Goal: Transaction & Acquisition: Purchase product/service

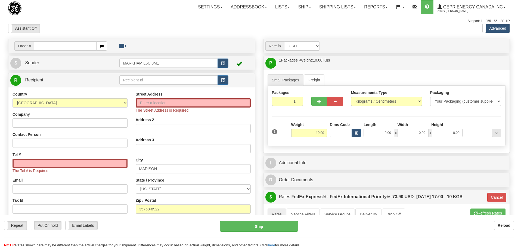
select select "US"
click at [107, 26] on div "Assistant On Assistant Off Do a return Do a return" at bounding box center [110, 28] width 212 height 9
click at [70, 66] on link "S Sender" at bounding box center [64, 62] width 109 height 11
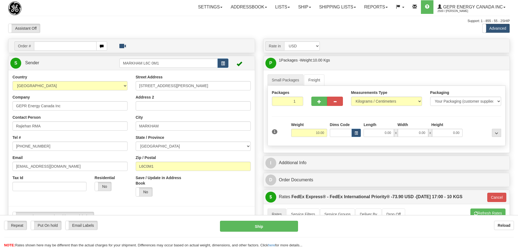
click at [7, 45] on div "Order # S Sender" at bounding box center [131, 241] width 255 height 404
click at [76, 13] on div at bounding box center [47, 8] width 79 height 14
click at [93, 22] on div "Support: 1 - 855 - 55 - 2SHIP" at bounding box center [258, 21] width 501 height 5
click at [261, 22] on div "Support: 1 - 855 - 55 - 2SHIP" at bounding box center [258, 21] width 501 height 5
click at [96, 26] on div "Assistant On Assistant Off Do a return Do a return" at bounding box center [110, 28] width 212 height 9
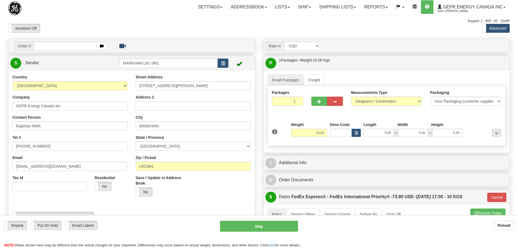
click at [201, 30] on div "Assistant On Assistant Off Do a return Do a return" at bounding box center [110, 28] width 212 height 9
click at [102, 24] on div "Assistant On Assistant Off Do a return Do a return" at bounding box center [110, 28] width 212 height 9
drag, startPoint x: 180, startPoint y: 66, endPoint x: 118, endPoint y: 68, distance: 61.7
click at [118, 68] on div "S Sender MARKHAM L6C 0M1" at bounding box center [131, 63] width 246 height 14
click at [233, 25] on div "Assistant On Assistant Off Do a return Do a return Previous Next Standard Advan…" at bounding box center [259, 28] width 510 height 9
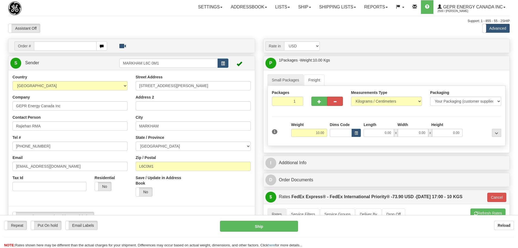
click at [79, 12] on div at bounding box center [47, 8] width 79 height 14
click at [145, 22] on div "Support: 1 - 855 - 55 - 2SHIP" at bounding box center [258, 21] width 501 height 5
click at [346, 12] on link "Shipping lists" at bounding box center [337, 7] width 45 height 14
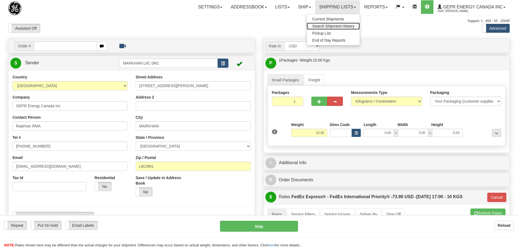
drag, startPoint x: 329, startPoint y: 23, endPoint x: 330, endPoint y: 26, distance: 3.2
click at [330, 26] on span "Search Shipment History" at bounding box center [333, 26] width 42 height 4
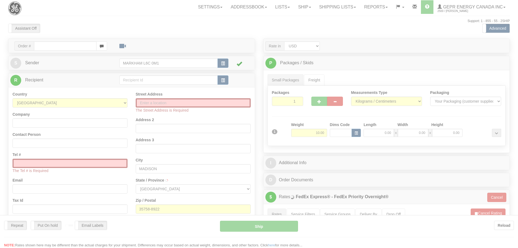
select select "US"
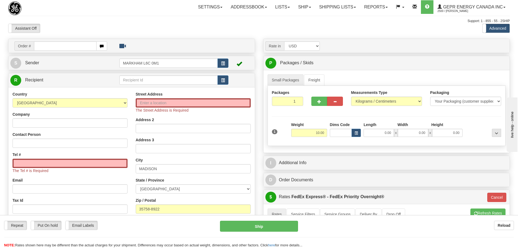
click at [269, 28] on div "Assistant On Assistant Off Do a return Do a return Previous Next Standard Advan…" at bounding box center [259, 28] width 510 height 9
click at [337, 8] on link "Shipping lists" at bounding box center [337, 7] width 45 height 14
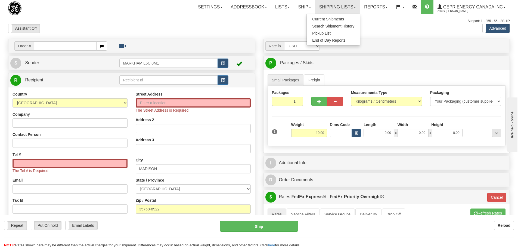
click at [277, 25] on div "Assistant On Assistant Off Do a return Do a return Previous Next Standard Advan…" at bounding box center [259, 28] width 510 height 9
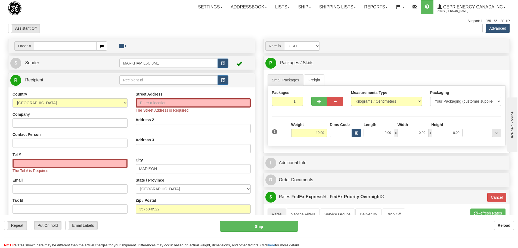
click at [250, 29] on div "Assistant On Assistant Off Do a return Do a return Previous Next Standard Advan…" at bounding box center [259, 28] width 510 height 9
click at [263, 28] on div "Assistant On Assistant Off Do a return Do a return Previous Next Standard Advan…" at bounding box center [259, 28] width 510 height 9
click at [337, 9] on link "Shipping lists" at bounding box center [337, 7] width 45 height 14
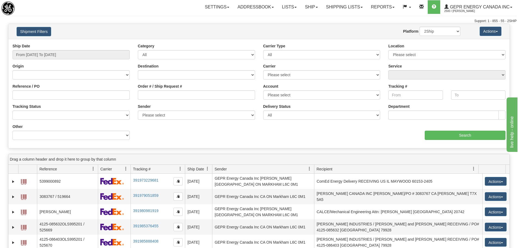
click at [105, 18] on div "Toggle navigation Settings Shipping Preferences Fields Preferences New" at bounding box center [259, 12] width 518 height 24
click at [105, 12] on div "Settings Shipping Preferences Fields Preferences New Store Connections Addressb…" at bounding box center [304, 7] width 425 height 14
click at [395, 93] on input "Tracking #" at bounding box center [415, 94] width 54 height 9
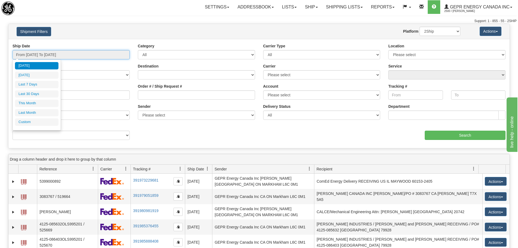
click at [63, 55] on input "From 08/11/2025 To 08/12/2025" at bounding box center [71, 54] width 117 height 9
click at [40, 95] on li "Last 30 Days" at bounding box center [36, 93] width 43 height 7
type input "From [DATE] To [DATE]"
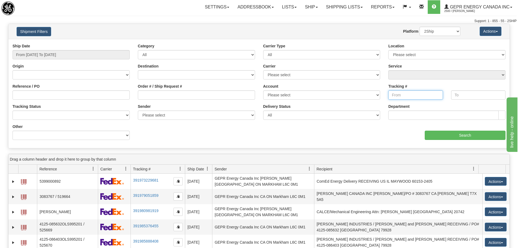
click at [403, 93] on input "Tracking #" at bounding box center [415, 94] width 54 height 9
paste input "6116362151"
type input "6116362151"
click at [448, 131] on input "Search" at bounding box center [465, 134] width 81 height 9
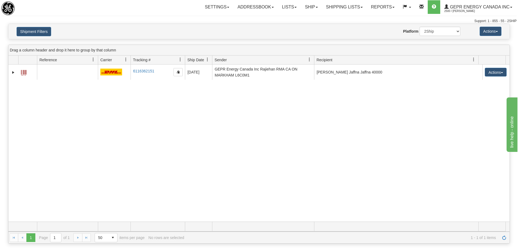
click at [194, 157] on div "31375044 2500 6116362151 6116362151 07/29/2025 07/29/2025 03:46:04 PM GEPR Ener…" at bounding box center [258, 142] width 501 height 157
click at [367, 185] on div "31375044 2500 6116362151 6116362151 07/29/2025 07/29/2025 03:46:04 PM GEPR Ener…" at bounding box center [258, 142] width 501 height 157
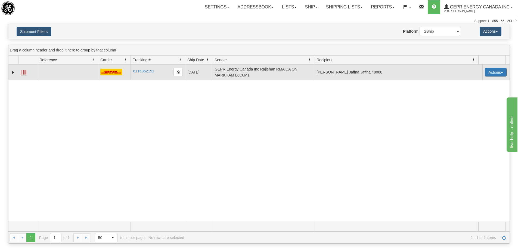
click at [496, 70] on button "Actions" at bounding box center [496, 72] width 22 height 9
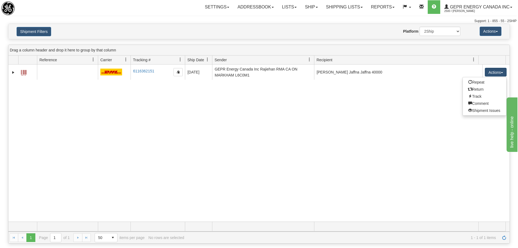
click at [226, 24] on div "Shipment Filters Website Agent Nothing selected Client User Platform 2Ship Impo…" at bounding box center [258, 31] width 501 height 15
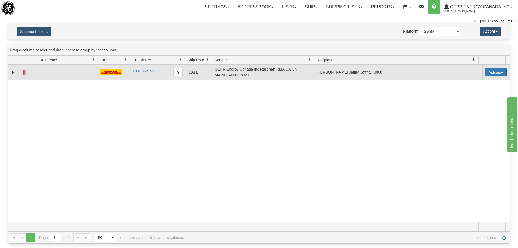
click at [502, 69] on button "Actions" at bounding box center [496, 72] width 22 height 9
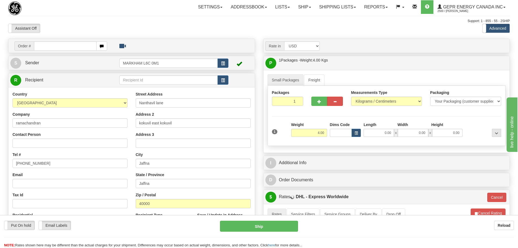
click at [157, 16] on div "Toggle navigation Settings Shipping Preferences Fields Preferences New" at bounding box center [259, 194] width 518 height 389
click at [80, 60] on link "S Sender" at bounding box center [64, 62] width 109 height 11
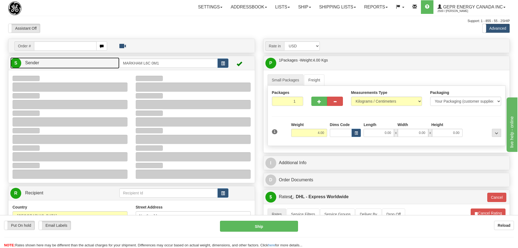
type input "07:39"
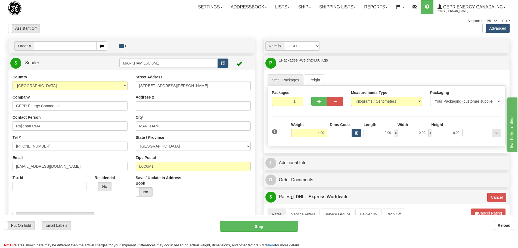
click at [125, 15] on div "Toggle navigation Settings Shipping Preferences Fields Preferences New" at bounding box center [259, 232] width 518 height 465
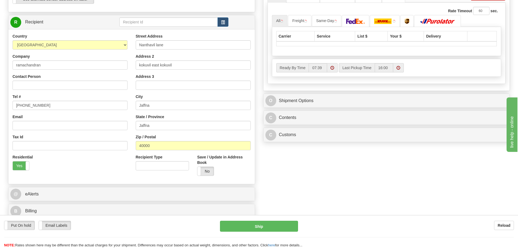
scroll to position [217, 0]
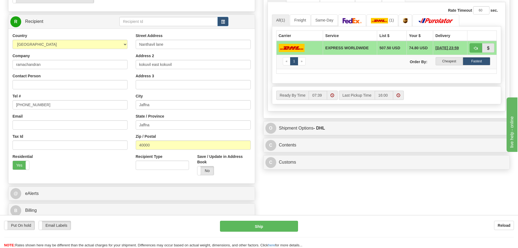
click at [194, 51] on div "Street Address Nanthavil lane Address 2 kokuvil east kokuvil Address 3 City Jaf…" at bounding box center [193, 106] width 123 height 146
drag, startPoint x: 194, startPoint y: 43, endPoint x: 133, endPoint y: 50, distance: 61.3
click at [133, 50] on div "Street Address Nanthavil lane Address 2 kokuvil east kokuvil Address 3 City Jaf…" at bounding box center [193, 106] width 123 height 146
drag, startPoint x: 167, startPoint y: 65, endPoint x: 113, endPoint y: 67, distance: 53.6
click at [113, 67] on div "Country AFGHANISTAN ALAND ISLANDS ALBANIA ALGERIA AMERICAN SAMOA ANDORRA ANGOLA…" at bounding box center [131, 106] width 246 height 146
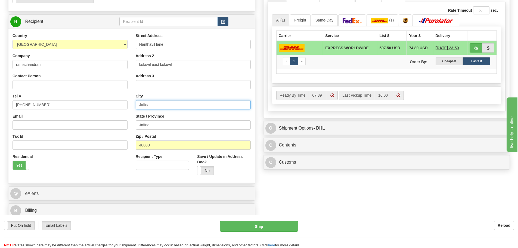
drag, startPoint x: 156, startPoint y: 105, endPoint x: 119, endPoint y: 108, distance: 36.5
click at [119, 108] on div "Country AFGHANISTAN ALAND ISLANDS ALBANIA ALGERIA AMERICAN SAMOA ANDORRA ANGOLA…" at bounding box center [131, 106] width 246 height 146
drag, startPoint x: 164, startPoint y: 145, endPoint x: 114, endPoint y: 153, distance: 50.4
click at [114, 153] on div "Country AFGHANISTAN ALAND ISLANDS ALBANIA ALGERIA AMERICAN SAMOA ANDORRA ANGOLA…" at bounding box center [131, 106] width 246 height 146
drag, startPoint x: 57, startPoint y: 69, endPoint x: 21, endPoint y: 70, distance: 36.1
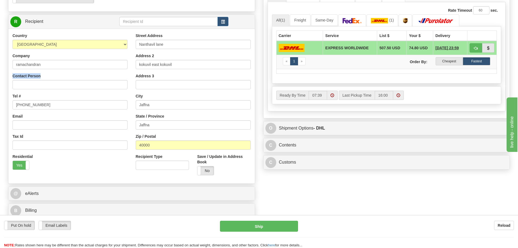
click at [20, 70] on div "Country AFGHANISTAN ALAND ISLANDS ALBANIA ALGERIA AMERICAN SAMOA ANDORRA ANGOLA…" at bounding box center [69, 103] width 123 height 141
click at [53, 67] on input "ramachandran" at bounding box center [70, 64] width 115 height 9
drag, startPoint x: 53, startPoint y: 64, endPoint x: 17, endPoint y: 66, distance: 36.2
click at [17, 66] on input "ramachandran" at bounding box center [70, 64] width 115 height 9
drag, startPoint x: 44, startPoint y: 104, endPoint x: 6, endPoint y: 104, distance: 37.5
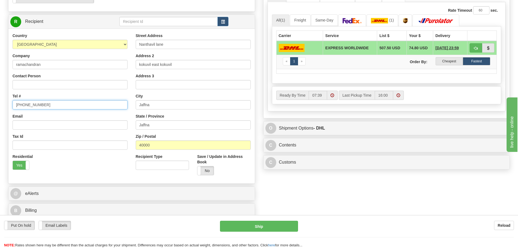
click at [6, 104] on div "Order # S Sender" at bounding box center [131, 20] width 255 height 399
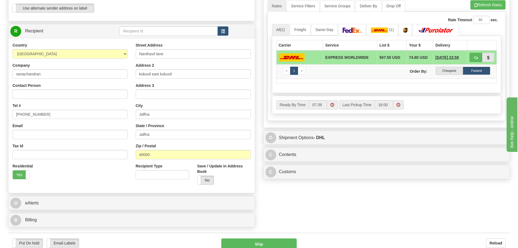
scroll to position [245, 0]
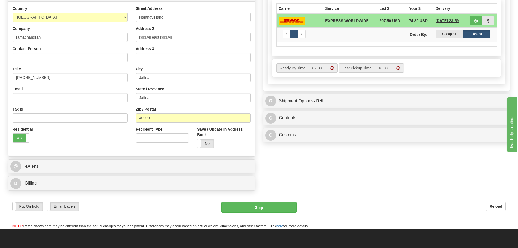
click at [324, 124] on div "C Contents Documents Commodities" at bounding box center [386, 118] width 246 height 14
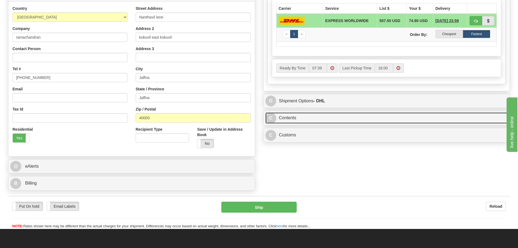
click at [324, 118] on link "C Contents" at bounding box center [386, 117] width 242 height 11
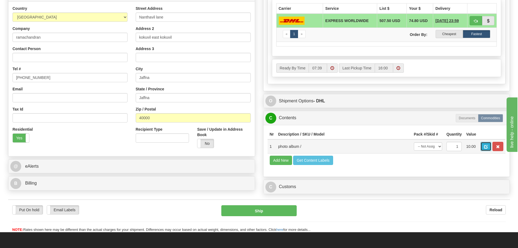
click at [486, 148] on span "button" at bounding box center [486, 147] width 4 height 4
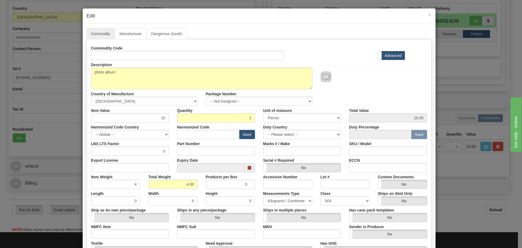
drag, startPoint x: 148, startPoint y: 67, endPoint x: 116, endPoint y: 68, distance: 32.4
click at [116, 68] on div "Description photo album" at bounding box center [201, 74] width 229 height 29
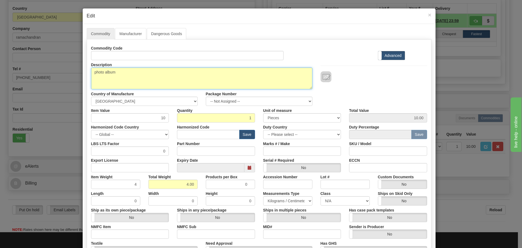
click at [127, 73] on textarea "photo album" at bounding box center [201, 78] width 221 height 22
drag, startPoint x: 127, startPoint y: 73, endPoint x: 78, endPoint y: 77, distance: 48.8
click at [78, 77] on div "× Edit Commodity Manufacturer Dangerous Goods Commodity Code Standard Advanced …" at bounding box center [261, 124] width 522 height 248
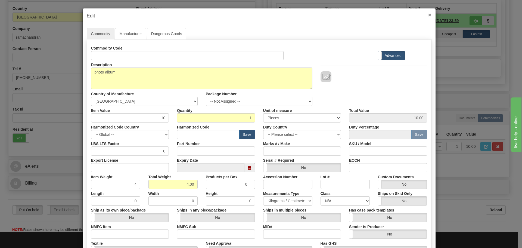
click at [428, 17] on span "×" at bounding box center [429, 15] width 3 height 6
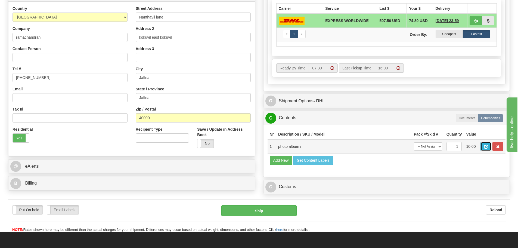
click at [484, 146] on span "button" at bounding box center [486, 147] width 4 height 4
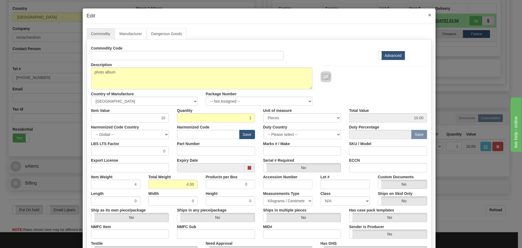
click at [428, 15] on span "×" at bounding box center [429, 15] width 3 height 6
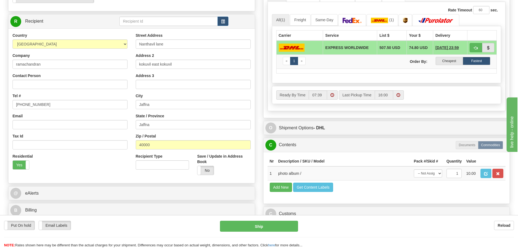
scroll to position [217, 0]
drag, startPoint x: 169, startPoint y: 43, endPoint x: 132, endPoint y: 52, distance: 37.8
click at [132, 52] on div "Street Address Nanthavil lane Address 2 kokuvil east kokuvil Address 3 City Jaf…" at bounding box center [193, 106] width 123 height 146
drag, startPoint x: 182, startPoint y: 68, endPoint x: 131, endPoint y: 72, distance: 51.0
click at [132, 72] on div "Street Address Nanthavil lane Address 2 kokuvil east kokuvil Address 3 City Jaf…" at bounding box center [193, 106] width 123 height 146
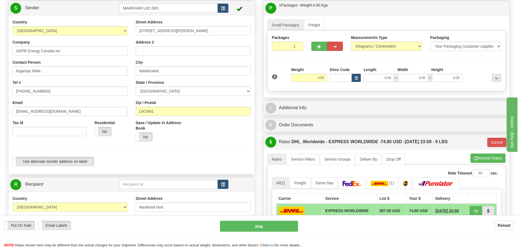
scroll to position [54, 0]
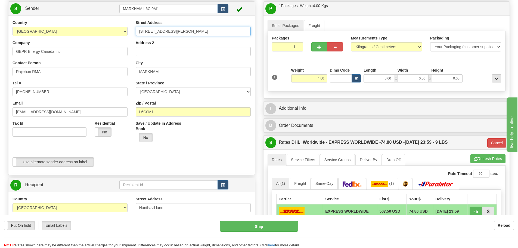
drag, startPoint x: 192, startPoint y: 31, endPoint x: 135, endPoint y: 35, distance: 57.2
click at [135, 35] on div "Street Address 650 MARKLAND STREET Address 2 City MARKHAM State / Province ALBE…" at bounding box center [193, 83] width 123 height 126
click at [182, 32] on input "[STREET_ADDRESS][PERSON_NAME]" at bounding box center [193, 31] width 115 height 9
drag, startPoint x: 187, startPoint y: 32, endPoint x: 118, endPoint y: 34, distance: 68.8
click at [118, 34] on div "Country [GEOGRAPHIC_DATA] [GEOGRAPHIC_DATA] [GEOGRAPHIC_DATA] [GEOGRAPHIC_DATA]…" at bounding box center [131, 95] width 246 height 151
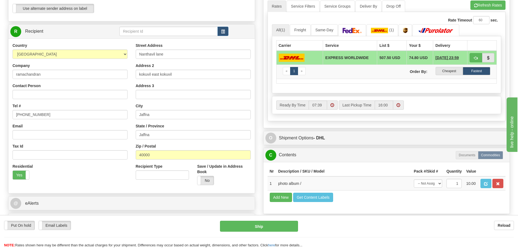
scroll to position [217, 0]
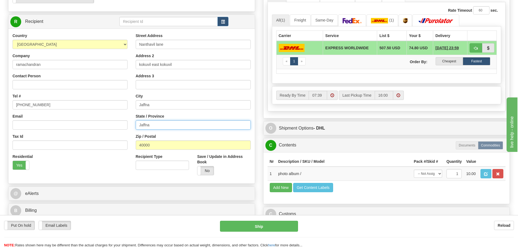
drag, startPoint x: 152, startPoint y: 126, endPoint x: 127, endPoint y: 129, distance: 25.3
click at [127, 129] on div "Country [GEOGRAPHIC_DATA] [GEOGRAPHIC_DATA] [GEOGRAPHIC_DATA] [GEOGRAPHIC_DATA]…" at bounding box center [131, 106] width 246 height 146
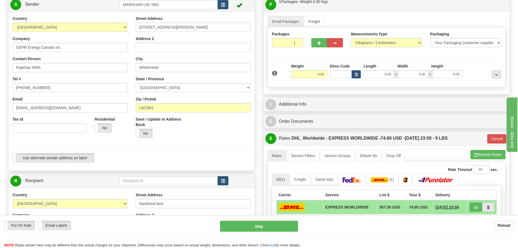
scroll to position [0, 0]
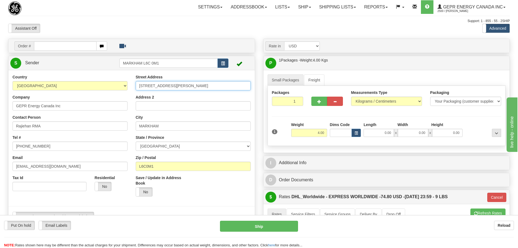
drag, startPoint x: 183, startPoint y: 89, endPoint x: 134, endPoint y: 100, distance: 49.9
click at [134, 100] on div "Street Address 650 MARKLAND STREET Address 2 City MARKHAM State / Province ALBE…" at bounding box center [193, 137] width 123 height 126
drag, startPoint x: 176, startPoint y: 166, endPoint x: 122, endPoint y: 169, distance: 53.9
click at [122, 169] on div "Country [GEOGRAPHIC_DATA] [GEOGRAPHIC_DATA] [GEOGRAPHIC_DATA] [GEOGRAPHIC_DATA]…" at bounding box center [131, 149] width 246 height 151
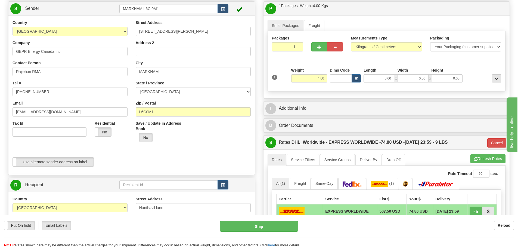
scroll to position [136, 0]
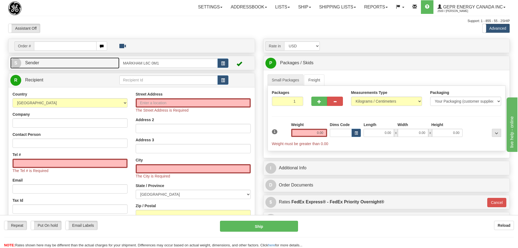
click at [86, 64] on link "S Sender" at bounding box center [64, 62] width 109 height 11
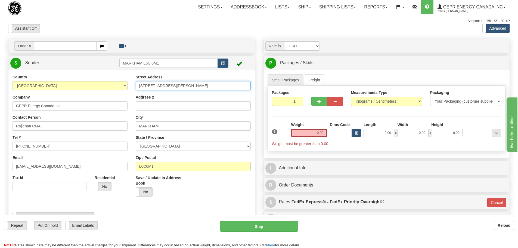
drag, startPoint x: 199, startPoint y: 88, endPoint x: 123, endPoint y: 85, distance: 75.9
click at [123, 85] on div "Country [GEOGRAPHIC_DATA] [GEOGRAPHIC_DATA] [GEOGRAPHIC_DATA] [GEOGRAPHIC_DATA]…" at bounding box center [131, 149] width 246 height 151
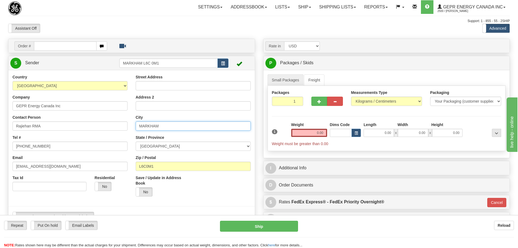
drag, startPoint x: 165, startPoint y: 127, endPoint x: 114, endPoint y: 123, distance: 51.2
click at [114, 123] on div "Country [GEOGRAPHIC_DATA] [GEOGRAPHIC_DATA] [GEOGRAPHIC_DATA] [GEOGRAPHIC_DATA]…" at bounding box center [131, 149] width 246 height 151
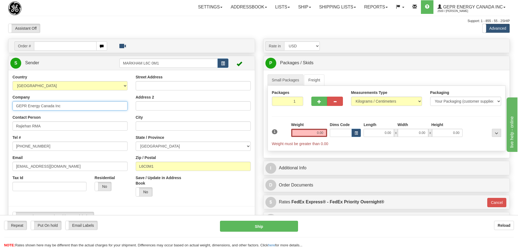
drag, startPoint x: 71, startPoint y: 105, endPoint x: -12, endPoint y: 102, distance: 83.2
click at [0, 102] on html "Training Course Close Toggle navigation Settings Shipping Preferences New Sende…" at bounding box center [259, 124] width 518 height 248
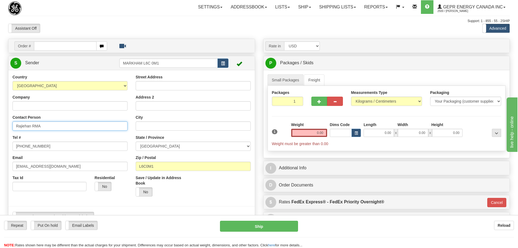
drag, startPoint x: 53, startPoint y: 126, endPoint x: -27, endPoint y: 122, distance: 79.7
click at [0, 122] on html "Training Course Close Toggle navigation Settings Shipping Preferences New Sende…" at bounding box center [259, 124] width 518 height 248
drag, startPoint x: 40, startPoint y: 146, endPoint x: -25, endPoint y: 145, distance: 65.2
click at [0, 145] on html "Training Course Close Toggle navigation Settings Shipping Preferences New Sende…" at bounding box center [259, 124] width 518 height 248
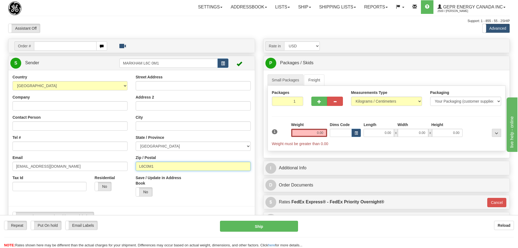
drag, startPoint x: 170, startPoint y: 165, endPoint x: 102, endPoint y: 166, distance: 68.0
click at [102, 166] on div "Country [GEOGRAPHIC_DATA] [GEOGRAPHIC_DATA] [GEOGRAPHIC_DATA] [GEOGRAPHIC_DATA]…" at bounding box center [131, 149] width 246 height 151
click at [96, 164] on input "[EMAIL_ADDRESS][DOMAIN_NAME]" at bounding box center [70, 165] width 115 height 9
drag, startPoint x: 64, startPoint y: 165, endPoint x: -42, endPoint y: 160, distance: 106.1
click at [0, 160] on html "Training Course Close Toggle navigation Settings Shipping Preferences New Sende…" at bounding box center [259, 124] width 518 height 248
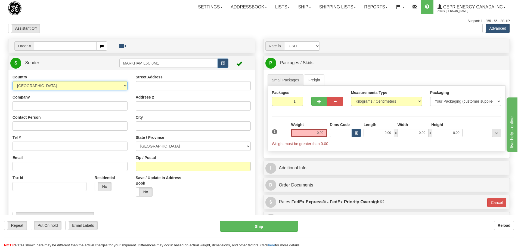
click at [108, 83] on select "[GEOGRAPHIC_DATA] [GEOGRAPHIC_DATA] [GEOGRAPHIC_DATA] [GEOGRAPHIC_DATA] [US_STA…" at bounding box center [70, 85] width 115 height 9
click at [40, 85] on select "[GEOGRAPHIC_DATA] [GEOGRAPHIC_DATA] [GEOGRAPHIC_DATA] [GEOGRAPHIC_DATA] [US_STA…" at bounding box center [70, 85] width 115 height 9
drag, startPoint x: 39, startPoint y: 83, endPoint x: 39, endPoint y: 80, distance: 3.3
click at [39, 80] on div "Country [GEOGRAPHIC_DATA] [GEOGRAPHIC_DATA] [GEOGRAPHIC_DATA] [GEOGRAPHIC_DATA]…" at bounding box center [70, 82] width 115 height 16
select select "LK"
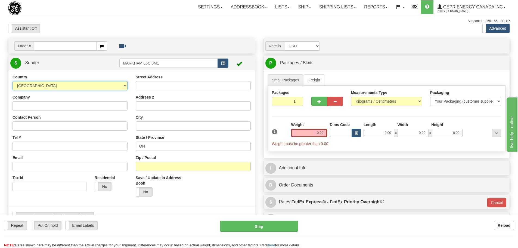
click at [13, 81] on select "[GEOGRAPHIC_DATA] [GEOGRAPHIC_DATA] [GEOGRAPHIC_DATA] [GEOGRAPHIC_DATA] [US_STA…" at bounding box center [70, 85] width 115 height 9
click at [166, 89] on input "Street Address" at bounding box center [193, 85] width 115 height 9
click at [206, 83] on input "Street Address" at bounding box center [193, 85] width 115 height 9
paste input "Nanthavil lane"
type input "Nanthavil lane"
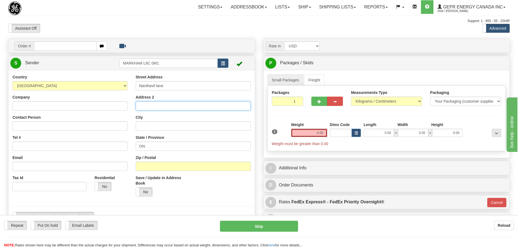
click at [180, 106] on input "Address 2" at bounding box center [193, 105] width 115 height 9
paste input "kokuvil east kokuvil"
type input "kokuvil east kokuvil"
click at [194, 99] on div "Address 2 [GEOGRAPHIC_DATA]" at bounding box center [193, 102] width 115 height 16
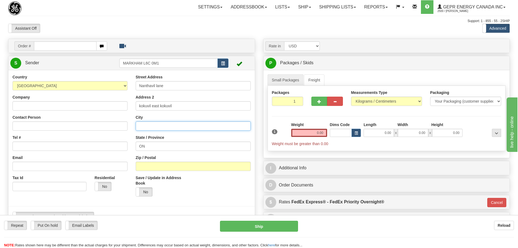
click at [162, 124] on input "City" at bounding box center [193, 125] width 115 height 9
paste input "Jaffna"
type input "Jaffna"
drag, startPoint x: 152, startPoint y: 145, endPoint x: 130, endPoint y: 148, distance: 21.7
click at [130, 148] on div "Country [GEOGRAPHIC_DATA] [GEOGRAPHIC_DATA] [GEOGRAPHIC_DATA] [GEOGRAPHIC_DATA]…" at bounding box center [131, 149] width 246 height 151
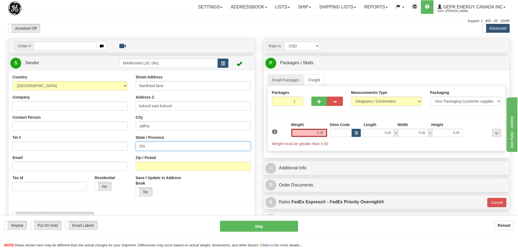
paste input "Jaffna"
type input "Jaffna"
click at [191, 168] on input "Zip / Postal" at bounding box center [193, 165] width 115 height 9
paste input "40000"
type input "40000"
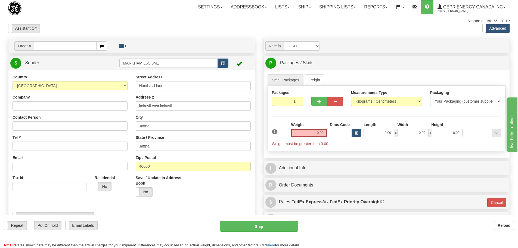
click at [131, 164] on div "Country [GEOGRAPHIC_DATA] [GEOGRAPHIC_DATA] [GEOGRAPHIC_DATA] [GEOGRAPHIC_DATA]…" at bounding box center [69, 134] width 123 height 121
click at [76, 107] on input "Company" at bounding box center [70, 105] width 115 height 9
click at [51, 103] on input "Company" at bounding box center [70, 105] width 115 height 9
paste input "ramachandran"
type input "ramachandran"
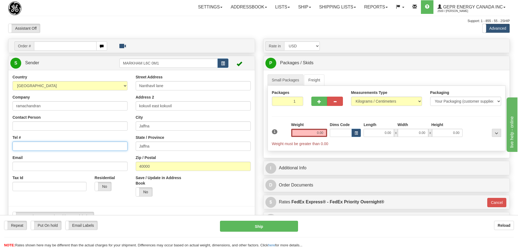
click at [43, 143] on input "Tel #" at bounding box center [70, 145] width 115 height 9
paste input "[PHONE_NUMBER]"
type input "+94774156109"
click at [53, 136] on div "Tel # +94774156109" at bounding box center [70, 143] width 115 height 16
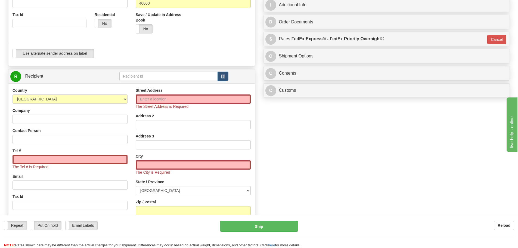
scroll to position [163, 0]
click at [164, 102] on input "Street Address" at bounding box center [193, 98] width 115 height 9
type input "[STREET_ADDRESS][PERSON_NAME]"
type input "GE MULTILIN"
type input "Rajiehan RMA"
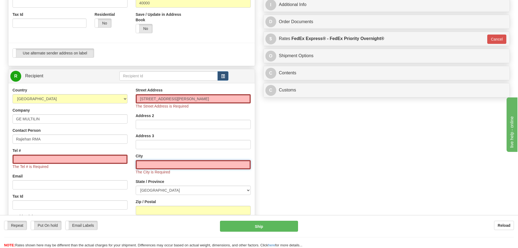
type input "MARKHAM"
select select "ON"
type input "L6C0M1"
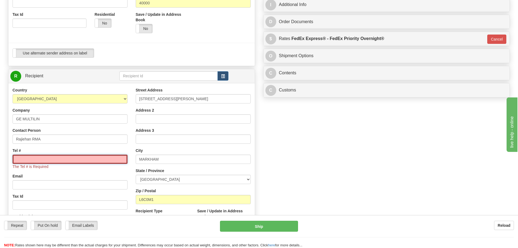
click at [88, 157] on input "Tel #" at bounding box center [70, 158] width 115 height 9
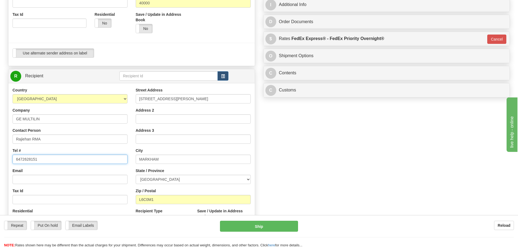
type input "6472628151"
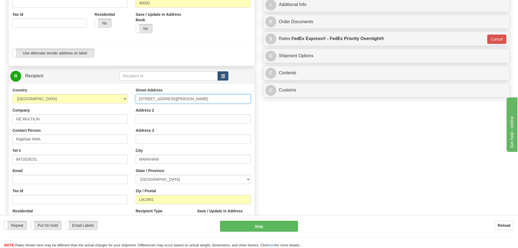
click at [189, 96] on input "650 MARKLAND STREET" at bounding box center [193, 98] width 115 height 9
drag, startPoint x: 191, startPoint y: 96, endPoint x: 133, endPoint y: 92, distance: 58.3
click at [133, 92] on div "Street Address 650 MARKLAND STREET Address 2 Address 3 City MARKHAM State / Pro…" at bounding box center [193, 160] width 123 height 146
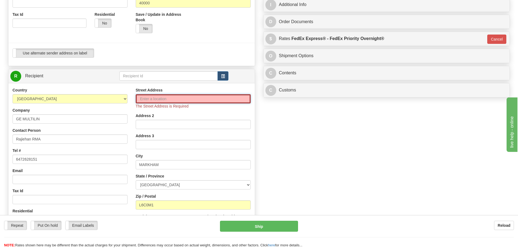
click at [151, 95] on input "Street Address" at bounding box center [193, 98] width 115 height 9
type input "159 DUFFIN DR"
type input "rajiehanrp@gmail.com"
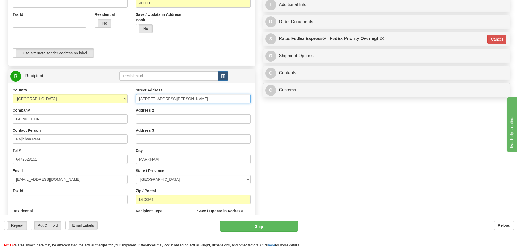
drag, startPoint x: 184, startPoint y: 98, endPoint x: 115, endPoint y: 94, distance: 69.4
click at [115, 94] on div "Country AFGHANISTAN ALAND ISLANDS ALBANIA ALGERIA AMERICAN SAMOA ANDORRA ANGOLA…" at bounding box center [131, 160] width 246 height 146
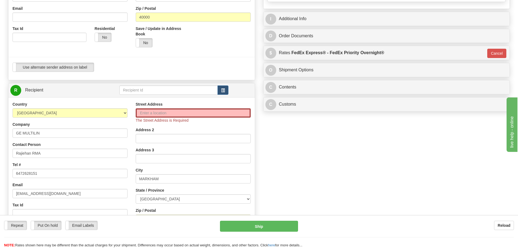
scroll to position [109, 0]
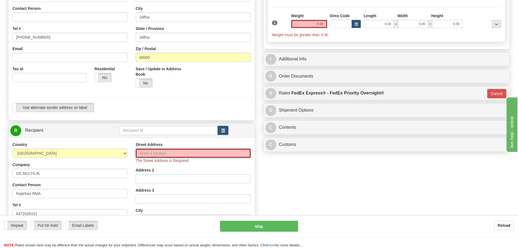
click at [199, 153] on input "Street Address" at bounding box center [193, 152] width 115 height 9
paste input "31 Isabella Garden Ln"
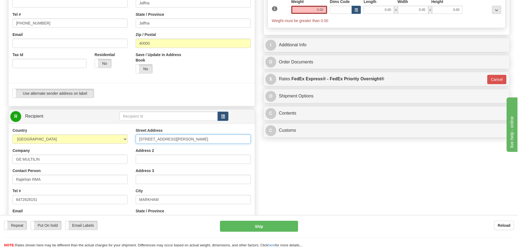
scroll to position [136, 0]
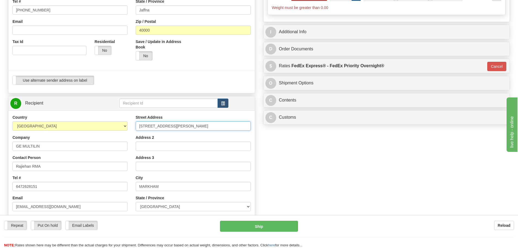
type input "31 Isabella Garden Ln"
click at [45, 146] on input "GE MULTILIN" at bounding box center [70, 145] width 115 height 9
drag, startPoint x: 45, startPoint y: 148, endPoint x: 11, endPoint y: 148, distance: 33.4
click at [11, 148] on div "Country AFGHANISTAN ALAND ISLANDS ALBANIA ALGERIA AMERICAN SAMOA ANDORRA ANGOLA…" at bounding box center [69, 184] width 123 height 141
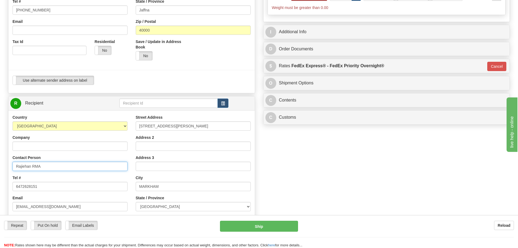
drag, startPoint x: 53, startPoint y: 166, endPoint x: 32, endPoint y: 176, distance: 23.5
click at [32, 176] on div "Country AFGHANISTAN ALAND ISLANDS ALBANIA ALGERIA AMERICAN SAMOA ANDORRA ANGOLA…" at bounding box center [69, 184] width 123 height 141
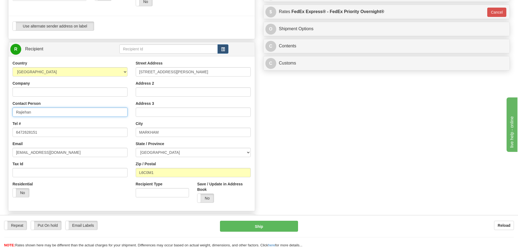
scroll to position [190, 0]
type input "Rajiehan"
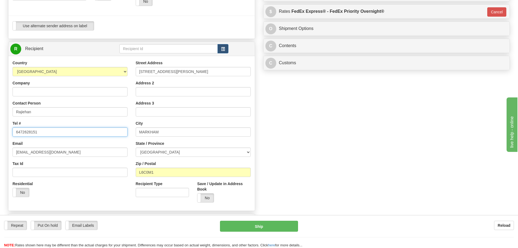
click at [63, 133] on input "6472628151" at bounding box center [70, 131] width 115 height 9
drag, startPoint x: 163, startPoint y: 170, endPoint x: 142, endPoint y: 172, distance: 20.5
click at [142, 172] on input "L6C0M1" at bounding box center [193, 171] width 115 height 9
type input "L4A0X3"
type input "STOUFFVILLE"
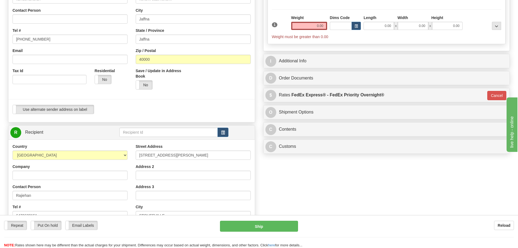
scroll to position [54, 0]
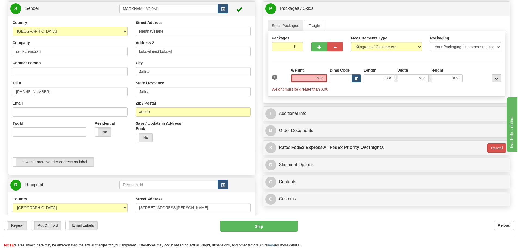
type input "L4A0L3"
click at [307, 75] on input "0.00" at bounding box center [309, 78] width 36 height 8
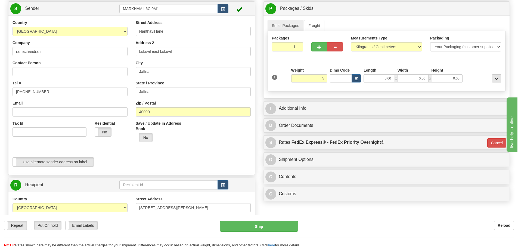
type input "5.00"
type input "01"
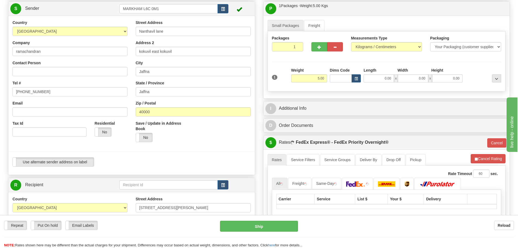
click at [289, 67] on div "1" at bounding box center [279, 73] width 19 height 12
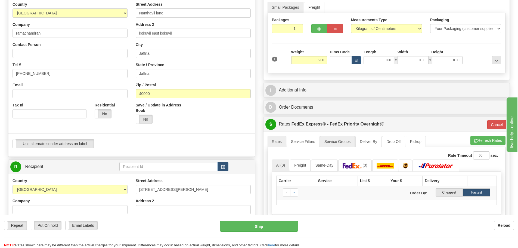
scroll to position [136, 0]
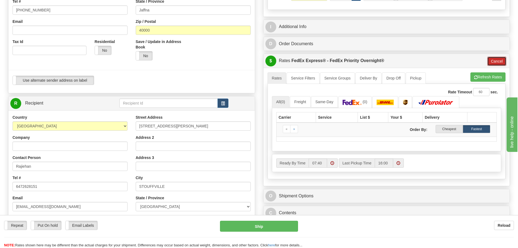
click at [492, 63] on button "Cancel" at bounding box center [496, 61] width 19 height 9
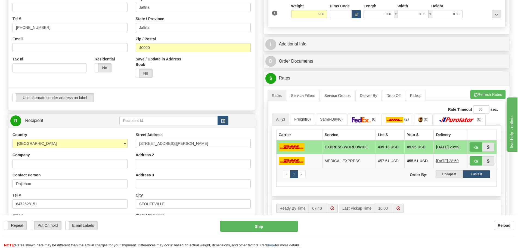
scroll to position [109, 0]
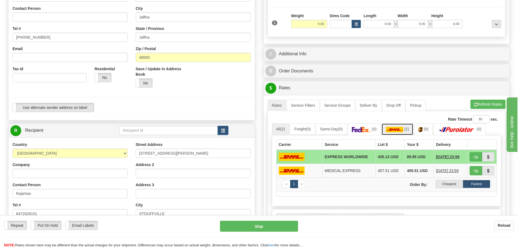
click at [400, 132] on img at bounding box center [394, 129] width 17 height 5
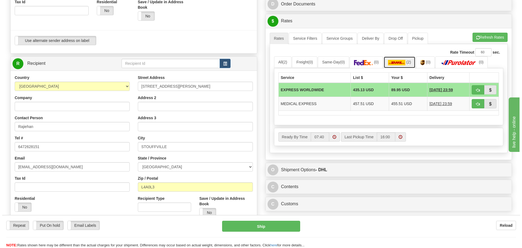
scroll to position [163, 0]
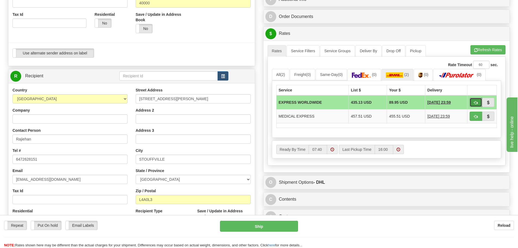
click at [473, 103] on button "button" at bounding box center [475, 102] width 13 height 9
type input "P"
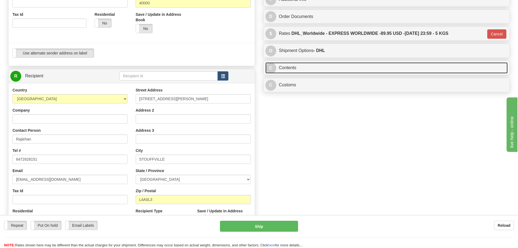
click at [320, 69] on link "C Contents" at bounding box center [386, 67] width 242 height 11
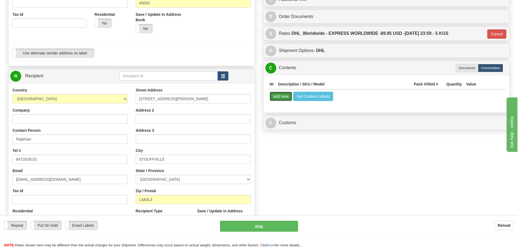
click at [282, 98] on button "Add New" at bounding box center [281, 96] width 23 height 9
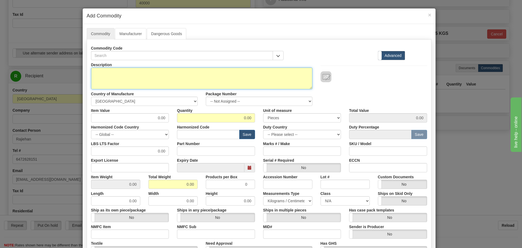
click at [141, 74] on textarea "Description" at bounding box center [201, 78] width 221 height 22
paste textarea "photo album"
type textarea "photo album"
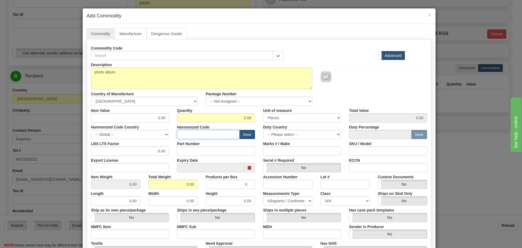
click at [186, 135] on input "text" at bounding box center [208, 134] width 63 height 9
type input "4911.99.90"
drag, startPoint x: 180, startPoint y: 184, endPoint x: 198, endPoint y: 185, distance: 17.9
click at [198, 185] on div "Total Weight 0.00" at bounding box center [172, 180] width 57 height 17
type input "5"
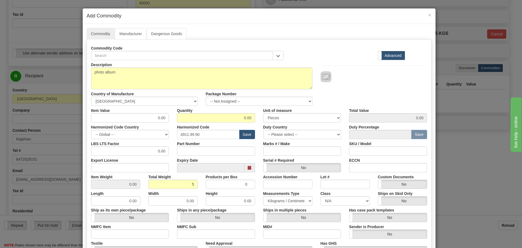
type input "Infinity"
click at [197, 187] on div "Total Weight 5" at bounding box center [172, 180] width 57 height 17
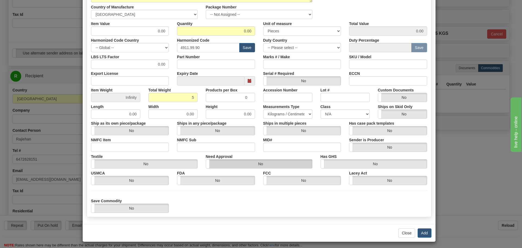
scroll to position [89, 0]
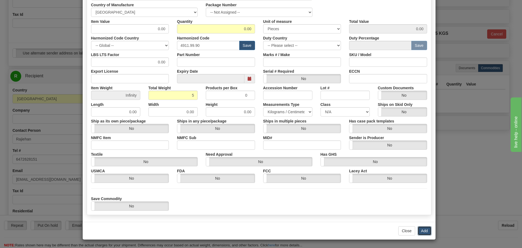
click at [426, 231] on button "Add" at bounding box center [424, 230] width 14 height 9
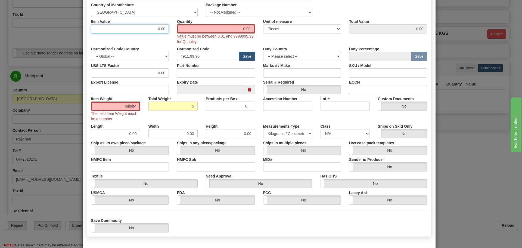
drag, startPoint x: 146, startPoint y: 32, endPoint x: 167, endPoint y: 32, distance: 21.5
click at [167, 32] on div "Item Value 0.00" at bounding box center [130, 25] width 86 height 17
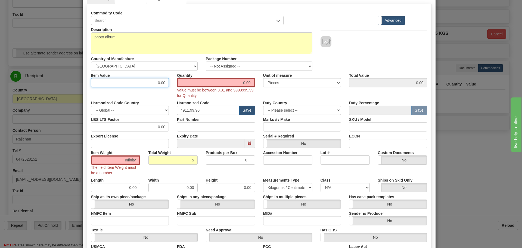
scroll to position [35, 0]
type input "10"
type input "1"
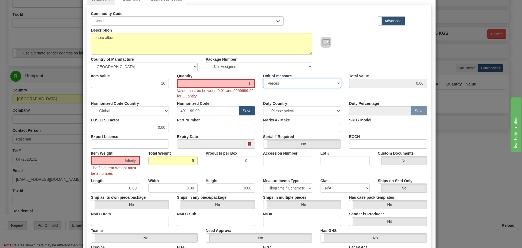
type input "10.00"
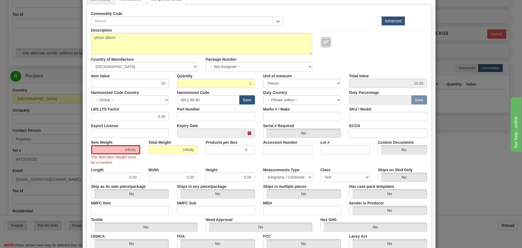
click at [160, 143] on label "Total Weight" at bounding box center [159, 141] width 23 height 7
click at [160, 145] on input "Infinity" at bounding box center [172, 149] width 49 height 9
drag, startPoint x: 164, startPoint y: 148, endPoint x: 195, endPoint y: 155, distance: 31.7
click at [195, 155] on div "Item Weight Infinity The field Item Weight must be a number. Total Weight Infin…" at bounding box center [259, 151] width 344 height 27
type input "1"
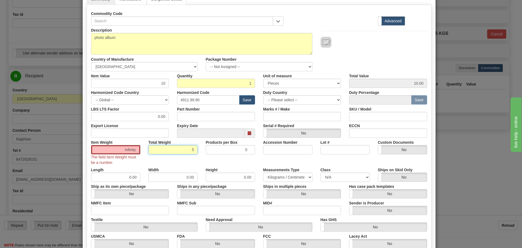
type input "5"
type input "5.0000"
click at [196, 162] on div "Item Weight 5.0000 The field Item Weight must be a number. Total Weight 5 Produ…" at bounding box center [259, 151] width 344 height 27
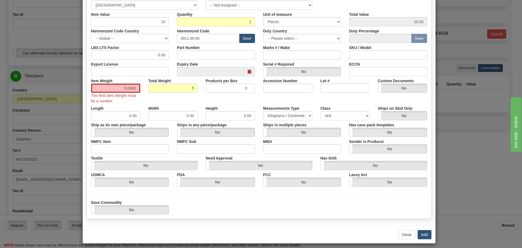
scroll to position [100, 0]
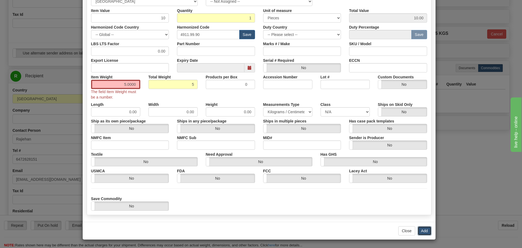
click at [425, 232] on button "Add" at bounding box center [424, 230] width 14 height 9
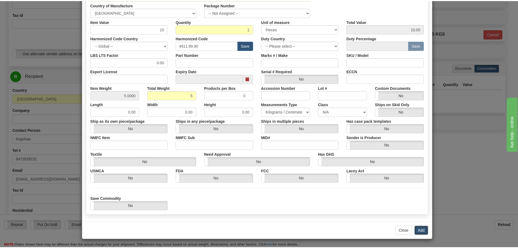
scroll to position [0, 0]
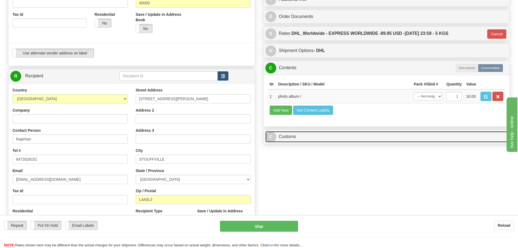
click at [317, 136] on link "C Customs" at bounding box center [386, 136] width 242 height 11
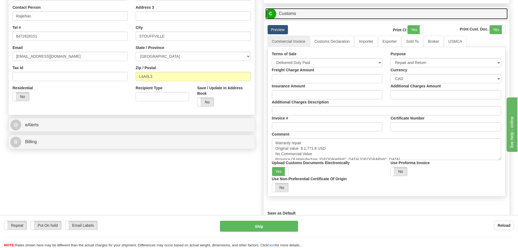
scroll to position [299, 0]
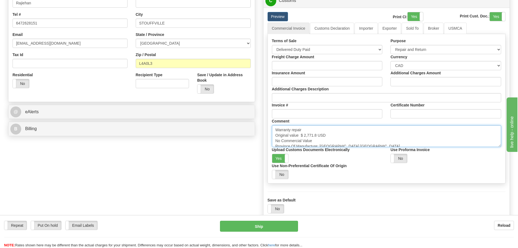
click at [341, 142] on textarea "Warranty repair Original value $ 2,771.8 USD No Commercial Value Province Of Ma…" at bounding box center [386, 136] width 229 height 22
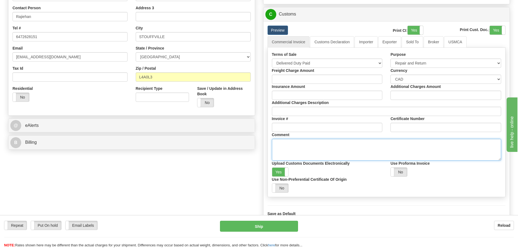
scroll to position [272, 0]
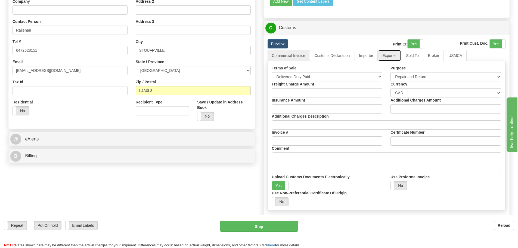
click at [393, 58] on link "Exporter" at bounding box center [389, 55] width 23 height 11
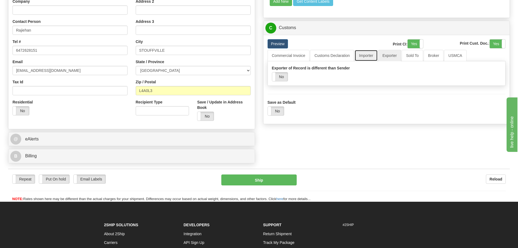
click at [369, 56] on link "Importer" at bounding box center [365, 55] width 23 height 11
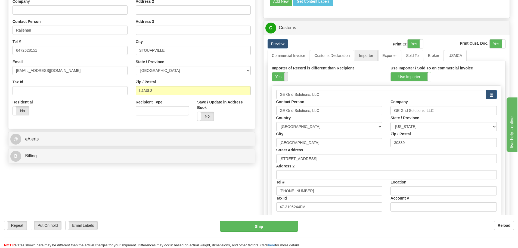
click at [287, 78] on span at bounding box center [287, 76] width 7 height 9
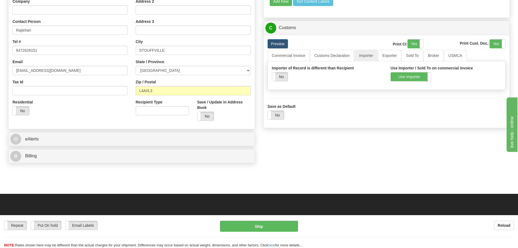
click at [389, 76] on div "Use Importer / Sold To on commercial invoice Use Importer Use Sold To" at bounding box center [445, 73] width 119 height 16
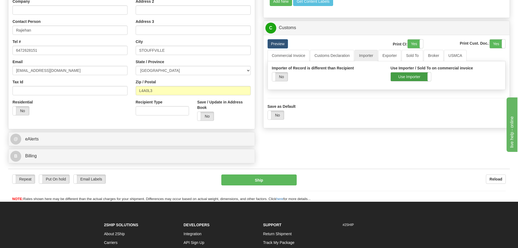
click at [397, 77] on label "Use Importer" at bounding box center [411, 76] width 40 height 9
click at [371, 75] on div "Importer of Record is different than Recipient Yes No" at bounding box center [327, 73] width 111 height 16
click at [339, 57] on link "Customs Declaration" at bounding box center [332, 55] width 44 height 11
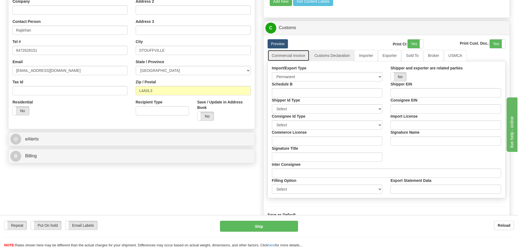
click at [297, 50] on link "Commercial Invoice" at bounding box center [288, 55] width 42 height 11
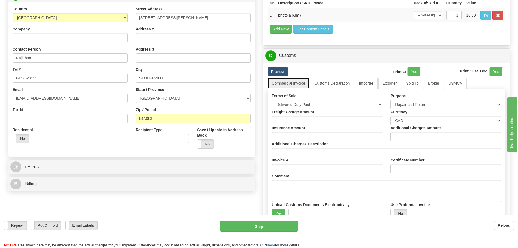
scroll to position [245, 0]
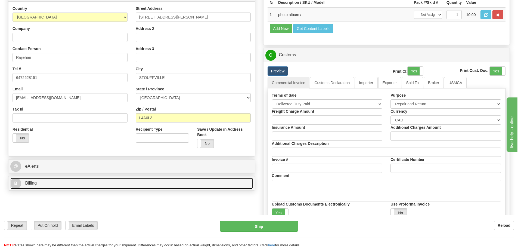
click at [243, 187] on link "B Billing" at bounding box center [131, 182] width 242 height 11
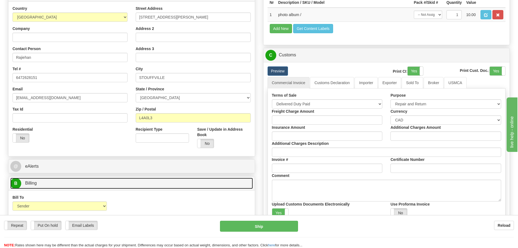
click at [243, 187] on link "B Billing" at bounding box center [131, 182] width 242 height 11
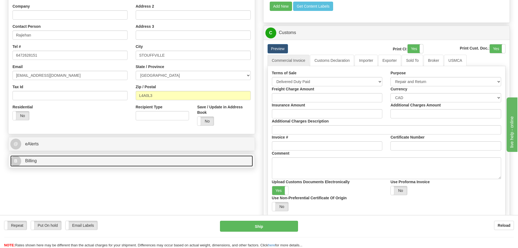
scroll to position [272, 0]
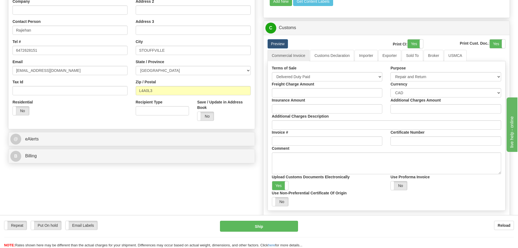
click at [210, 163] on div "B Billing" at bounding box center [131, 156] width 246 height 14
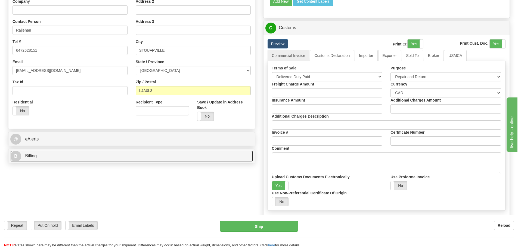
click at [211, 159] on link "B Billing" at bounding box center [131, 155] width 242 height 11
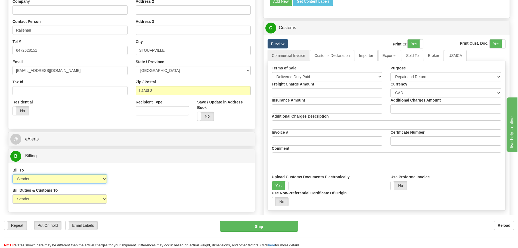
click at [106, 178] on select "Sender Recipient Third Party Collect" at bounding box center [60, 178] width 94 height 9
select select "2"
click at [13, 174] on select "Sender Recipient Third Party Collect" at bounding box center [60, 178] width 94 height 9
type input "P"
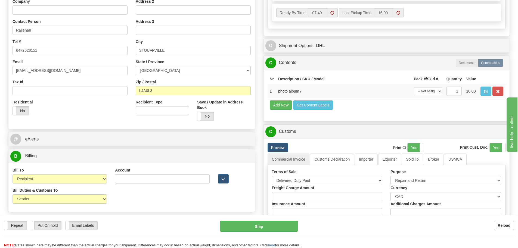
click at [84, 204] on div "Bill Duties & Customs To Sender Recipient Third Party UPS Split Duty VAT Indica…" at bounding box center [59, 197] width 102 height 20
click at [85, 201] on select "Sender Recipient Third Party" at bounding box center [60, 198] width 94 height 9
select select "2"
click at [13, 194] on select "Sender Recipient Third Party" at bounding box center [60, 198] width 94 height 9
click at [245, 203] on div at bounding box center [234, 195] width 41 height 16
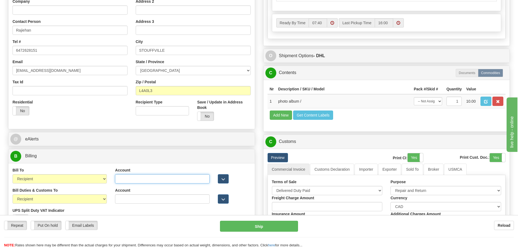
click at [132, 176] on input "Account" at bounding box center [162, 178] width 94 height 9
paste input "978388872"
type input "978388872"
click at [127, 196] on input "Account" at bounding box center [162, 198] width 94 height 9
paste input "978388872"
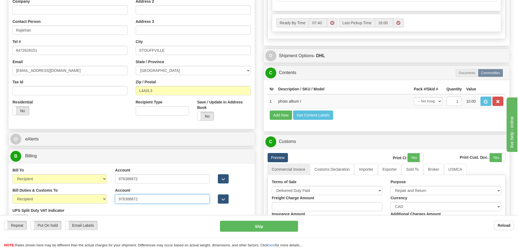
type input "978388872"
click at [108, 189] on div "Bill Duties & Customs To Sender Recipient Third Party UPS Split Duty VAT Indica…" at bounding box center [59, 207] width 102 height 40
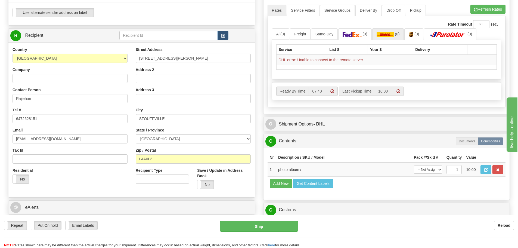
scroll to position [190, 0]
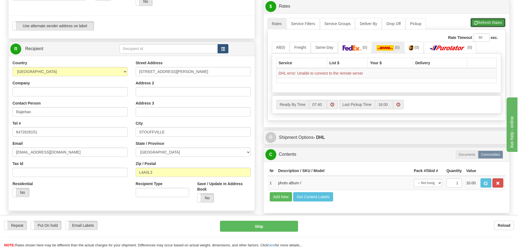
click at [475, 18] on button "Refresh Rates" at bounding box center [487, 22] width 35 height 9
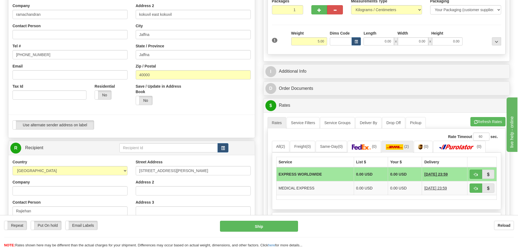
scroll to position [82, 0]
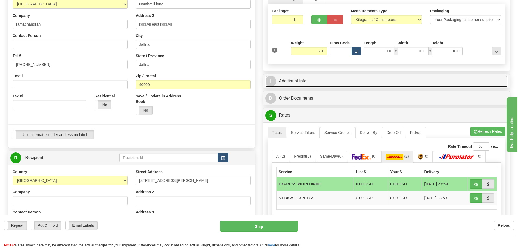
click at [322, 76] on link "I Additional Info" at bounding box center [386, 81] width 242 height 11
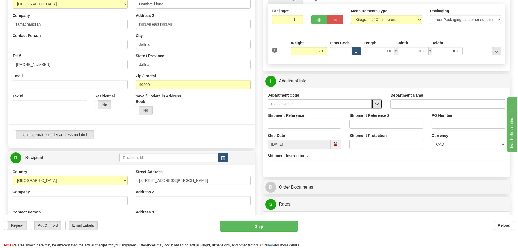
click at [372, 107] on button "button" at bounding box center [376, 103] width 11 height 9
click at [380, 88] on div "Department Code SER Department Name Shipment Reference Shipment Reference 2 PO …" at bounding box center [386, 132] width 246 height 89
click at [323, 124] on input "Shipment Reference" at bounding box center [304, 123] width 74 height 9
type input "a"
click at [280, 124] on input "photoalbum" at bounding box center [304, 123] width 74 height 9
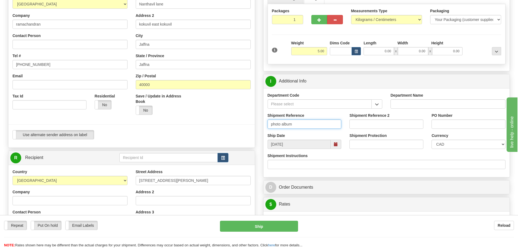
click at [306, 124] on input "photo album" at bounding box center [304, 123] width 74 height 9
type input "photo album"
click at [330, 135] on div "Ship Date 08/12/2025" at bounding box center [304, 141] width 82 height 16
click at [449, 142] on select "CAD USD EUR ZAR RON ANG ARN AUD AUS AWG BBD BFR BGN BHD BMD BND BRC BRL CHP CKZ…" at bounding box center [468, 143] width 74 height 9
select select "1"
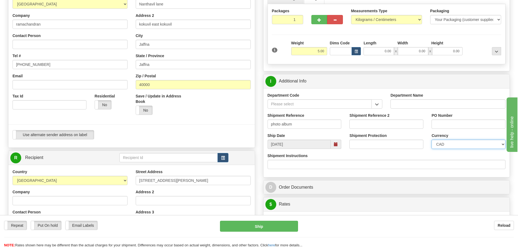
click at [431, 139] on select "CAD USD EUR ZAR RON ANG ARN AUD AUS AWG BBD BFR BGN BHD BMD BND BRC BRL CHP CKZ…" at bounding box center [468, 143] width 74 height 9
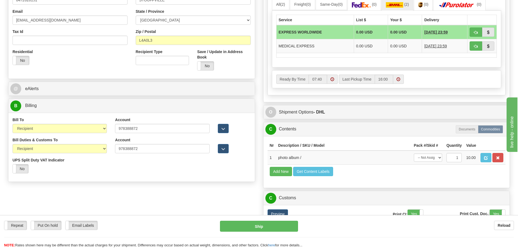
scroll to position [326, 0]
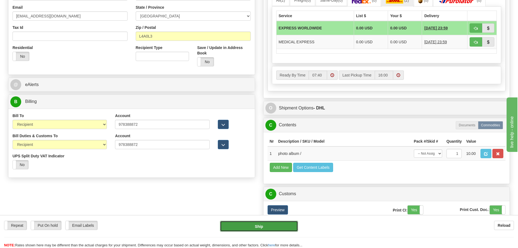
click at [264, 224] on button "Ship" at bounding box center [259, 225] width 78 height 11
type input "P"
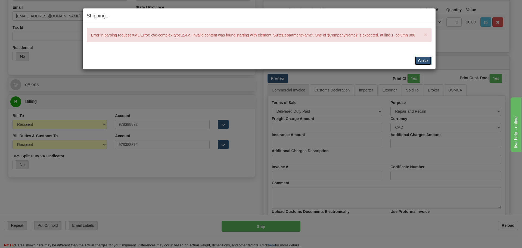
click at [418, 59] on button "Close" at bounding box center [422, 60] width 17 height 9
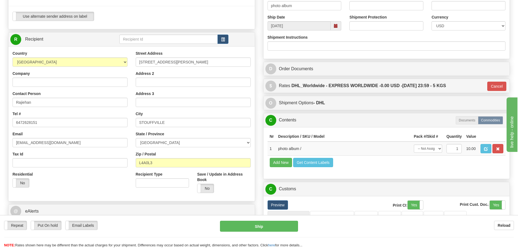
scroll to position [190, 0]
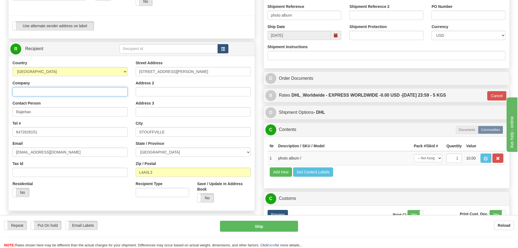
click at [83, 92] on input "Company" at bounding box center [70, 91] width 115 height 9
type input "r"
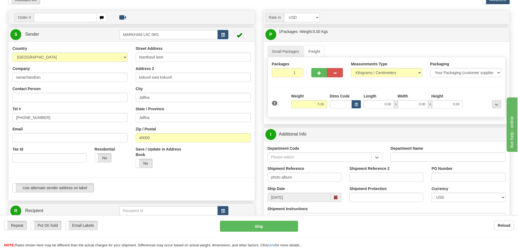
scroll to position [0, 0]
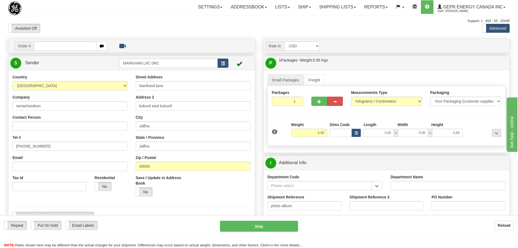
type input "Rajiehan"
drag, startPoint x: 62, startPoint y: 109, endPoint x: -5, endPoint y: 106, distance: 66.9
click at [0, 106] on html "Training Course Close Toggle navigation Settings Shipping Preferences New Sende…" at bounding box center [259, 124] width 518 height 248
click at [92, 134] on div "Country AFGHANISTAN ALAND ISLANDS ALBANIA ALGERIA AMERICAN SAMOA ANDORRA ANGOLA…" at bounding box center [69, 134] width 123 height 121
click at [92, 128] on input "Contact Person" at bounding box center [70, 125] width 115 height 9
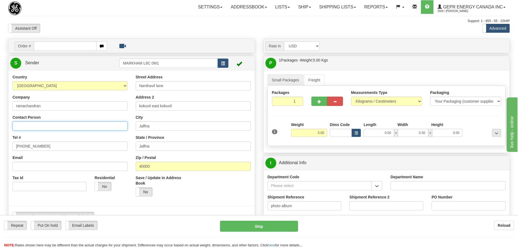
paste input "ramachandran"
type input "ramachandran"
click at [129, 122] on div "Country AFGHANISTAN ALAND ISLANDS ALBANIA ALGERIA AMERICAN SAMOA ANDORRA ANGOLA…" at bounding box center [69, 134] width 123 height 121
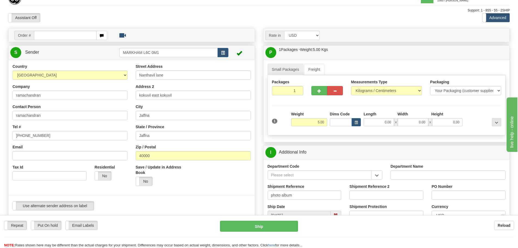
scroll to position [27, 0]
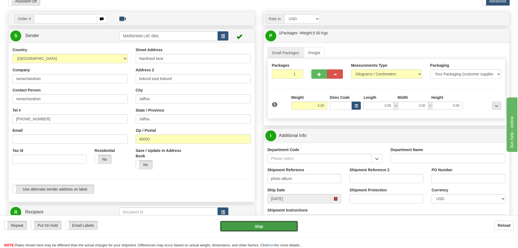
click at [265, 226] on button "Ship" at bounding box center [259, 225] width 78 height 11
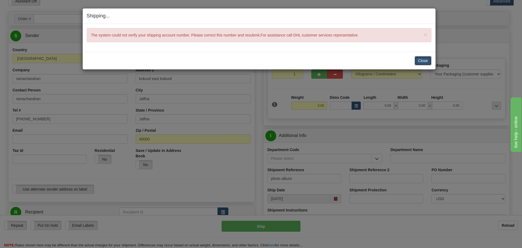
click at [419, 57] on button "Close" at bounding box center [422, 60] width 17 height 9
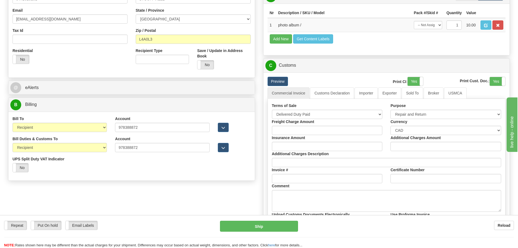
scroll to position [326, 0]
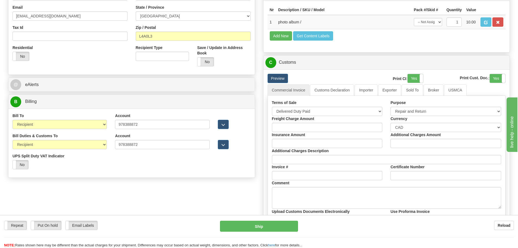
click at [182, 135] on div "Account 978388872" at bounding box center [162, 141] width 94 height 16
drag, startPoint x: 137, startPoint y: 120, endPoint x: 129, endPoint y: 124, distance: 8.6
click at [121, 124] on div "Account 978388872" at bounding box center [162, 121] width 94 height 16
drag, startPoint x: 130, startPoint y: 123, endPoint x: 109, endPoint y: 127, distance: 21.0
click at [109, 127] on div "Bill To Sender Recipient Third Party Collect Account 978388872 3rd Party Accoun…" at bounding box center [131, 123] width 246 height 20
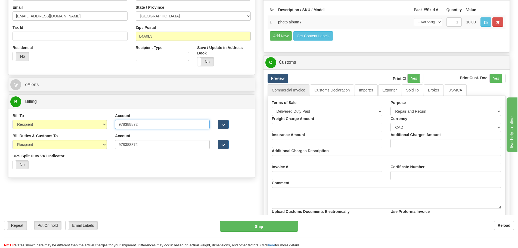
paste input "64435713"
type input "964435713"
drag, startPoint x: 156, startPoint y: 147, endPoint x: 100, endPoint y: 148, distance: 55.7
click at [100, 148] on div "Bill Duties & Customs To Sender Recipient Third Party UPS Split Duty VAT Indica…" at bounding box center [131, 153] width 246 height 40
paste input "64435713"
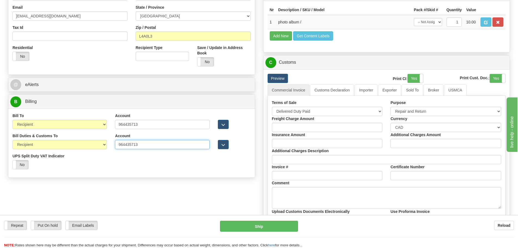
type input "964435713"
click at [122, 167] on div "Bill Duties & Customs To Sender Recipient Third Party UPS Split Duty VAT Indica…" at bounding box center [131, 153] width 246 height 40
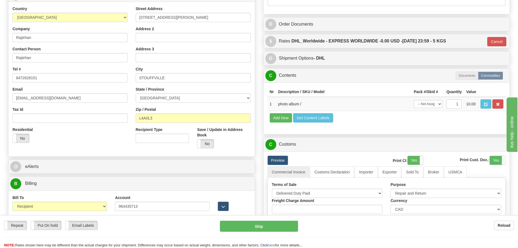
scroll to position [245, 0]
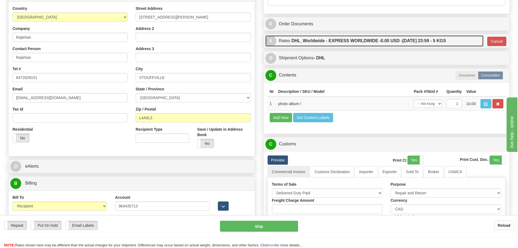
click at [422, 43] on label "DHL_Worldwide - EXPRESS WORLDWIDE - 0.00 USD - 08/15/2025 23:59 - 5 KGS" at bounding box center [368, 40] width 154 height 11
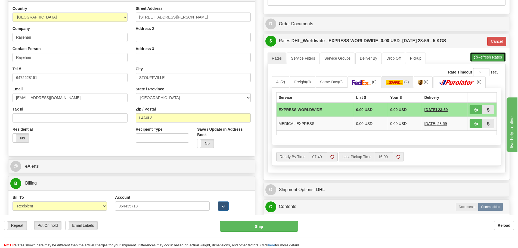
click at [489, 56] on button "Refresh Rates" at bounding box center [487, 56] width 35 height 9
type input "P"
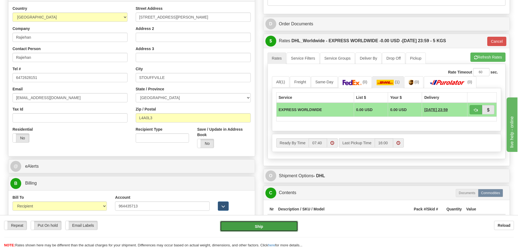
click at [258, 227] on button "Ship" at bounding box center [259, 225] width 78 height 11
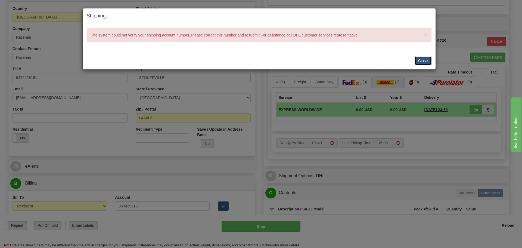
click at [423, 58] on button "Close" at bounding box center [422, 60] width 17 height 9
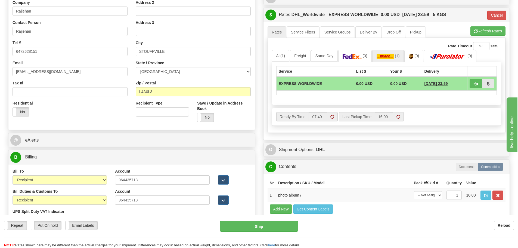
scroll to position [272, 0]
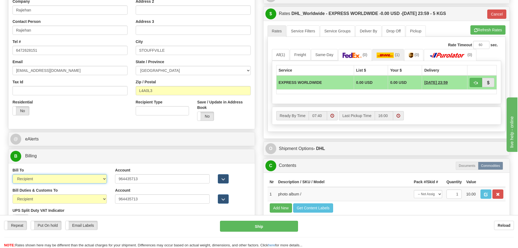
click at [103, 177] on select "Sender Recipient Third Party Collect" at bounding box center [60, 178] width 94 height 9
select select "3"
click at [13, 174] on select "Sender Recipient Third Party Collect" at bounding box center [60, 178] width 94 height 9
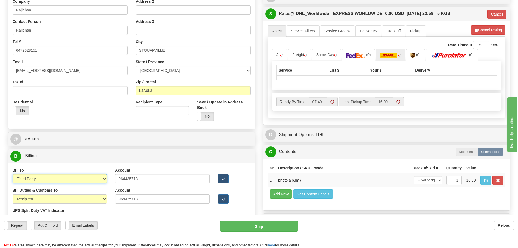
type input "P"
click at [47, 192] on label "Bill Duties & Customs To" at bounding box center [35, 189] width 45 height 5
click at [47, 194] on select "Sender Recipient Third Party" at bounding box center [60, 198] width 94 height 9
click at [46, 200] on select "Sender Recipient Third Party" at bounding box center [60, 198] width 94 height 9
select select "3"
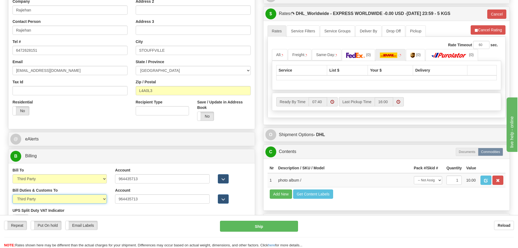
click at [13, 194] on select "Sender Recipient Third Party" at bounding box center [60, 198] width 94 height 9
click at [155, 217] on div "Repeat Repeat Put On hold Put On hold Print Order Slip Print Order Slip Email L…" at bounding box center [259, 231] width 518 height 33
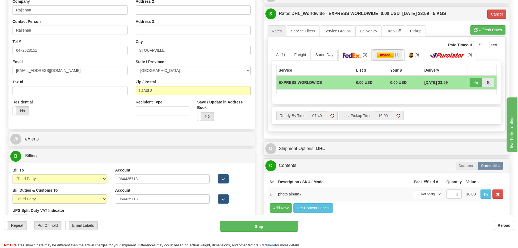
click at [389, 53] on img at bounding box center [384, 54] width 17 height 5
click at [240, 224] on button "Ship" at bounding box center [259, 225] width 78 height 11
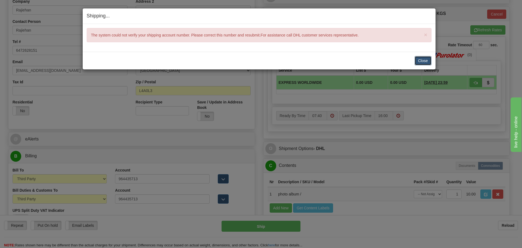
click at [423, 60] on button "Close" at bounding box center [422, 60] width 17 height 9
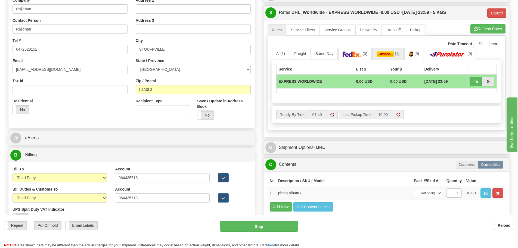
scroll to position [299, 0]
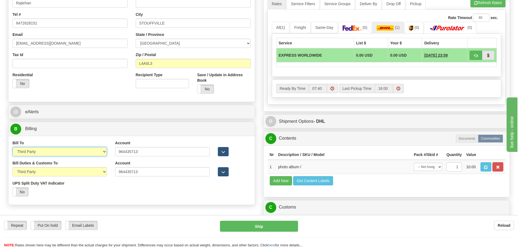
click at [67, 148] on select "Sender Recipient Third Party Collect" at bounding box center [60, 151] width 94 height 9
select select "1"
click at [13, 147] on select "Sender Recipient Third Party Collect" at bounding box center [60, 151] width 94 height 9
type input "P"
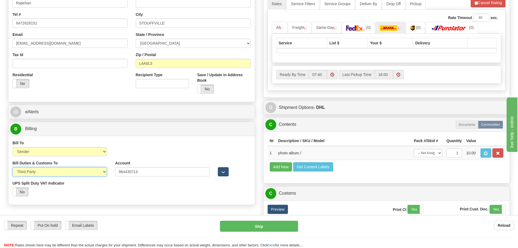
click at [59, 168] on select "Sender Recipient Third Party" at bounding box center [60, 171] width 94 height 9
select select "1"
click at [13, 167] on select "Sender Recipient Third Party" at bounding box center [60, 171] width 94 height 9
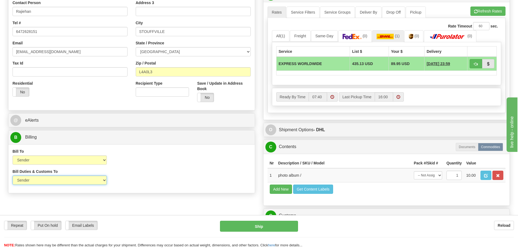
scroll to position [326, 0]
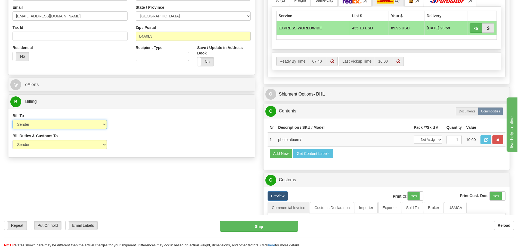
click at [91, 123] on select "Sender Recipient Third Party Collect" at bounding box center [60, 124] width 94 height 9
select select "2"
click at [13, 120] on select "Sender Recipient Third Party Collect" at bounding box center [60, 124] width 94 height 9
type input "P"
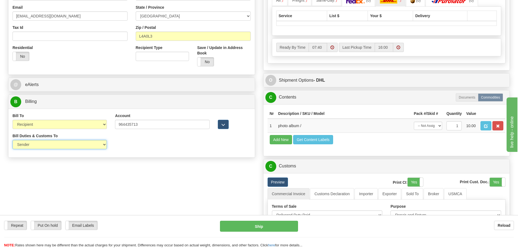
click at [46, 145] on select "Sender Recipient Third Party" at bounding box center [60, 144] width 94 height 9
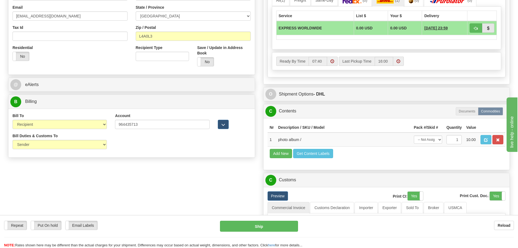
click at [46, 119] on div "Bill To Sender Recipient Third Party Collect" at bounding box center [60, 121] width 94 height 16
click at [42, 128] on select "Sender Recipient Third Party Collect" at bounding box center [60, 124] width 94 height 9
select select "4"
click at [13, 120] on select "Sender Recipient Third Party Collect" at bounding box center [60, 124] width 94 height 9
type input "P"
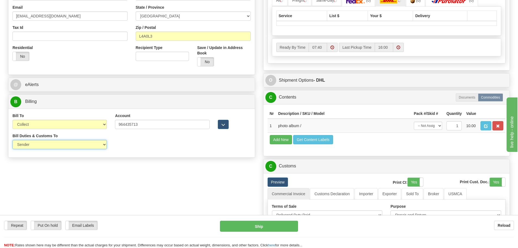
click at [40, 145] on select "Sender Recipient Third Party" at bounding box center [60, 144] width 94 height 9
click at [68, 127] on select "Sender Recipient Third Party Collect" at bounding box center [60, 124] width 94 height 9
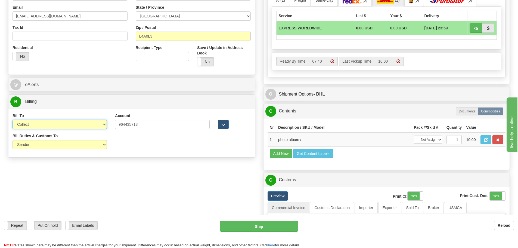
click at [65, 127] on select "Sender Recipient Third Party Collect" at bounding box center [60, 124] width 94 height 9
select select "2"
click at [13, 120] on select "Sender Recipient Third Party Collect" at bounding box center [60, 124] width 94 height 9
type input "P"
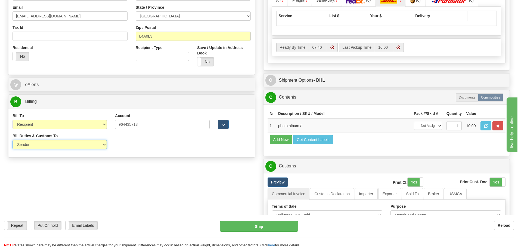
click at [55, 143] on select "Sender Recipient Third Party" at bounding box center [60, 144] width 94 height 9
select select "2"
click at [13, 140] on select "Sender Recipient Third Party" at bounding box center [60, 144] width 94 height 9
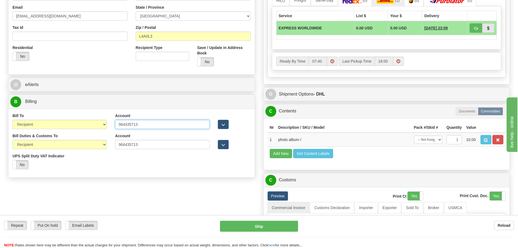
click at [150, 126] on input "964435713" at bounding box center [162, 124] width 94 height 9
drag, startPoint x: 146, startPoint y: 126, endPoint x: 105, endPoint y: 128, distance: 40.8
click at [105, 127] on div "Bill To Sender Recipient Third Party Collect Account 964435713 3rd Party Accoun…" at bounding box center [131, 123] width 246 height 20
paste input "78388872"
type input "978388872"
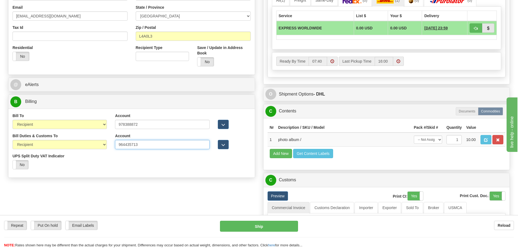
click at [111, 147] on div "Account 964435713 3rd Party Account List Duties & Customs Please select" at bounding box center [162, 143] width 102 height 20
paste input "78388872"
type input "978388872"
click at [137, 164] on div "Bill Duties & Customs To Sender Recipient Third Party UPS Split Duty VAT Indica…" at bounding box center [131, 153] width 246 height 40
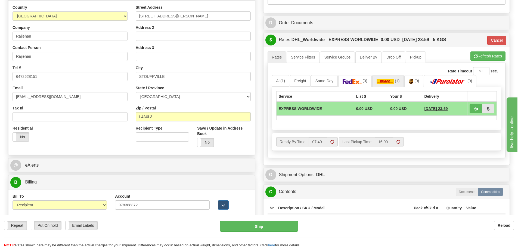
scroll to position [245, 0]
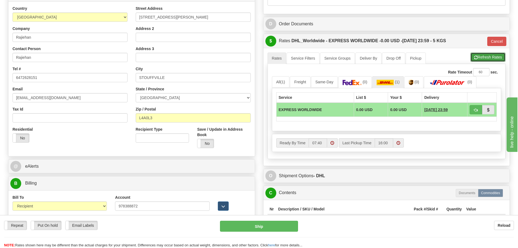
click at [496, 56] on button "Refresh Rates" at bounding box center [487, 56] width 35 height 9
type input "P"
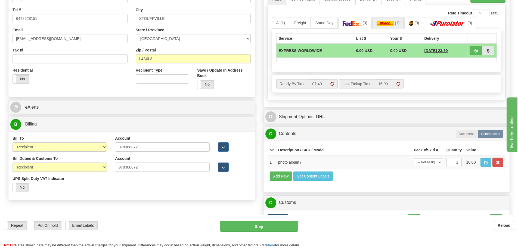
scroll to position [353, 0]
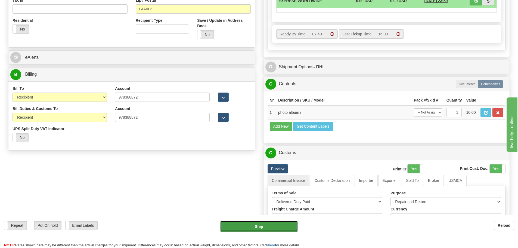
click at [268, 226] on button "Ship" at bounding box center [259, 225] width 78 height 11
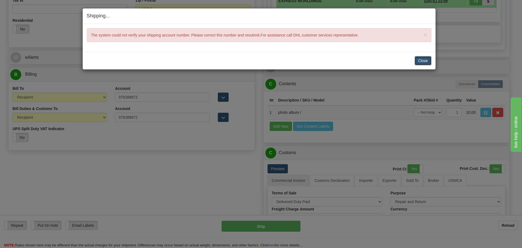
click at [418, 57] on button "Close" at bounding box center [422, 60] width 17 height 9
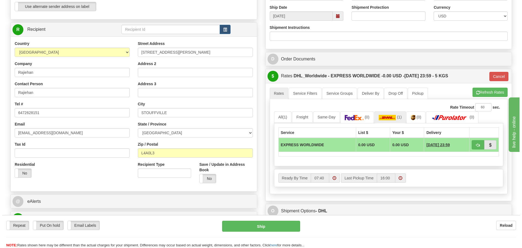
scroll to position [217, 0]
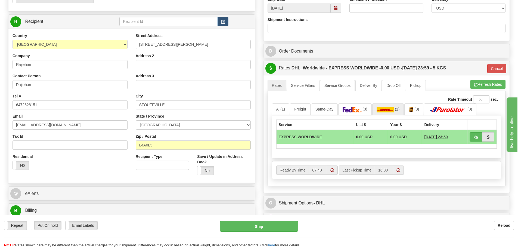
click at [194, 54] on div "Address 2" at bounding box center [193, 61] width 115 height 16
click at [197, 50] on div "Street Address 31 Isabella Garden Ln Address 2 Address 3 City STOUFFVILLE State…" at bounding box center [193, 106] width 123 height 146
click at [200, 47] on input "31 Isabella Garden Ln" at bounding box center [193, 44] width 115 height 9
click at [195, 20] on input "text" at bounding box center [168, 21] width 98 height 9
drag, startPoint x: 194, startPoint y: 43, endPoint x: 138, endPoint y: 57, distance: 57.6
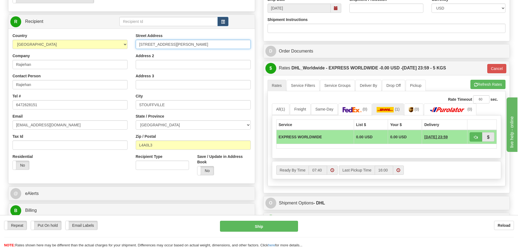
click at [138, 57] on div "Street Address 31 Isabella Garden Ln Address 2 Address 3 City STOUFFVILLE State…" at bounding box center [193, 106] width 123 height 146
click at [197, 24] on input "text" at bounding box center [168, 21] width 98 height 9
click at [187, 23] on input "text" at bounding box center [168, 21] width 98 height 9
click at [219, 25] on button "button" at bounding box center [222, 21] width 11 height 9
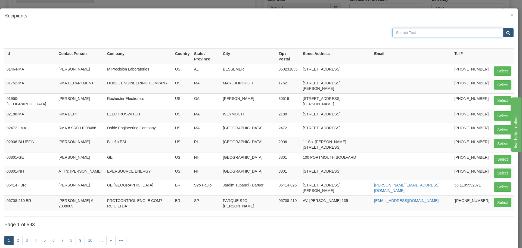
click at [421, 32] on input "text" at bounding box center [447, 32] width 111 height 9
click at [444, 39] on form "rajie rma" at bounding box center [258, 35] width 509 height 15
click at [445, 29] on input "rajie rma" at bounding box center [447, 32] width 111 height 9
type input "Rajie RMA"
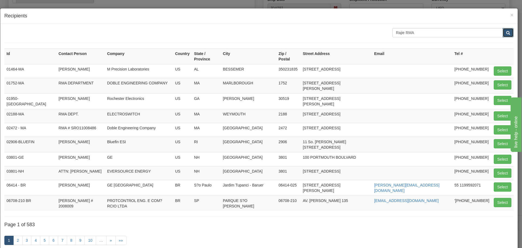
click at [507, 32] on button "submit" at bounding box center [508, 32] width 11 height 9
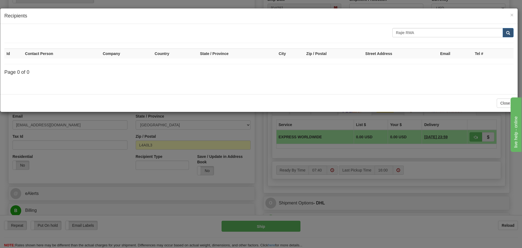
click at [461, 27] on div "Rajie RMA Id Contact Person Company Country State / Province City Zip / Postal …" at bounding box center [258, 59] width 517 height 70
drag, startPoint x: 440, startPoint y: 36, endPoint x: 405, endPoint y: 38, distance: 34.8
click at [405, 38] on form "Rajie RMA" at bounding box center [258, 35] width 509 height 15
type input "rajie rma"
click at [511, 35] on button "submit" at bounding box center [508, 32] width 11 height 9
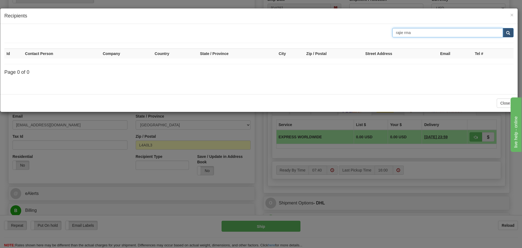
click at [441, 30] on input "rajie rma" at bounding box center [447, 32] width 111 height 9
click at [438, 31] on input "rajie rma" at bounding box center [447, 32] width 111 height 9
click at [507, 35] on span "submit" at bounding box center [508, 33] width 4 height 4
drag, startPoint x: 439, startPoint y: 33, endPoint x: 413, endPoint y: 34, distance: 26.4
click at [413, 34] on input "rajie rma" at bounding box center [447, 32] width 111 height 9
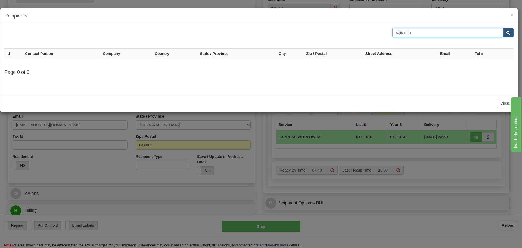
drag, startPoint x: 417, startPoint y: 30, endPoint x: 381, endPoint y: 33, distance: 36.3
click at [381, 33] on div "rajie rma" at bounding box center [258, 32] width 517 height 9
type input "rma"
click at [506, 36] on button "submit" at bounding box center [508, 32] width 11 height 9
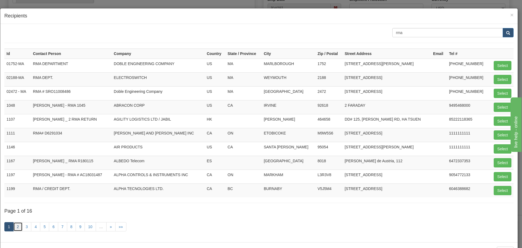
click at [19, 225] on link "2" at bounding box center [17, 226] width 9 height 9
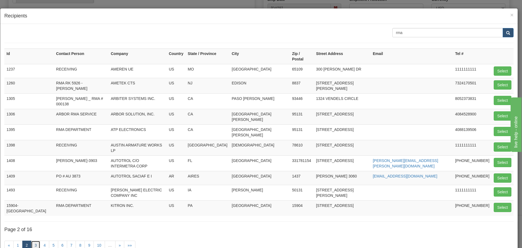
click at [38, 240] on link "3" at bounding box center [35, 244] width 9 height 9
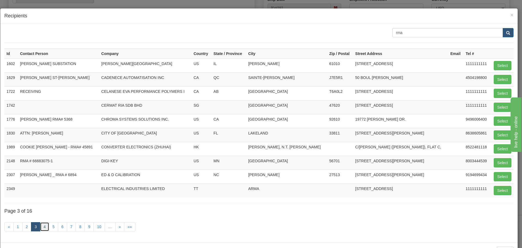
click at [45, 229] on link "4" at bounding box center [44, 226] width 9 height 9
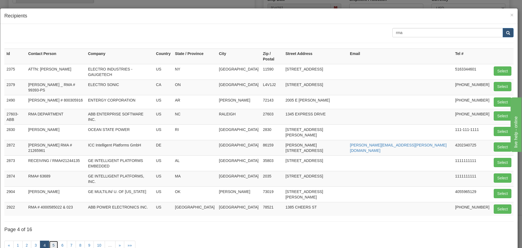
click at [53, 240] on link "5" at bounding box center [53, 244] width 9 height 9
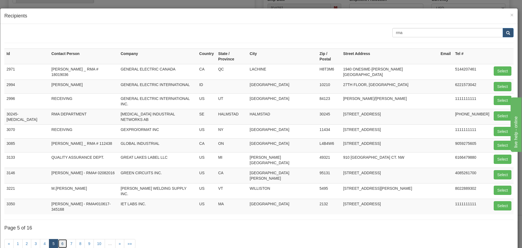
click at [63, 239] on link "6" at bounding box center [62, 243] width 9 height 9
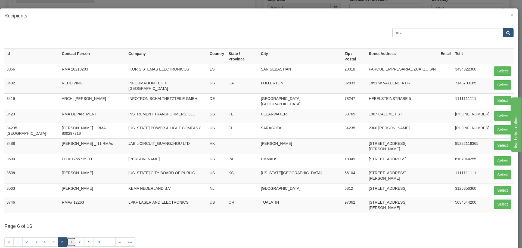
click at [70, 237] on link "7" at bounding box center [71, 241] width 9 height 9
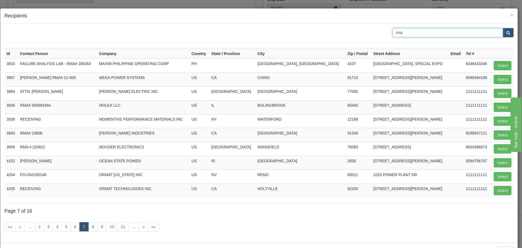
drag, startPoint x: 392, startPoint y: 38, endPoint x: 385, endPoint y: 40, distance: 8.0
click at [385, 40] on form "rma" at bounding box center [258, 35] width 509 height 15
type input "650 mar"
click at [503, 35] on button "submit" at bounding box center [508, 32] width 11 height 9
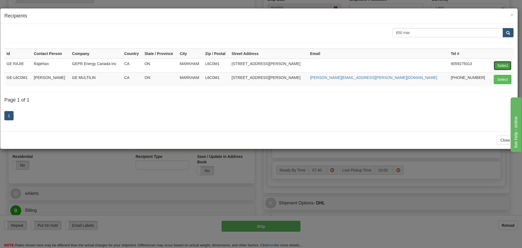
click at [501, 67] on button "Select" at bounding box center [503, 65] width 18 height 9
type input "GE RAJIE"
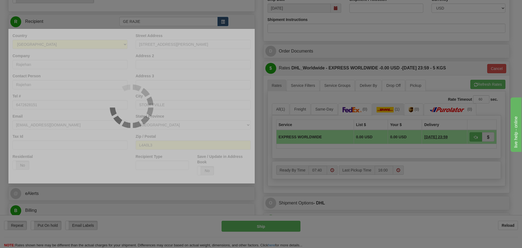
type input "P"
select select "0"
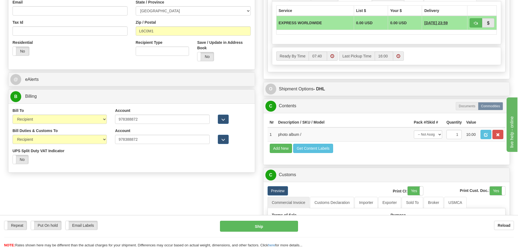
scroll to position [335, 0]
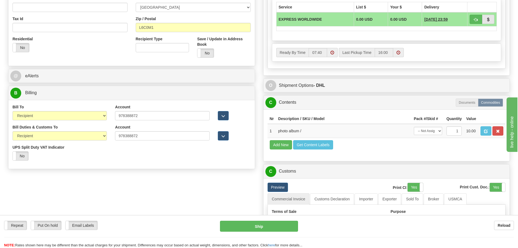
click at [144, 164] on div "Bill Duties & Customs To Sender Recipient Third Party UPS Split Duty VAT Indica…" at bounding box center [131, 144] width 246 height 40
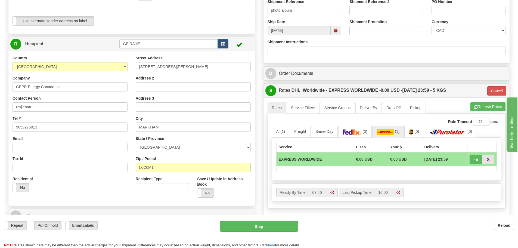
scroll to position [172, 0]
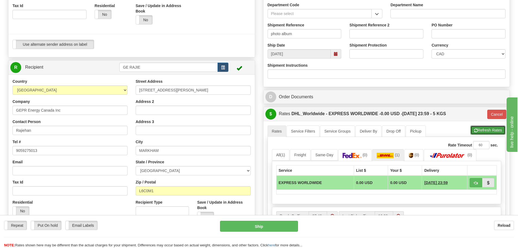
click at [478, 133] on button "Refresh Rates" at bounding box center [487, 129] width 35 height 9
type input "P"
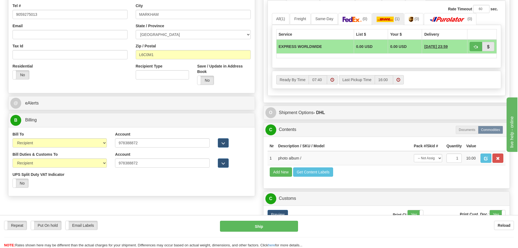
scroll to position [362, 0]
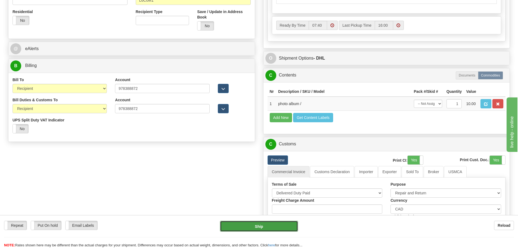
click at [259, 225] on button "Ship" at bounding box center [259, 225] width 78 height 11
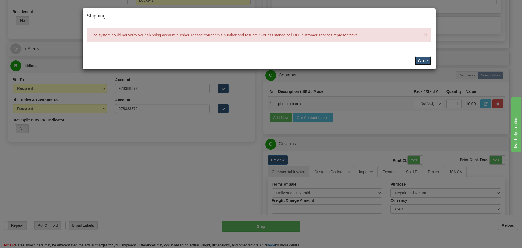
click at [418, 57] on button "Close" at bounding box center [422, 60] width 17 height 9
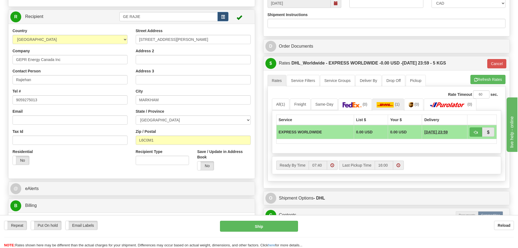
scroll to position [280, 0]
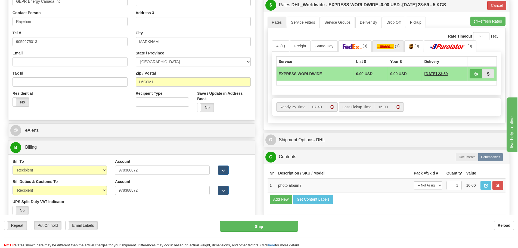
drag, startPoint x: 154, startPoint y: 163, endPoint x: 153, endPoint y: 167, distance: 3.8
click at [152, 165] on div "Account 978388872" at bounding box center [162, 166] width 94 height 16
drag, startPoint x: 153, startPoint y: 168, endPoint x: 111, endPoint y: 174, distance: 42.6
click at [111, 174] on div "Account 978388872 3rd Party Account List Please select" at bounding box center [162, 168] width 102 height 20
paste input "64435713"
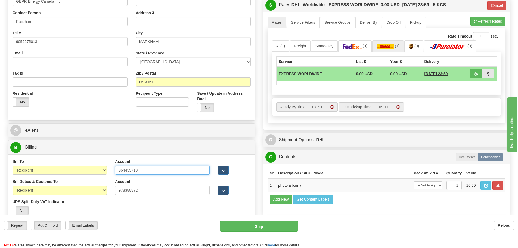
type input "964435713"
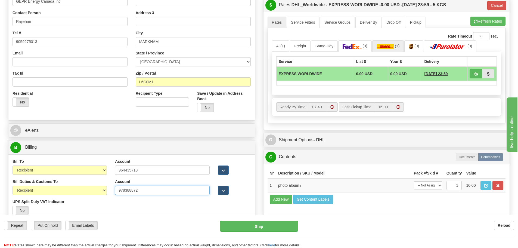
drag, startPoint x: 145, startPoint y: 194, endPoint x: 118, endPoint y: 197, distance: 26.3
click at [118, 197] on div "Account 978388872 3rd Party Account List Duties & Customs Please select" at bounding box center [162, 189] width 102 height 20
paste input "64435713"
type input "964435713"
click at [150, 207] on div "Bill Duties & Customs To Sender Recipient Third Party UPS Split Duty VAT Indica…" at bounding box center [131, 199] width 246 height 40
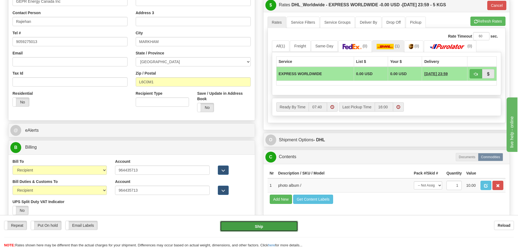
click at [232, 228] on button "Ship" at bounding box center [259, 225] width 78 height 11
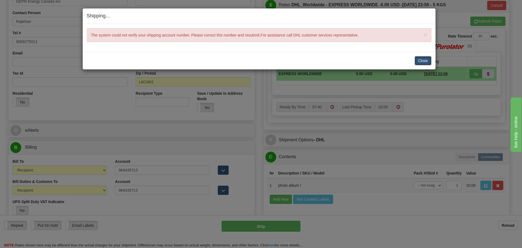
click at [425, 59] on button "Close" at bounding box center [422, 60] width 17 height 9
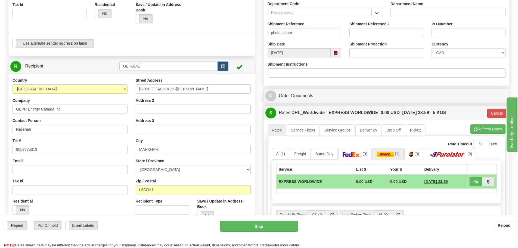
scroll to position [226, 0]
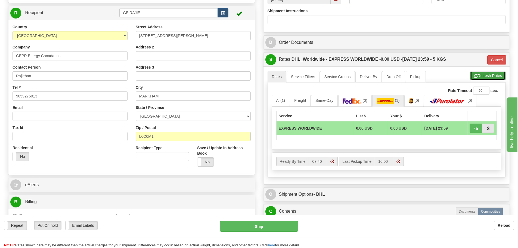
click at [494, 76] on button "Refresh Rates" at bounding box center [487, 75] width 35 height 9
type input "P"
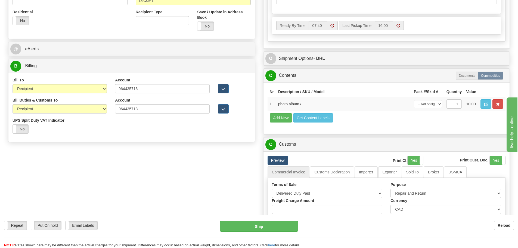
scroll to position [362, 0]
click at [84, 89] on select "Sender Recipient Third Party Collect" at bounding box center [60, 88] width 94 height 9
select select "3"
click at [13, 84] on select "Sender Recipient Third Party Collect" at bounding box center [60, 88] width 94 height 9
type input "P"
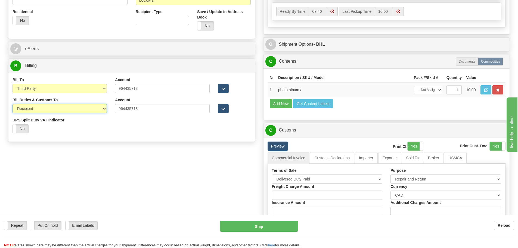
click at [43, 112] on select "Sender Recipient Third Party" at bounding box center [60, 108] width 94 height 9
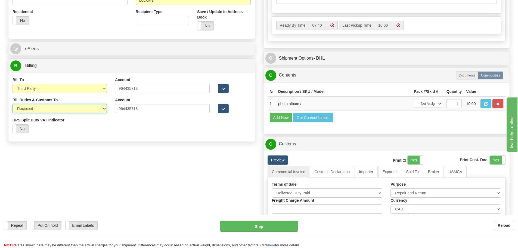
select select "3"
click at [13, 104] on select "Sender Recipient Third Party" at bounding box center [60, 108] width 94 height 9
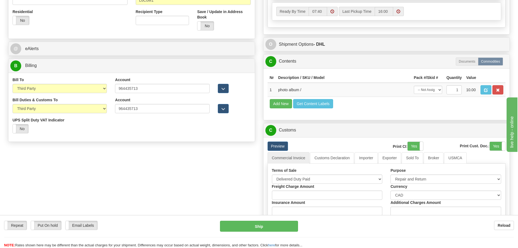
click at [114, 150] on div "Order # S Sender" at bounding box center [259, 15] width 510 height 677
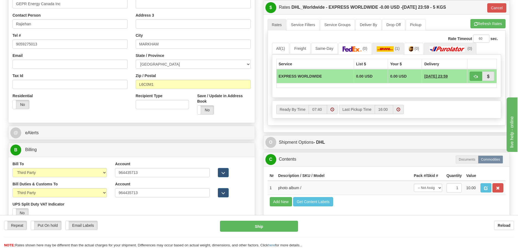
scroll to position [226, 0]
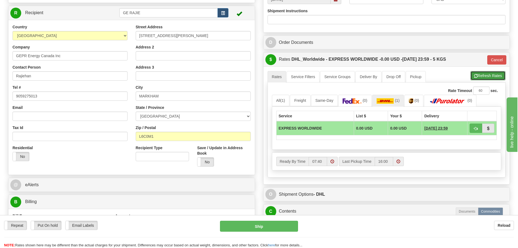
click at [474, 76] on span "button" at bounding box center [476, 76] width 4 height 4
type input "P"
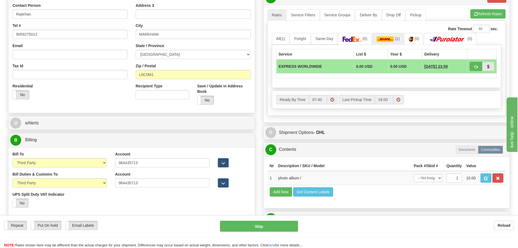
scroll to position [362, 0]
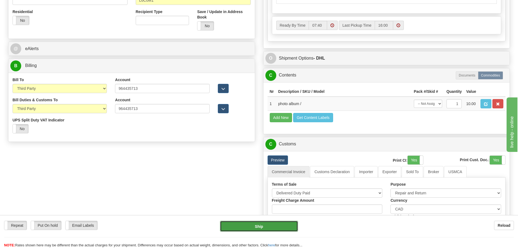
click at [264, 230] on button "Ship" at bounding box center [259, 225] width 78 height 11
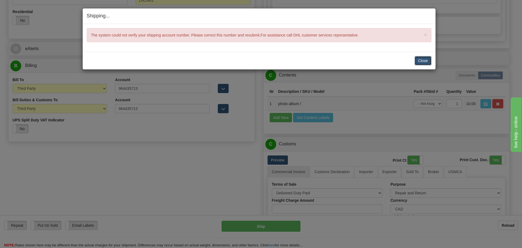
click at [419, 58] on button "Close" at bounding box center [422, 60] width 17 height 9
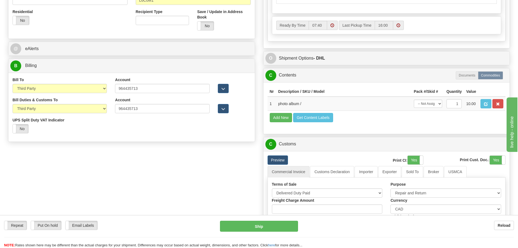
scroll to position [525, 0]
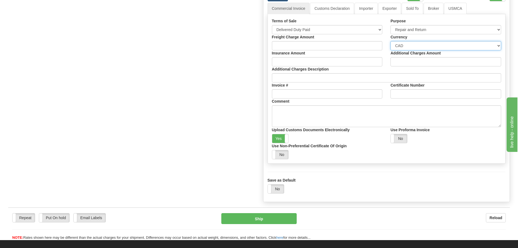
click at [414, 45] on select "Please select CAD USD EUR ZAR RON ANG ARN AUD AUS AWG BBD BFR BGN BHD BMD BND B…" at bounding box center [445, 45] width 111 height 9
select select "1"
click at [390, 41] on select "Please select CAD USD EUR ZAR RON ANG ARN AUD AUS AWG BBD BFR BGN BHD BMD BND B…" at bounding box center [445, 45] width 111 height 9
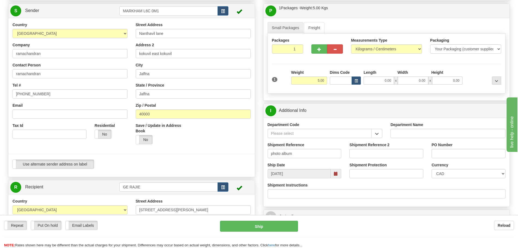
scroll to position [36, 0]
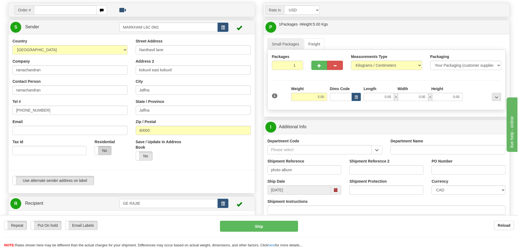
click at [99, 153] on label "No" at bounding box center [103, 150] width 16 height 9
type input "P"
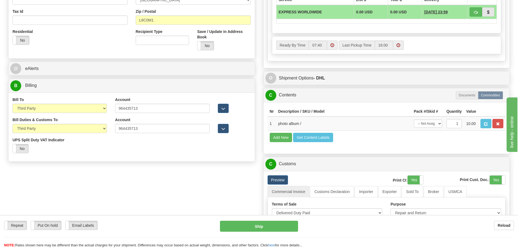
scroll to position [353, 0]
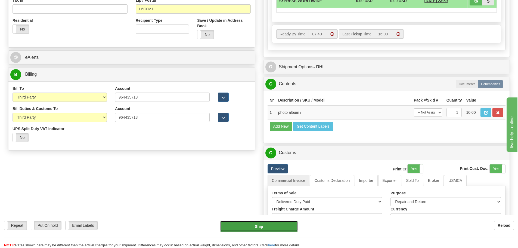
click at [248, 223] on button "Ship" at bounding box center [259, 225] width 78 height 11
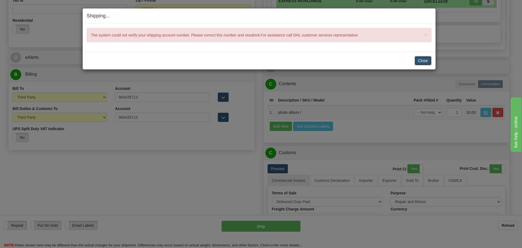
click at [420, 61] on button "Close" at bounding box center [422, 60] width 17 height 9
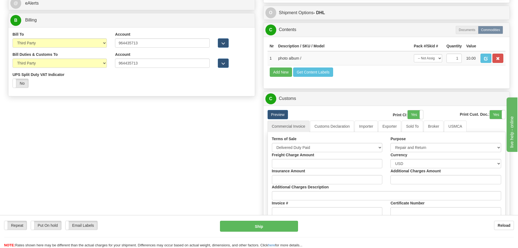
scroll to position [408, 0]
click at [98, 41] on select "Sender Recipient Third Party Collect" at bounding box center [60, 42] width 94 height 9
select select "1"
click at [13, 38] on select "Sender Recipient Third Party Collect" at bounding box center [60, 42] width 94 height 9
type input "P"
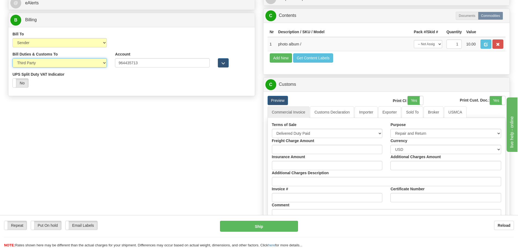
click at [64, 63] on select "Sender Recipient Third Party" at bounding box center [60, 62] width 94 height 9
select select "2"
click at [13, 58] on select "Sender Recipient Third Party" at bounding box center [60, 62] width 94 height 9
type input "P"
click at [58, 65] on select "Sender Recipient Third Party" at bounding box center [60, 62] width 94 height 9
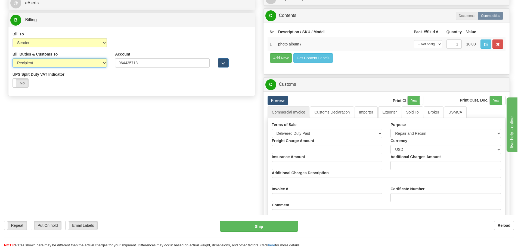
select select "1"
click at [13, 58] on select "Sender Recipient Third Party" at bounding box center [60, 62] width 94 height 9
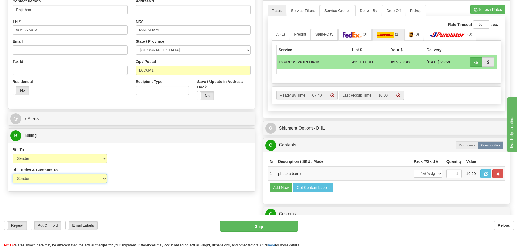
scroll to position [299, 0]
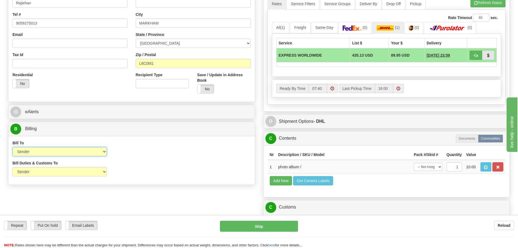
click at [64, 154] on select "Sender Recipient Third Party Collect" at bounding box center [60, 151] width 94 height 9
select select "2"
click at [13, 147] on select "Sender Recipient Third Party Collect" at bounding box center [60, 151] width 94 height 9
type input "P"
click at [35, 167] on select "Sender Recipient Third Party" at bounding box center [60, 171] width 94 height 9
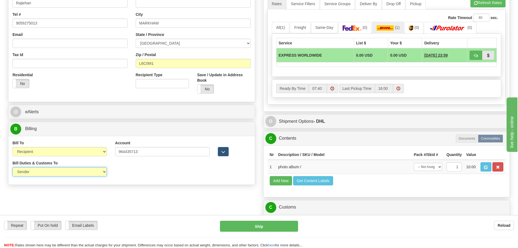
select select "2"
click at [13, 167] on select "Sender Recipient Third Party" at bounding box center [60, 171] width 94 height 9
type input "P"
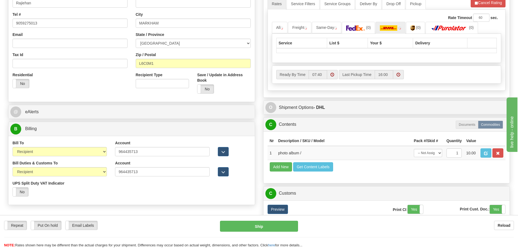
click at [75, 190] on div "Yes No" at bounding box center [60, 191] width 94 height 9
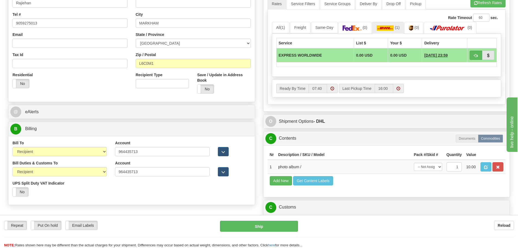
click at [165, 159] on div "Account 964435713 3rd Party Account List Please select" at bounding box center [162, 150] width 102 height 20
click at [166, 155] on input "964435713" at bounding box center [162, 151] width 94 height 9
drag, startPoint x: 138, startPoint y: 153, endPoint x: 88, endPoint y: 154, distance: 50.6
click at [88, 154] on div "Bill To Sender Recipient Third Party Collect Account 964435713 3rd Party Accoun…" at bounding box center [131, 150] width 246 height 20
click at [272, 227] on button "Ship" at bounding box center [259, 225] width 78 height 11
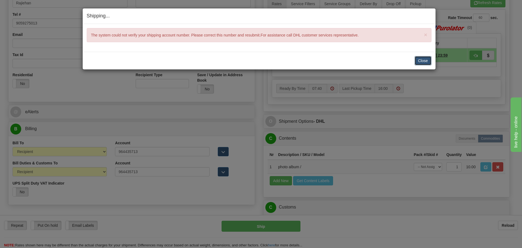
click at [419, 61] on button "Close" at bounding box center [422, 60] width 17 height 9
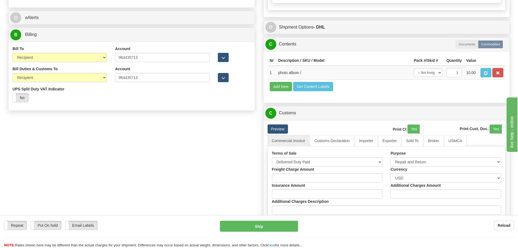
scroll to position [380, 0]
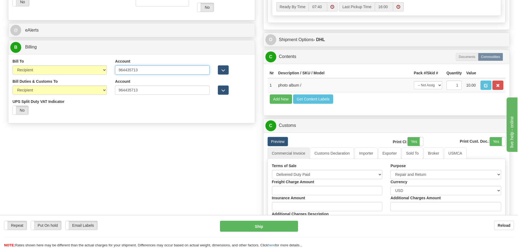
paste input "78388872"
type input "978388872"
drag, startPoint x: 146, startPoint y: 90, endPoint x: 101, endPoint y: 91, distance: 44.9
click at [101, 91] on div "Bill Duties & Customs To Sender Recipient Third Party UPS Split Duty VAT Indica…" at bounding box center [131, 99] width 246 height 40
paste input "78388872"
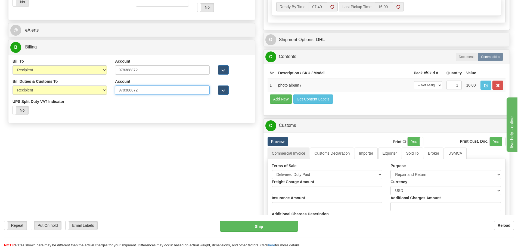
type input "978388872"
click at [136, 110] on div "Bill Duties & Customs To Sender Recipient Third Party UPS Split Duty VAT Indica…" at bounding box center [131, 99] width 246 height 40
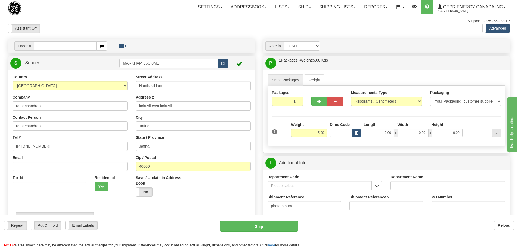
scroll to position [163, 0]
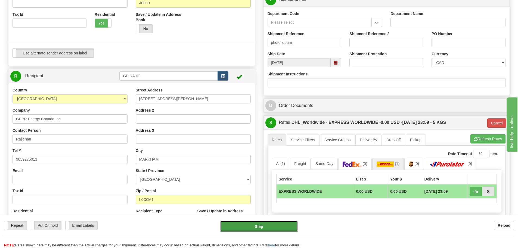
click at [280, 223] on button "Ship" at bounding box center [259, 225] width 78 height 11
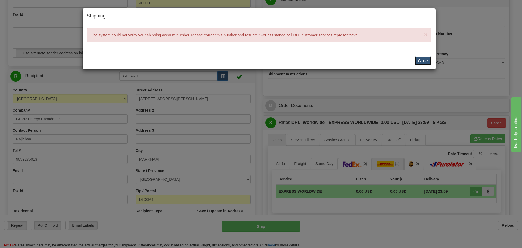
click at [416, 60] on button "Close" at bounding box center [422, 60] width 17 height 9
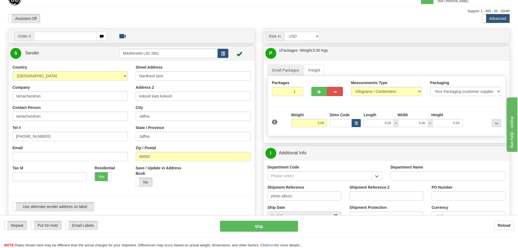
scroll to position [0, 0]
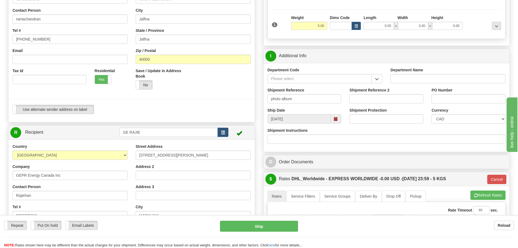
scroll to position [109, 0]
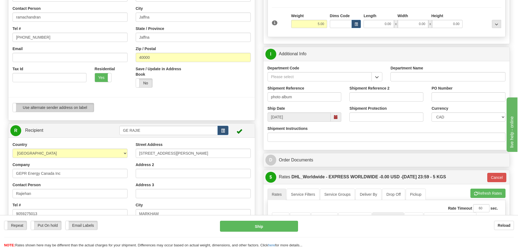
click at [85, 108] on label "Use alternate sender address on label" at bounding box center [53, 107] width 81 height 9
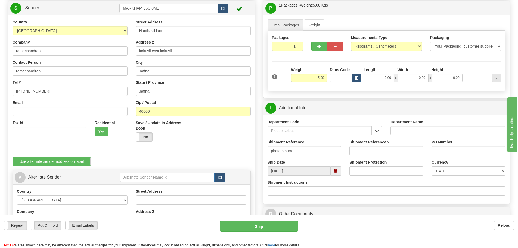
scroll to position [54, 0]
click at [88, 164] on label "Use alternate sender address on label" at bounding box center [53, 161] width 81 height 9
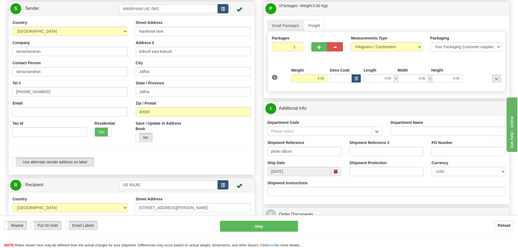
click at [115, 159] on div "Use alternate sender address on label Use alternate sender address on label" at bounding box center [132, 161] width 238 height 9
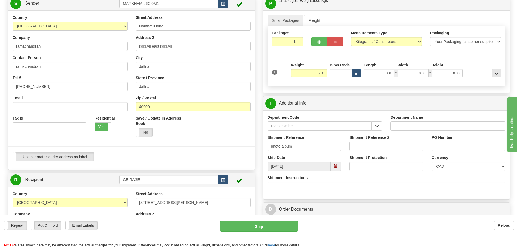
scroll to position [0, 0]
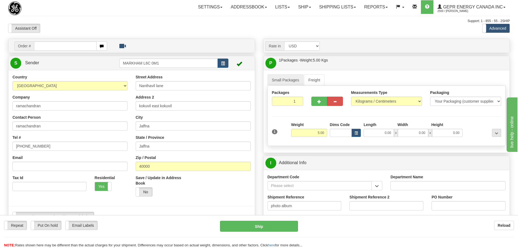
click at [217, 26] on div "Assistant On Assistant Off Do a return Do a return Previous Next Standard Advan…" at bounding box center [259, 28] width 510 height 9
click at [261, 30] on div "Assistant On Assistant Off Do a return Do a return Previous Next Standard Advan…" at bounding box center [259, 28] width 510 height 9
drag, startPoint x: 170, startPoint y: 64, endPoint x: 114, endPoint y: 66, distance: 56.0
click at [114, 66] on tr "S Sender MARKHAM L6C 0M1" at bounding box center [131, 62] width 242 height 11
click at [153, 31] on div "Assistant On Assistant Off Do a return Do a return" at bounding box center [110, 28] width 212 height 9
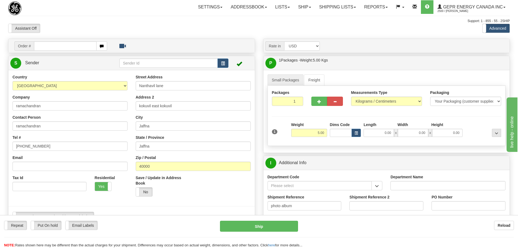
click at [217, 24] on div "Previous Next" at bounding box center [258, 24] width 85 height 0
click at [224, 24] on div "Previous Next" at bounding box center [258, 24] width 85 height 0
click at [207, 25] on div "Assistant On Assistant Off Do a return Do a return" at bounding box center [110, 28] width 212 height 9
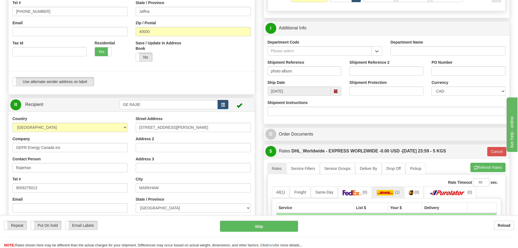
scroll to position [54, 0]
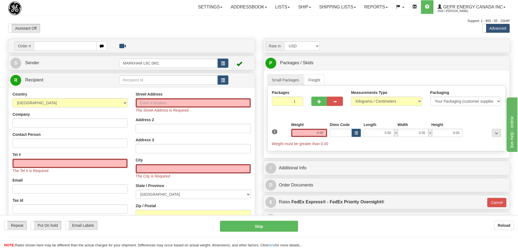
click at [164, 23] on div "Support: 1 - 855 - 55 - 2SHIP" at bounding box center [258, 21] width 501 height 5
click at [88, 65] on link "S Sender" at bounding box center [64, 62] width 109 height 11
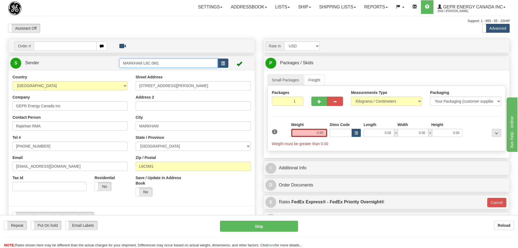
drag, startPoint x: 171, startPoint y: 63, endPoint x: 122, endPoint y: 71, distance: 49.6
click at [122, 71] on div "S Sender MARKHAM L6C 0M1" at bounding box center [131, 142] width 247 height 173
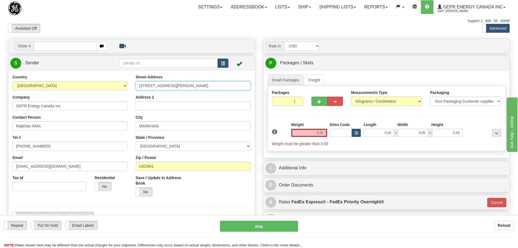
drag, startPoint x: 208, startPoint y: 83, endPoint x: 112, endPoint y: 91, distance: 95.9
click at [112, 91] on div "Country [GEOGRAPHIC_DATA] [GEOGRAPHIC_DATA] [GEOGRAPHIC_DATA] [GEOGRAPHIC_DATA]…" at bounding box center [131, 149] width 246 height 151
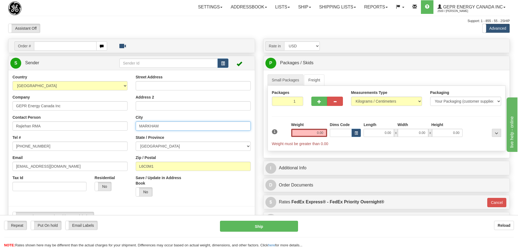
drag, startPoint x: 172, startPoint y: 128, endPoint x: 125, endPoint y: 127, distance: 47.0
click at [125, 127] on div "Country AFGHANISTAN ALAND ISLANDS ALBANIA ALGERIA AMERICAN SAMOA ANDORRA ANGOLA…" at bounding box center [131, 149] width 246 height 151
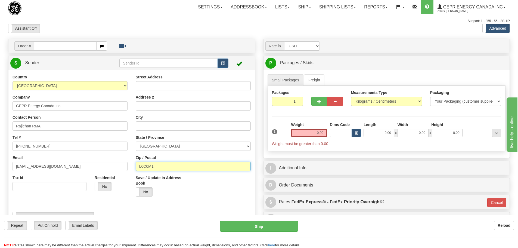
drag, startPoint x: 128, startPoint y: 174, endPoint x: 111, endPoint y: 176, distance: 16.4
click at [111, 176] on div "Country AFGHANISTAN ALAND ISLANDS ALBANIA ALGERIA AMERICAN SAMOA ANDORRA ANGOLA…" at bounding box center [131, 149] width 246 height 151
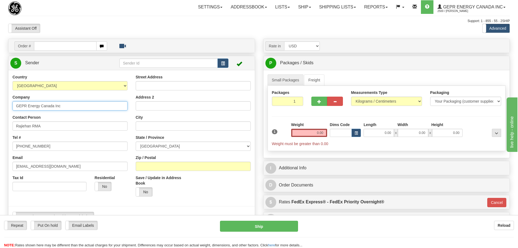
drag, startPoint x: 64, startPoint y: 105, endPoint x: -69, endPoint y: 118, distance: 133.3
click at [0, 118] on html "Training Course Close Toggle navigation Settings Shipping Preferences New Sende…" at bounding box center [259, 124] width 518 height 248
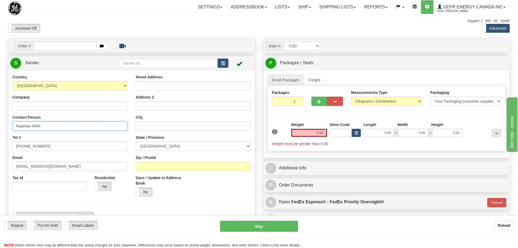
drag, startPoint x: 49, startPoint y: 127, endPoint x: -52, endPoint y: 133, distance: 101.0
click at [0, 133] on html "Training Course Close Toggle navigation Settings Shipping Preferences New Sende…" at bounding box center [259, 124] width 518 height 248
drag, startPoint x: 47, startPoint y: 145, endPoint x: -80, endPoint y: 150, distance: 127.0
click at [0, 150] on html "Training Course Close Toggle navigation Settings Shipping Preferences New Sende…" at bounding box center [259, 124] width 518 height 248
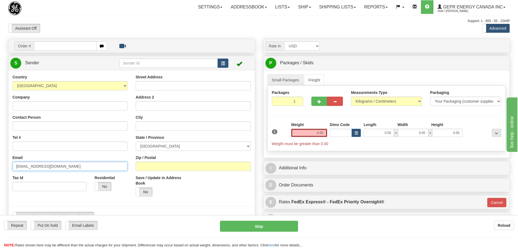
drag, startPoint x: 82, startPoint y: 167, endPoint x: -35, endPoint y: 172, distance: 116.2
click at [0, 172] on html "Training Course Close Toggle navigation Settings Shipping Preferences New Sende…" at bounding box center [259, 124] width 518 height 248
click at [96, 86] on select "AFGHANISTAN ALAND ISLANDS ALBANIA ALGERIA AMERICAN SAMOA ANDORRA ANGOLA ANGUILL…" at bounding box center [70, 85] width 115 height 9
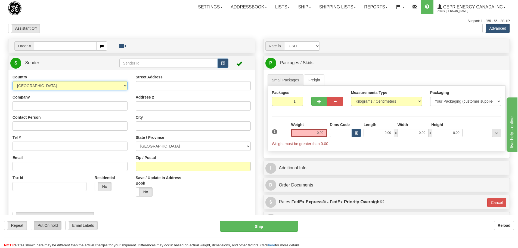
select select "LK"
click at [13, 81] on select "AFGHANISTAN ALAND ISLANDS ALBANIA ALGERIA AMERICAN SAMOA ANDORRA ANGOLA ANGUILL…" at bounding box center [70, 85] width 115 height 9
click at [224, 17] on div "Toggle navigation Settings Shipping Preferences Fields Preferences New" at bounding box center [259, 238] width 518 height 476
click at [204, 85] on input "Street Address" at bounding box center [193, 85] width 115 height 9
click at [127, 116] on div "Contact Person" at bounding box center [70, 122] width 115 height 16
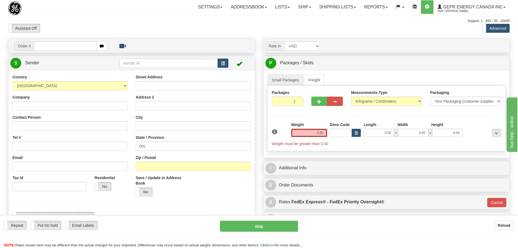
click at [379, 34] on div "Toggle navigation Settings Shipping Preferences Fields Preferences New" at bounding box center [259, 238] width 518 height 476
click at [388, 32] on div "Assistant On Assistant Off Do a return Do a return Previous Next Standard Advan…" at bounding box center [259, 28] width 510 height 9
click at [369, 30] on div "Assistant On Assistant Off Do a return Do a return Previous Next Standard Advan…" at bounding box center [259, 28] width 510 height 9
click at [266, 24] on div "Previous Next" at bounding box center [258, 24] width 85 height 0
click at [236, 26] on div "Assistant On Assistant Off Do a return Do a return Previous Next Standard Advan…" at bounding box center [259, 28] width 510 height 9
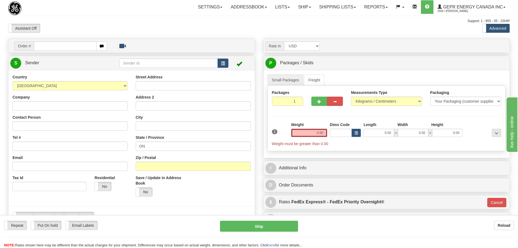
click at [235, 23] on div at bounding box center [258, 23] width 501 height 0
click at [221, 25] on div "Assistant On Assistant Off Do a return Do a return Previous Next Standard Advan…" at bounding box center [259, 28] width 510 height 9
click at [227, 21] on div "Support: 1 - 855 - 55 - 2SHIP" at bounding box center [258, 21] width 501 height 5
click at [225, 22] on div "Support: 1 - 855 - 55 - 2SHIP" at bounding box center [258, 21] width 501 height 5
click at [95, 108] on input "Company" at bounding box center [70, 105] width 115 height 9
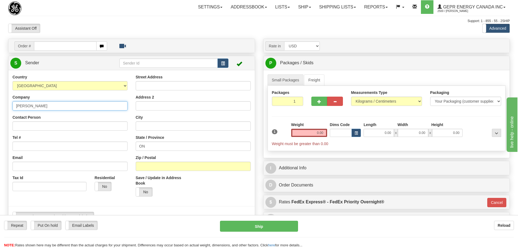
type input "R Mathanaj"
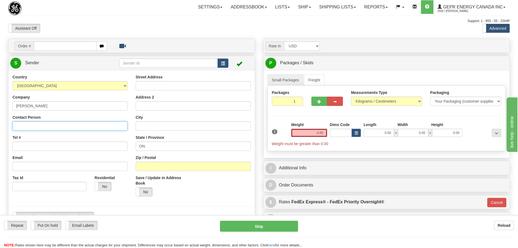
click at [75, 123] on input "Contact Person" at bounding box center [70, 125] width 115 height 9
paste input "R Mathanaj"
type input "R Mathanaj"
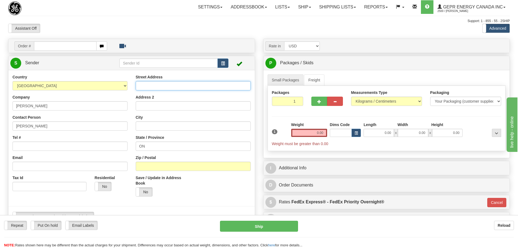
click at [152, 82] on input "Street Address" at bounding box center [193, 85] width 115 height 9
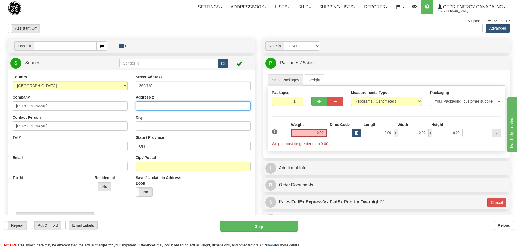
click at [170, 109] on input "Address 2" at bounding box center [193, 105] width 115 height 9
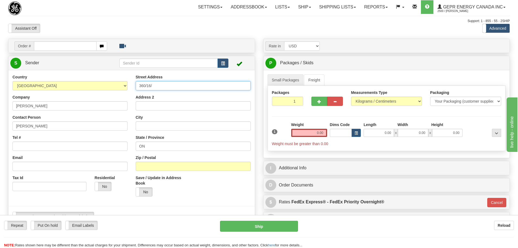
click at [174, 84] on input "360/16/" at bounding box center [193, 85] width 115 height 9
drag, startPoint x: 162, startPoint y: 90, endPoint x: 151, endPoint y: 86, distance: 10.9
click at [151, 86] on input "360/16/c" at bounding box center [193, 85] width 115 height 9
click at [161, 88] on input "360/16/C" at bounding box center [193, 85] width 115 height 9
type input "360/16/C Aluthmawatha road"
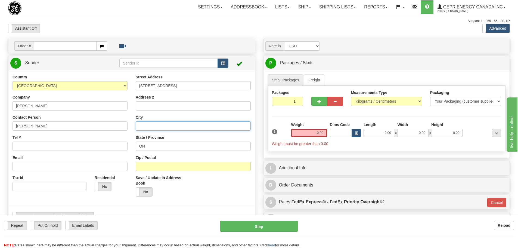
click at [163, 123] on input "City" at bounding box center [193, 125] width 115 height 9
type input "colombo"
drag, startPoint x: 159, startPoint y: 143, endPoint x: 130, endPoint y: 143, distance: 28.8
click at [130, 143] on div "Country AFGHANISTAN ALAND ISLANDS ALBANIA ALGERIA AMERICAN SAMOA ANDORRA ANGOLA…" at bounding box center [131, 149] width 246 height 151
paste input "colombo"
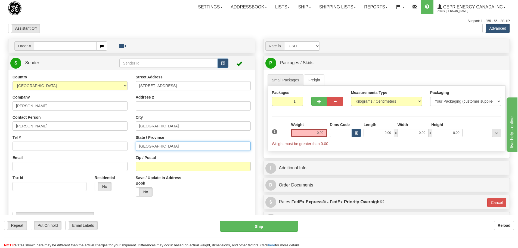
type input "colombo"
click at [190, 170] on input "Zip / Postal" at bounding box center [193, 165] width 115 height 9
click at [130, 137] on div "Country AFGHANISTAN ALAND ISLANDS ALBANIA ALGERIA AMERICAN SAMOA ANDORRA ANGOLA…" at bounding box center [69, 134] width 123 height 121
click at [152, 166] on input "Zip / Postal" at bounding box center [193, 165] width 115 height 9
drag, startPoint x: 164, startPoint y: 165, endPoint x: 135, endPoint y: 173, distance: 29.9
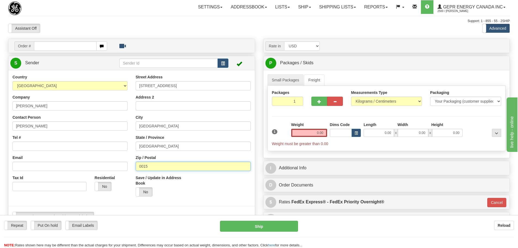
click at [135, 173] on div "Street Address 360/16/C Aluthmawatha road Address 2 City colombo State / Provin…" at bounding box center [193, 137] width 123 height 126
click at [173, 167] on input "0015" at bounding box center [193, 165] width 115 height 9
drag, startPoint x: 173, startPoint y: 164, endPoint x: 95, endPoint y: 165, distance: 78.0
click at [95, 165] on div "Country AFGHANISTAN ALAND ISLANDS ALBANIA ALGERIA AMERICAN SAMOA ANDORRA ANGOLA…" at bounding box center [131, 149] width 246 height 151
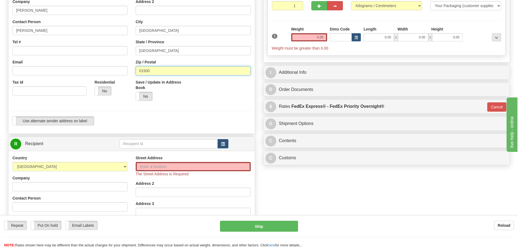
scroll to position [109, 0]
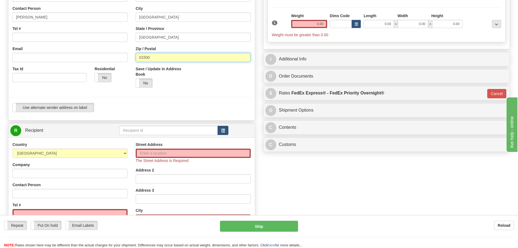
type input "01500"
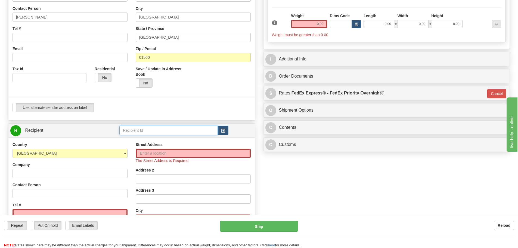
click at [197, 134] on input "text" at bounding box center [168, 130] width 98 height 9
click at [145, 136] on div "GE RAJIE" at bounding box center [167, 139] width 93 height 6
type input "GE RAJIE"
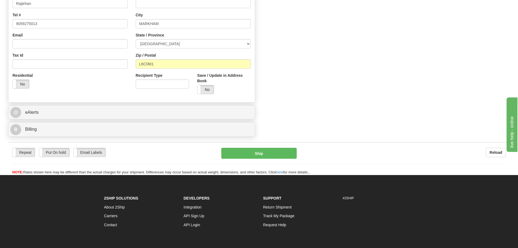
scroll to position [299, 0]
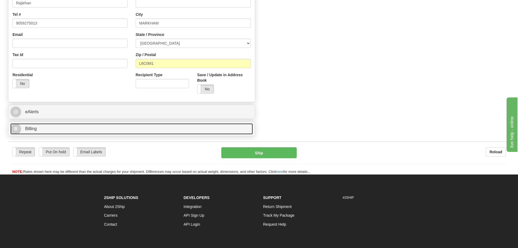
type input "0.00"
click at [140, 132] on link "B Billing" at bounding box center [131, 128] width 242 height 11
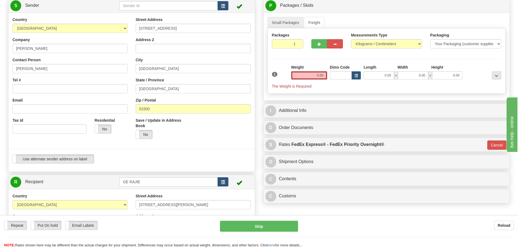
scroll to position [0, 0]
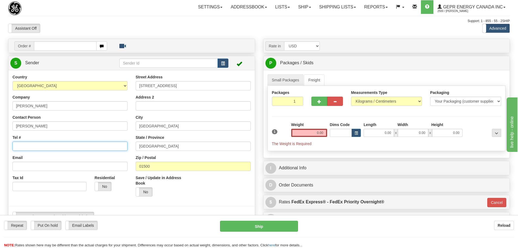
click at [39, 147] on input "Tel #" at bounding box center [70, 145] width 115 height 9
click at [34, 143] on input "Tel #" at bounding box center [70, 145] width 115 height 9
type input "+94778594141"
click at [128, 153] on div "Country AFGHANISTAN ALAND ISLANDS ALBANIA ALGERIA AMERICAN SAMOA ANDORRA ANGOLA…" at bounding box center [69, 134] width 123 height 121
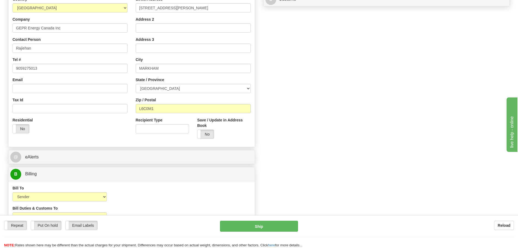
scroll to position [272, 0]
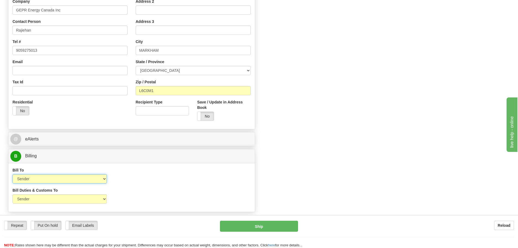
click at [71, 182] on select "Sender Recipient Third Party Collect" at bounding box center [60, 178] width 94 height 9
select select "2"
click at [13, 174] on select "Sender Recipient Third Party Collect" at bounding box center [60, 178] width 94 height 9
click at [59, 201] on select "Sender Recipient Third Party" at bounding box center [60, 198] width 94 height 9
select select "2"
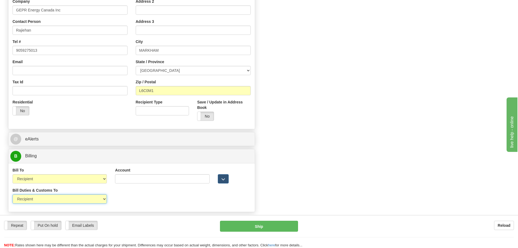
click at [13, 194] on select "Sender Recipient Third Party" at bounding box center [60, 198] width 94 height 9
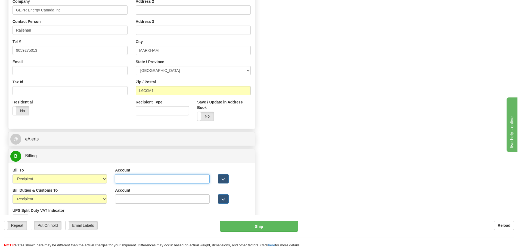
click at [121, 177] on input "Account" at bounding box center [162, 178] width 94 height 9
paste input "978388872"
type input "978388872"
click at [129, 200] on input "Account" at bounding box center [162, 198] width 94 height 9
paste input "978388872"
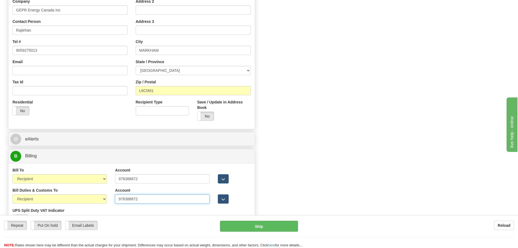
type input "978388872"
click at [128, 214] on div "Bill Duties & Customs To Sender Recipient Third Party UPS Split Duty VAT Indica…" at bounding box center [131, 207] width 246 height 40
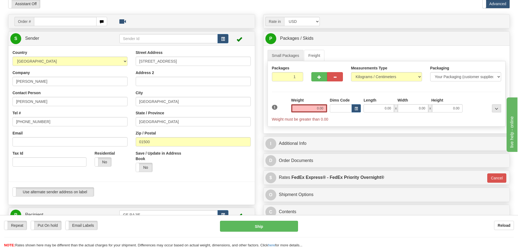
scroll to position [0, 0]
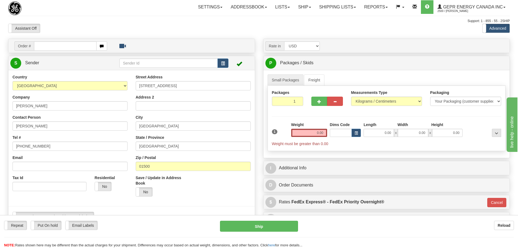
click at [234, 23] on div at bounding box center [258, 23] width 501 height 0
click at [229, 23] on div "Support: 1 - 855 - 55 - 2SHIP" at bounding box center [258, 21] width 501 height 5
click at [374, 28] on div "Assistant On Assistant Off Do a return Do a return Previous Next Standard Advan…" at bounding box center [259, 28] width 510 height 9
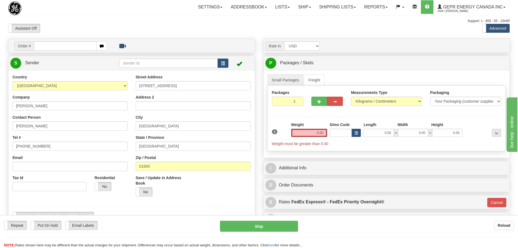
click at [339, 27] on div "Assistant On Assistant Off Do a return Do a return Previous Next Standard Advan…" at bounding box center [259, 28] width 510 height 9
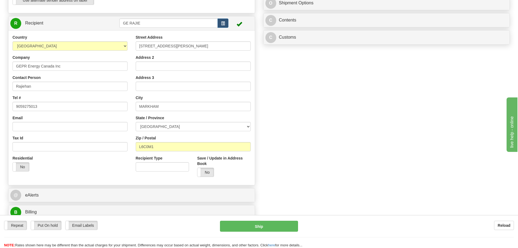
scroll to position [217, 0]
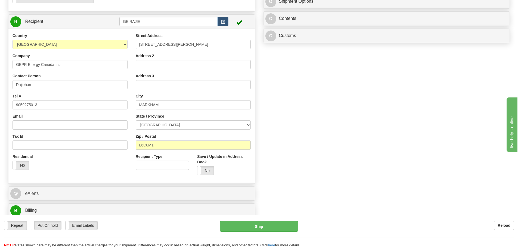
click at [286, 116] on div "Order # S Sender" at bounding box center [259, 55] width 510 height 468
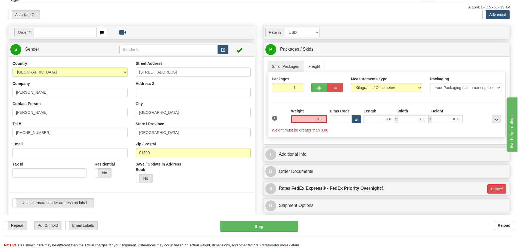
scroll to position [0, 0]
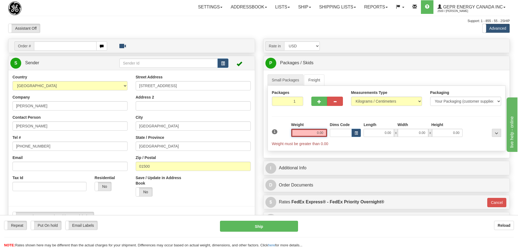
click at [314, 134] on input "0.00" at bounding box center [309, 133] width 36 height 8
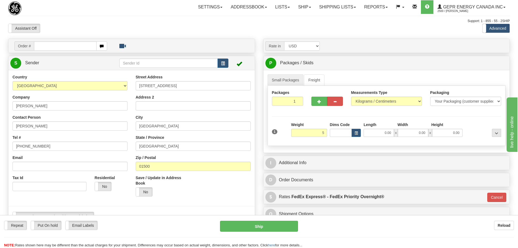
type input "5.00"
type input "01"
click at [316, 125] on div "Weight 5.00" at bounding box center [309, 129] width 36 height 15
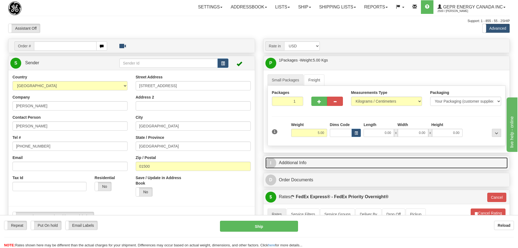
click at [311, 161] on link "I Additional Info" at bounding box center [386, 162] width 242 height 11
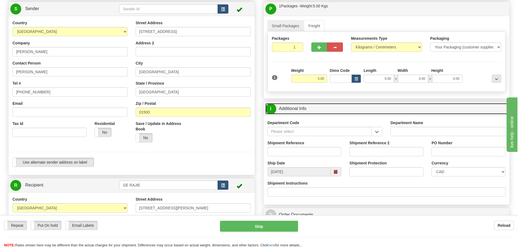
scroll to position [54, 0]
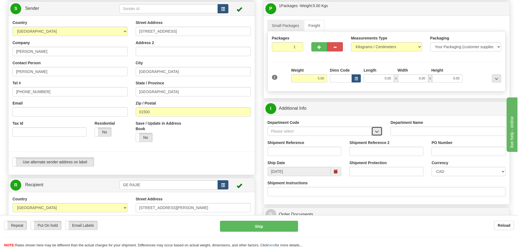
click at [379, 132] on button "button" at bounding box center [376, 130] width 11 height 9
click at [345, 141] on div "SER" at bounding box center [318, 139] width 99 height 6
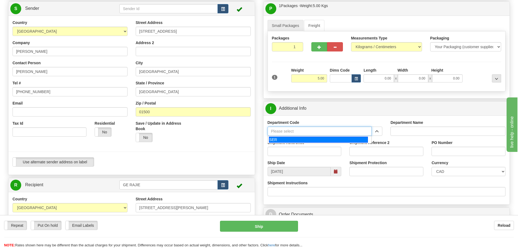
type input "SER"
type input "SERVICE DEPARTMENT"
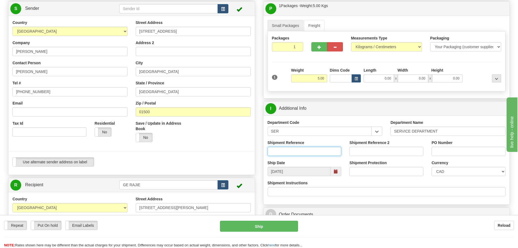
click at [329, 154] on input "Shipment Reference" at bounding box center [304, 150] width 74 height 9
click at [343, 146] on div "Shipment Reference" at bounding box center [304, 150] width 82 height 20
click at [335, 152] on input "Shipment Reference" at bounding box center [304, 150] width 74 height 9
click at [348, 145] on div "Shipment Reference 2" at bounding box center [386, 150] width 82 height 20
click at [325, 147] on input "Shipment Reference" at bounding box center [304, 150] width 74 height 9
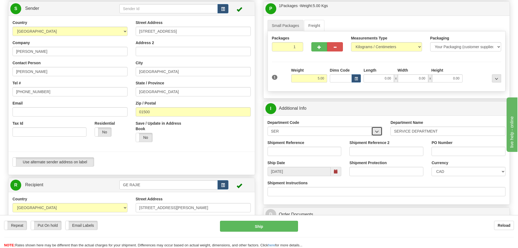
click at [377, 128] on button "button" at bounding box center [376, 130] width 11 height 9
click at [336, 129] on input "SER" at bounding box center [319, 130] width 104 height 9
click at [383, 119] on div "Department Code SER SER Department Name SERVICE DEPARTMENT Shipment Reference S…" at bounding box center [386, 159] width 246 height 89
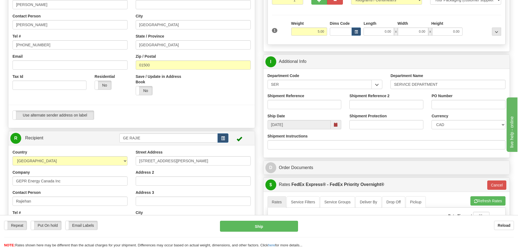
scroll to position [82, 0]
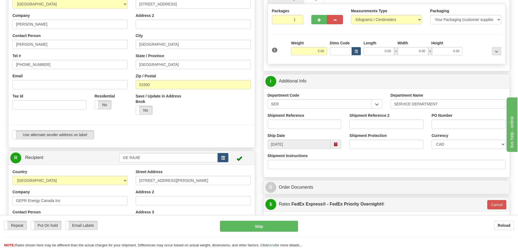
click at [295, 118] on label "Shipment Reference" at bounding box center [285, 115] width 37 height 5
click at [295, 119] on input "Shipment Reference" at bounding box center [304, 123] width 74 height 9
click at [295, 121] on input "Shipment Reference" at bounding box center [304, 123] width 74 height 9
click at [349, 119] on div "Shipment Reference 2" at bounding box center [386, 123] width 82 height 20
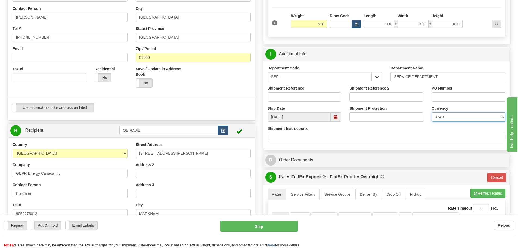
click at [438, 116] on select "CAD USD EUR ZAR RON ANG ARN AUD AUS AWG BBD BFR BGN BHD BMD BND BRC BRL CHP CKZ…" at bounding box center [468, 116] width 74 height 9
select select "1"
click at [431, 112] on select "CAD USD EUR ZAR RON ANG ARN AUD AUS AWG BBD BFR BGN BHD BMD BND BRC BRL CHP CKZ…" at bounding box center [468, 116] width 74 height 9
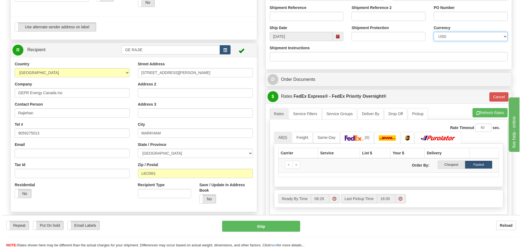
scroll to position [217, 0]
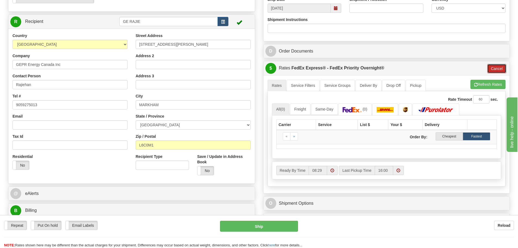
click at [492, 71] on button "Cancel" at bounding box center [496, 68] width 19 height 9
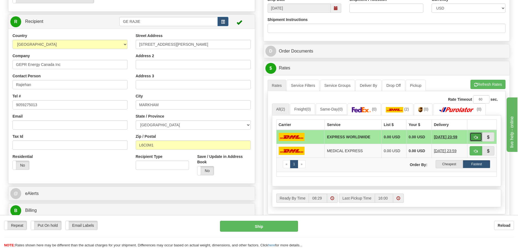
click at [479, 138] on button "button" at bounding box center [475, 136] width 13 height 9
type input "P"
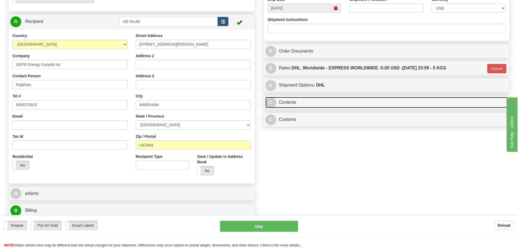
click at [355, 98] on link "C Contents" at bounding box center [386, 102] width 242 height 11
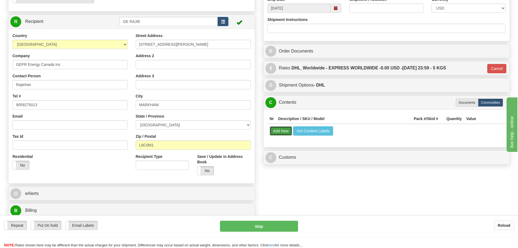
click at [285, 132] on button "Add New" at bounding box center [281, 130] width 23 height 9
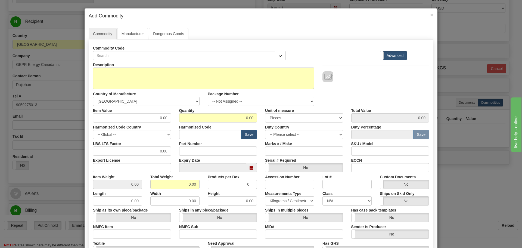
click at [116, 48] on label "Commodity Code" at bounding box center [109, 46] width 32 height 7
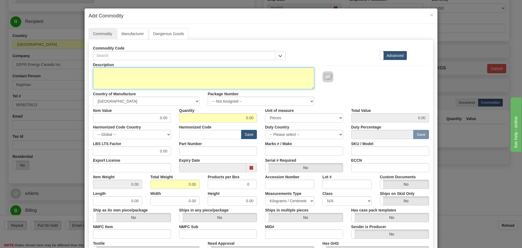
click at [105, 84] on textarea "Description" at bounding box center [203, 78] width 221 height 22
type textarea "Photo album"
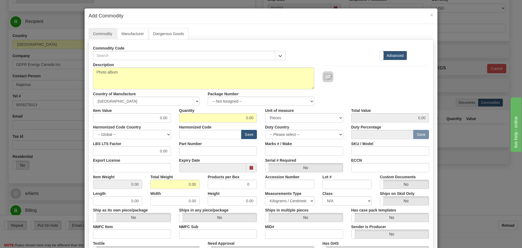
click at [204, 122] on label "Harmonized Code" at bounding box center [195, 125] width 32 height 7
click at [214, 121] on input "0.00" at bounding box center [218, 117] width 78 height 9
drag, startPoint x: 214, startPoint y: 121, endPoint x: 269, endPoint y: 121, distance: 54.9
click at [269, 121] on div "Item Value 0.00 Quantity 0.00 Unit of measure 3 Thousand Square Inches Adjustme…" at bounding box center [261, 114] width 344 height 17
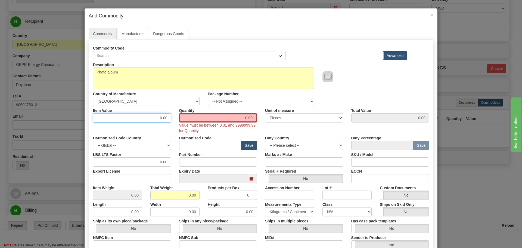
drag, startPoint x: 152, startPoint y: 124, endPoint x: 184, endPoint y: 130, distance: 33.0
click at [184, 130] on div "Description Photo album Country of Manufacture -- Unknown -- AFGHANISTAN ALAND …" at bounding box center [261, 185] width 336 height 250
type input "10"
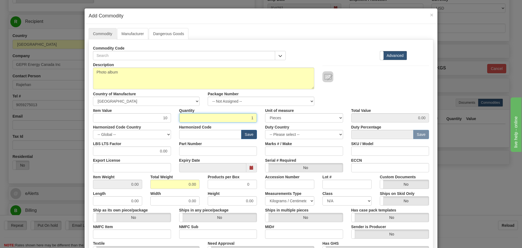
type input "1"
type input "10.00"
click at [215, 137] on input "text" at bounding box center [210, 134] width 63 height 9
type input "4911.99.90"
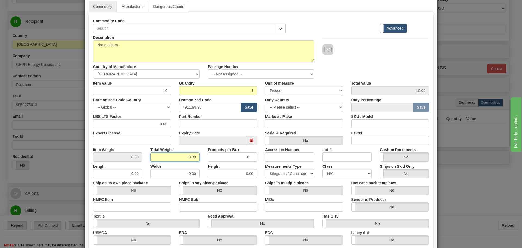
drag, startPoint x: 178, startPoint y: 158, endPoint x: 202, endPoint y: 157, distance: 24.2
click at [202, 157] on div "Item Weight 0.00 Total Weight 0.00 Products per Box 0 Accession Number Lot # Cu…" at bounding box center [261, 153] width 344 height 17
type input "5"
type input "5.0000"
click at [204, 157] on div "Products per Box 0" at bounding box center [232, 153] width 57 height 17
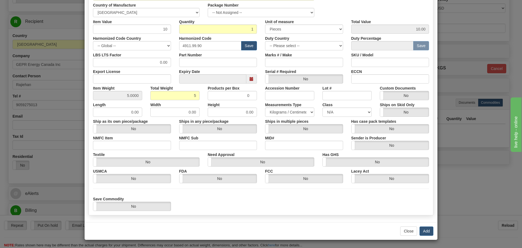
scroll to position [89, 0]
click at [425, 238] on div "Close Add" at bounding box center [261, 230] width 353 height 18
click at [425, 231] on button "Add" at bounding box center [426, 230] width 14 height 9
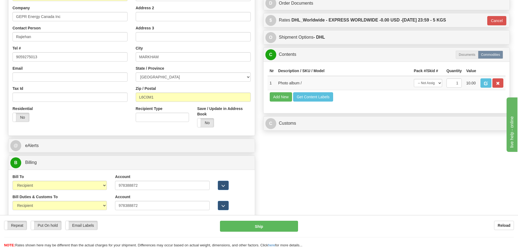
scroll to position [299, 0]
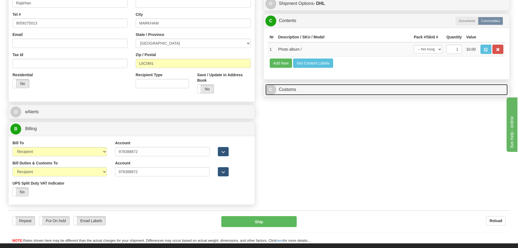
click at [338, 91] on link "C Customs" at bounding box center [386, 89] width 242 height 11
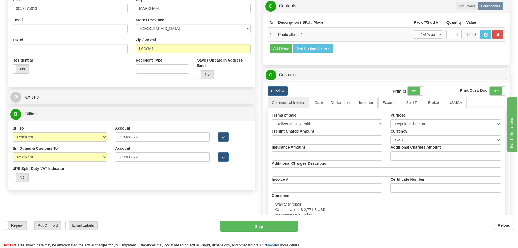
scroll to position [326, 0]
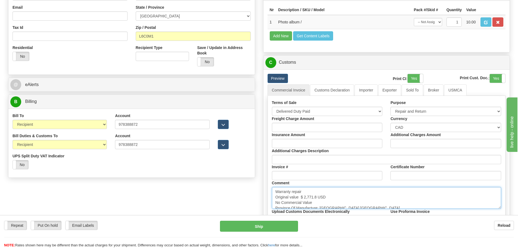
click at [359, 190] on textarea "Warranty repair Original value $ 2,771.8 USD No Commercial Value Province Of Ma…" at bounding box center [386, 198] width 229 height 22
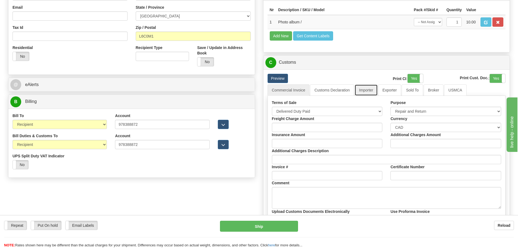
click at [366, 90] on link "Importer" at bounding box center [365, 89] width 23 height 11
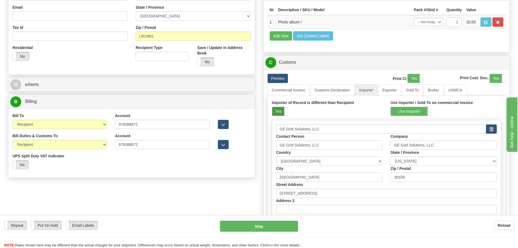
click at [277, 110] on label "Yes" at bounding box center [279, 111] width 15 height 9
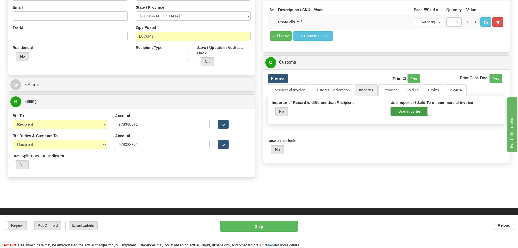
click at [392, 113] on label "Use Importer" at bounding box center [411, 111] width 40 height 9
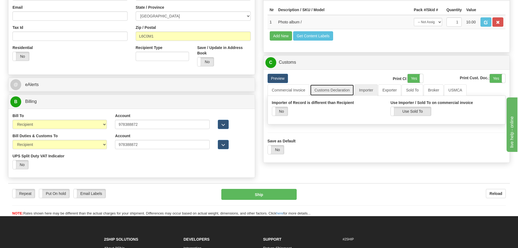
click at [330, 92] on link "Customs Declaration" at bounding box center [332, 89] width 44 height 11
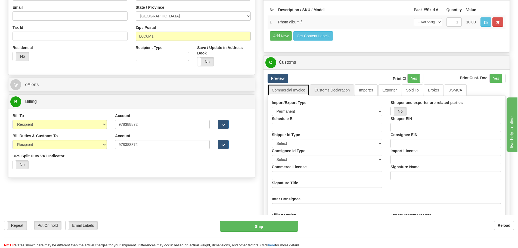
click at [303, 92] on link "Commercial Invoice" at bounding box center [288, 89] width 42 height 11
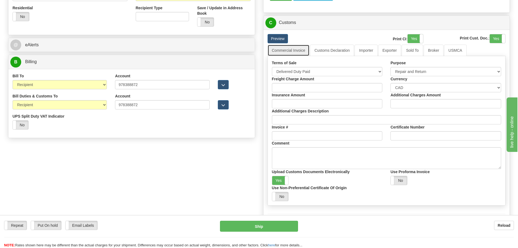
scroll to position [353, 0]
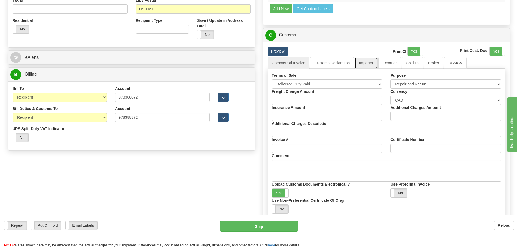
click at [368, 64] on link "Importer" at bounding box center [365, 62] width 23 height 11
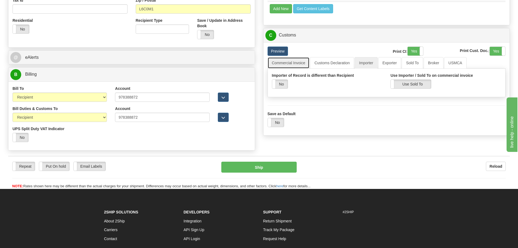
click at [295, 61] on link "Commercial Invoice" at bounding box center [288, 62] width 42 height 11
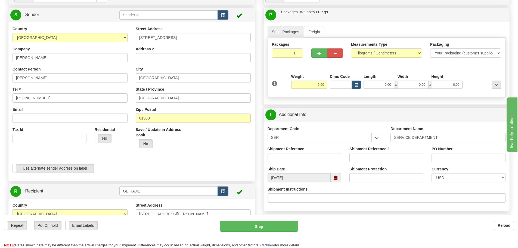
scroll to position [54, 0]
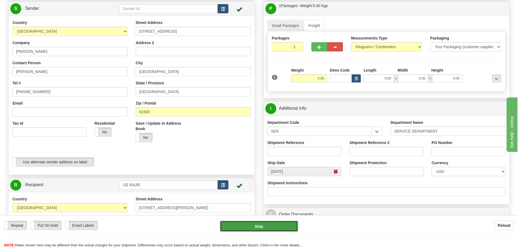
click at [262, 223] on button "Ship" at bounding box center [259, 225] width 78 height 11
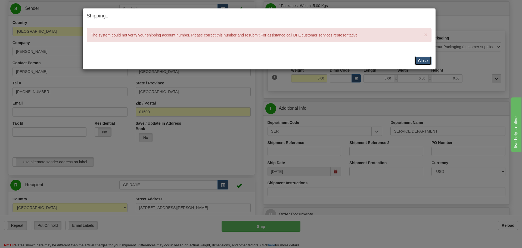
click at [418, 63] on button "Close" at bounding box center [422, 60] width 17 height 9
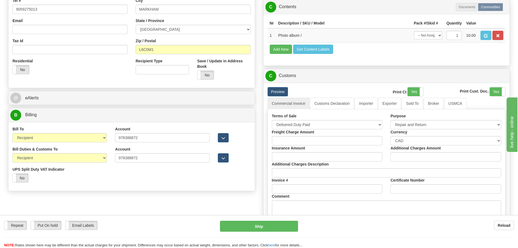
scroll to position [326, 0]
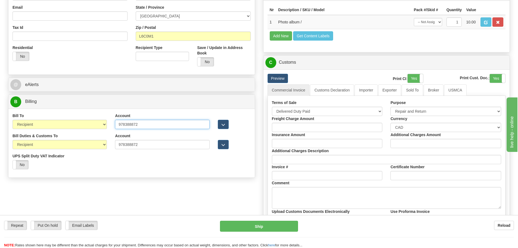
drag, startPoint x: 154, startPoint y: 127, endPoint x: 87, endPoint y: 126, distance: 66.3
click at [87, 126] on div "Bill To Sender Recipient Third Party Collect Account 978388872 3rd Party Accoun…" at bounding box center [131, 123] width 246 height 20
paste input "64435713"
type input "964435713"
drag, startPoint x: 149, startPoint y: 148, endPoint x: 114, endPoint y: 150, distance: 34.9
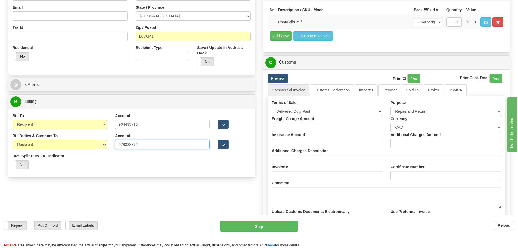
click at [114, 150] on div "Account 978388872 3rd Party Account List Duties & Customs Please select" at bounding box center [162, 143] width 102 height 20
paste input "64435713"
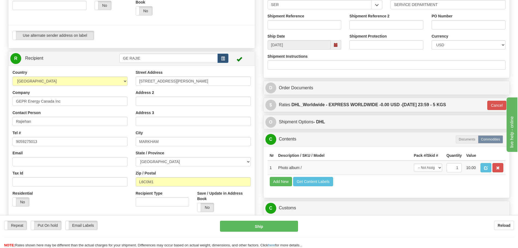
scroll to position [217, 0]
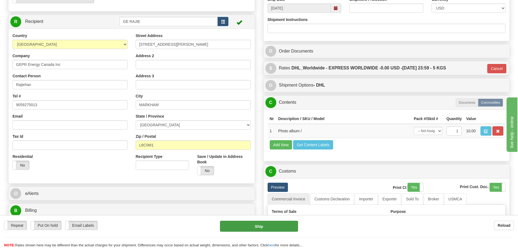
type input "964435713"
click at [272, 226] on button "Ship" at bounding box center [259, 225] width 78 height 11
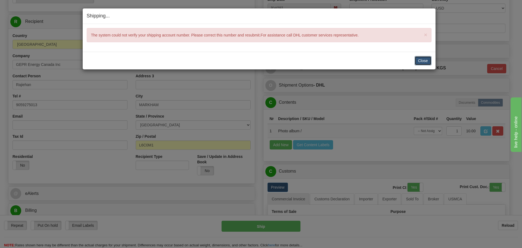
click at [419, 58] on button "Close" at bounding box center [422, 60] width 17 height 9
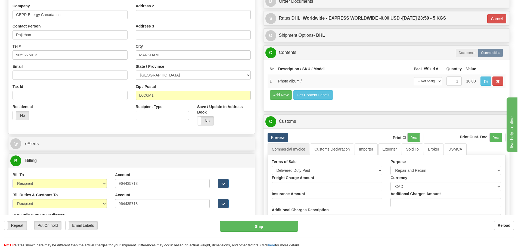
scroll to position [299, 0]
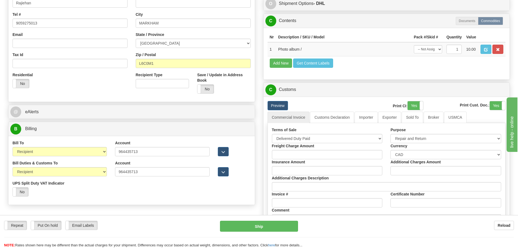
click at [85, 146] on div "Bill To Sender Recipient Third Party Collect" at bounding box center [60, 148] width 94 height 16
click at [84, 146] on div "Bill To Sender Recipient Third Party Collect" at bounding box center [60, 148] width 94 height 16
click at [82, 148] on select "Sender Recipient Third Party Collect" at bounding box center [60, 151] width 94 height 9
select select "4"
click at [13, 147] on select "Sender Recipient Third Party Collect" at bounding box center [60, 151] width 94 height 9
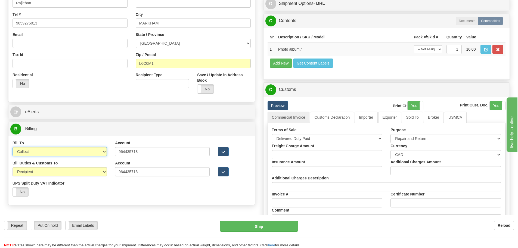
type input "P"
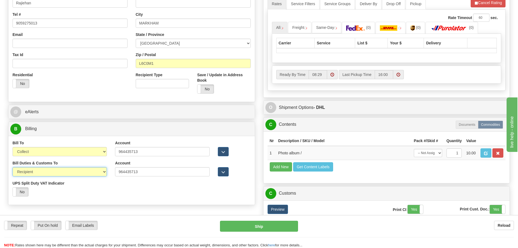
click at [66, 174] on select "Sender Recipient Third Party" at bounding box center [60, 171] width 94 height 9
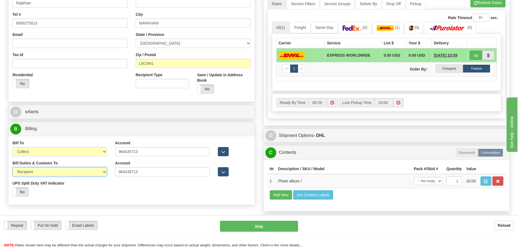
click at [13, 167] on select "Sender Recipient Third Party" at bounding box center [60, 171] width 94 height 9
drag, startPoint x: 155, startPoint y: 151, endPoint x: 113, endPoint y: 160, distance: 42.4
click at [113, 160] on div "Account 964435713 3rd Party Account List Please select" at bounding box center [162, 150] width 102 height 20
click at [155, 191] on div "Bill Duties & Customs To Sender Recipient Third Party UPS Split Duty VAT Indica…" at bounding box center [131, 180] width 246 height 40
click at [238, 226] on button "Ship" at bounding box center [259, 225] width 78 height 11
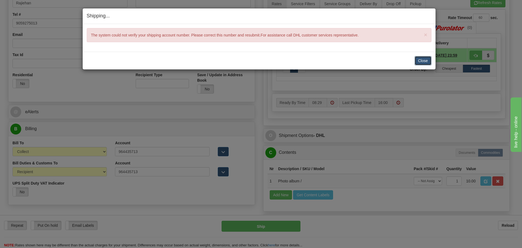
click at [422, 58] on button "Close" at bounding box center [422, 60] width 17 height 9
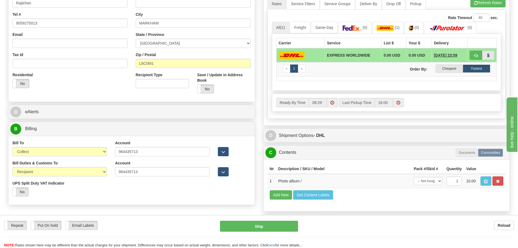
click at [106, 178] on div "Bill Duties & Customs To Sender Recipient Third Party UPS Split Duty VAT Indica…" at bounding box center [59, 180] width 102 height 40
click at [105, 174] on select "Sender Recipient Third Party" at bounding box center [60, 171] width 94 height 9
select select "1"
click at [13, 167] on select "Sender Recipient Third Party" at bounding box center [60, 171] width 94 height 9
type input "P"
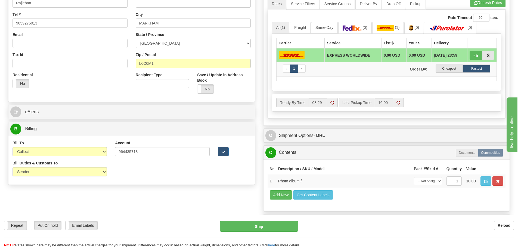
click at [93, 156] on div "Bill To Sender Recipient Third Party Collect" at bounding box center [59, 150] width 102 height 20
click at [93, 155] on select "Sender Recipient Third Party Collect" at bounding box center [60, 151] width 94 height 9
select select "2"
click at [13, 147] on select "Sender Recipient Third Party Collect" at bounding box center [60, 151] width 94 height 9
type input "P"
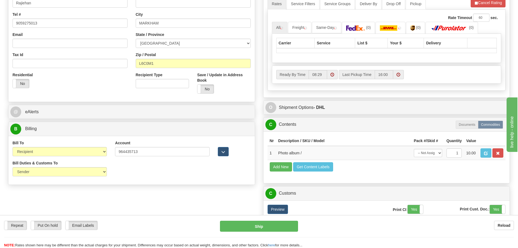
click at [72, 176] on div "Bill Duties & Customs To Sender Recipient Third Party UPS Split Duty VAT Indica…" at bounding box center [59, 170] width 102 height 20
click at [73, 173] on select "Sender Recipient Third Party" at bounding box center [60, 171] width 94 height 9
select select "2"
click at [13, 167] on select "Sender Recipient Third Party" at bounding box center [60, 171] width 94 height 9
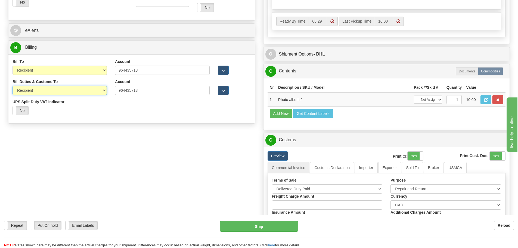
scroll to position [380, 0]
click at [92, 74] on select "Sender Recipient Third Party Collect" at bounding box center [60, 69] width 94 height 9
select select "4"
click at [13, 65] on select "Sender Recipient Third Party Collect" at bounding box center [60, 69] width 94 height 9
type input "P"
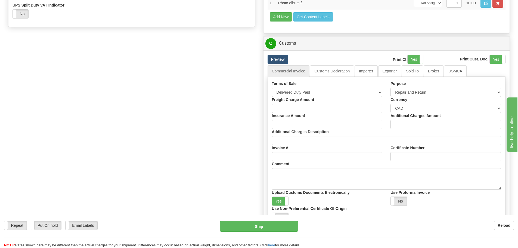
scroll to position [489, 0]
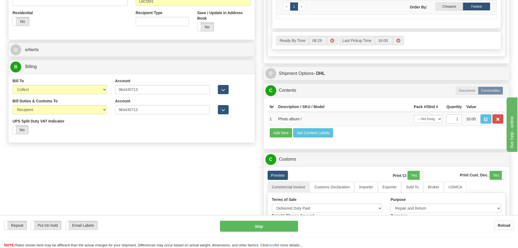
scroll to position [353, 0]
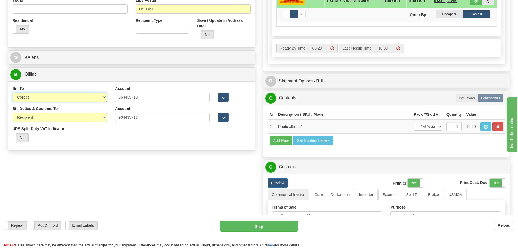
click at [77, 100] on select "Sender Recipient Third Party Collect" at bounding box center [60, 96] width 94 height 9
select select "1"
click at [13, 92] on select "Sender Recipient Third Party Collect" at bounding box center [60, 96] width 94 height 9
type input "P"
click at [48, 118] on select "Sender Recipient Third Party" at bounding box center [60, 117] width 94 height 9
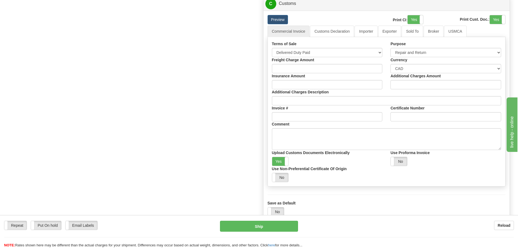
scroll to position [489, 0]
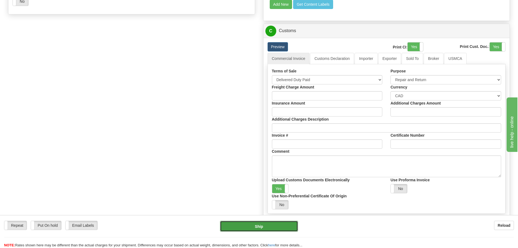
click at [252, 230] on button "Ship" at bounding box center [259, 225] width 78 height 11
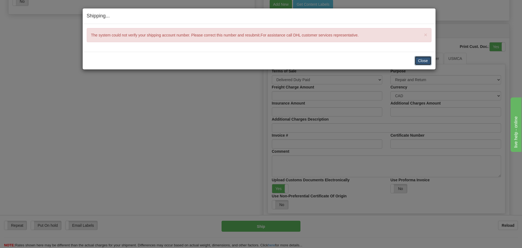
click at [424, 60] on button "Close" at bounding box center [422, 60] width 17 height 9
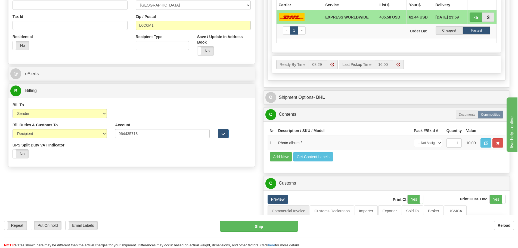
scroll to position [326, 0]
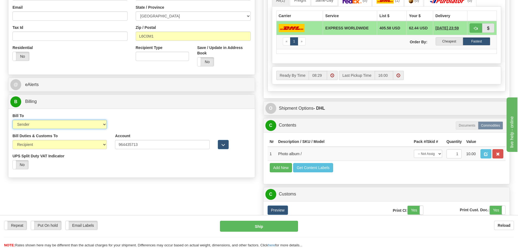
click at [85, 126] on select "Sender Recipient Third Party Collect" at bounding box center [60, 124] width 94 height 9
click at [13, 120] on select "Sender Recipient Third Party Collect" at bounding box center [60, 124] width 94 height 9
click at [45, 146] on select "Sender Recipient Third Party" at bounding box center [60, 144] width 94 height 9
select select "1"
click at [13, 140] on select "Sender Recipient Third Party" at bounding box center [60, 144] width 94 height 9
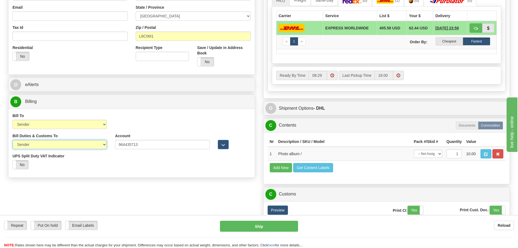
type input "P"
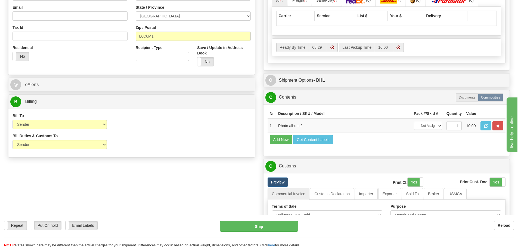
click at [147, 166] on div "Order # S Sender" at bounding box center [259, 50] width 510 height 677
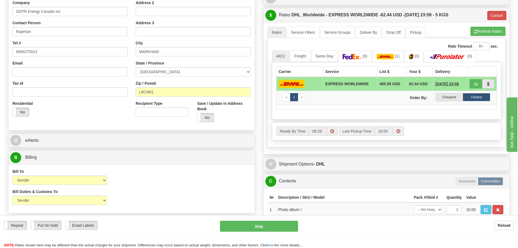
scroll to position [299, 0]
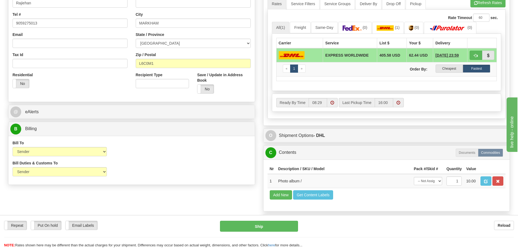
click at [169, 161] on div "Bill Duties & Customs To Sender Recipient Third Party UPS Split Duty VAT Indica…" at bounding box center [131, 170] width 246 height 20
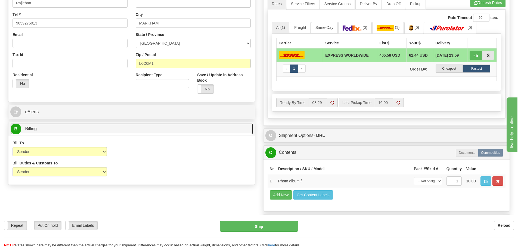
click at [128, 125] on link "B Billing" at bounding box center [131, 128] width 242 height 11
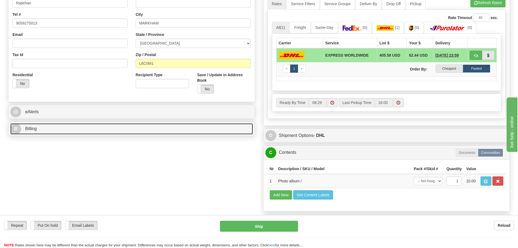
click at [136, 133] on link "B Billing" at bounding box center [131, 128] width 242 height 11
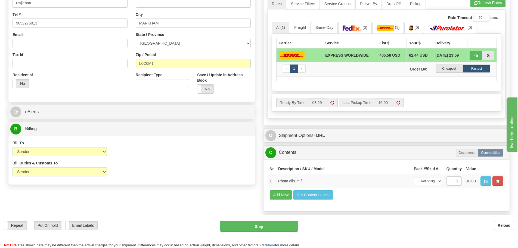
click at [260, 133] on div "Rate in Account Currency ARN AWG AUD AUS BHD BBD BFR BMD BRC BRL GBP UKL BND BG…" at bounding box center [386, 92] width 255 height 705
click at [261, 143] on div "Rate in Account Currency ARN AWG AUD AUS BHD BBD BFR BMD BRC BRL GBP UKL BND BG…" at bounding box center [386, 92] width 255 height 705
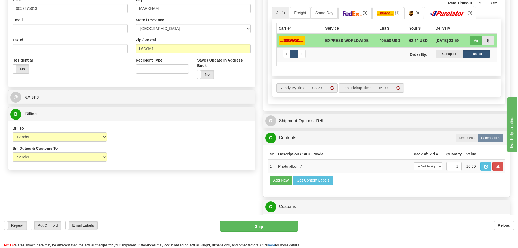
scroll to position [326, 0]
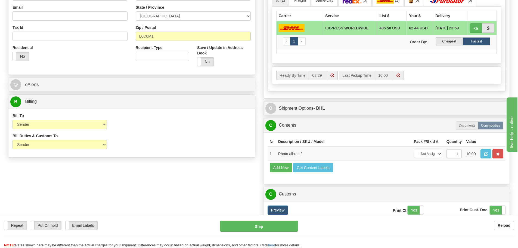
click at [260, 107] on div "Rate in Account Currency ARN AWG AUD AUS BHD BBD BFR BMD BRC BRL GBP UKL BND BG…" at bounding box center [386, 64] width 255 height 705
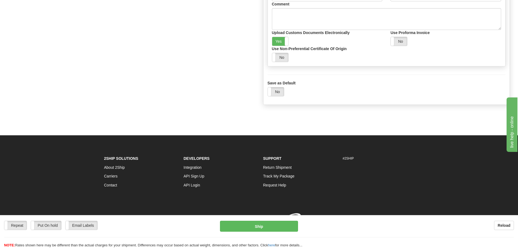
scroll to position [644, 0]
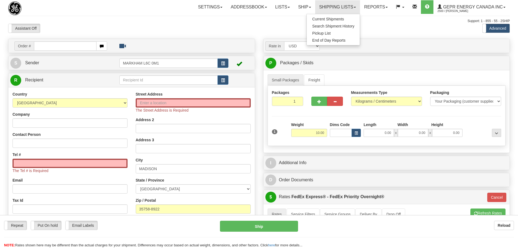
select select "US"
click at [83, 16] on div "Toggle navigation Settings Shipping Preferences Fields Preferences New" at bounding box center [259, 201] width 518 height 403
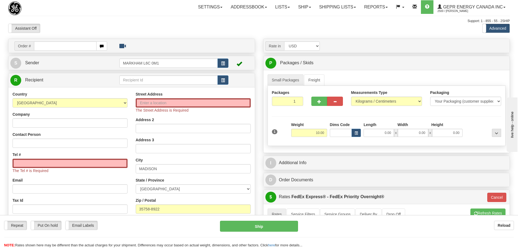
click at [95, 31] on div "Assistant On Assistant Off Do a return Do a return" at bounding box center [110, 28] width 212 height 9
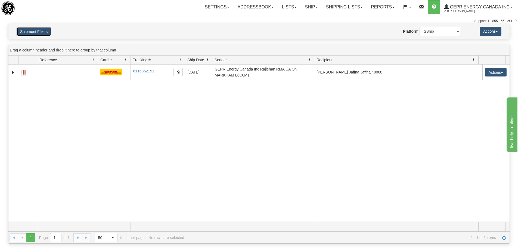
click at [38, 32] on button "Shipment Filters" at bounding box center [34, 31] width 35 height 9
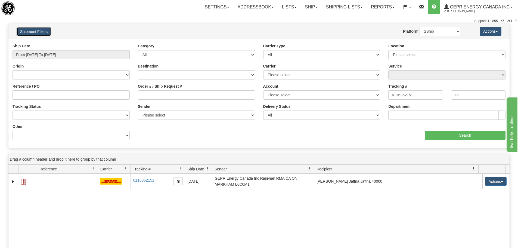
click at [38, 31] on button "Shipment Filters" at bounding box center [34, 31] width 35 height 9
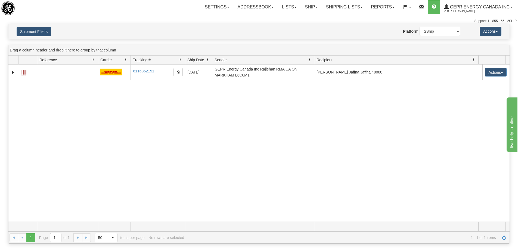
click at [142, 23] on div "Support: 1 - 855 - 55 - 2SHIP" at bounding box center [258, 21] width 515 height 5
click at [35, 31] on button "Shipment Filters" at bounding box center [34, 31] width 35 height 9
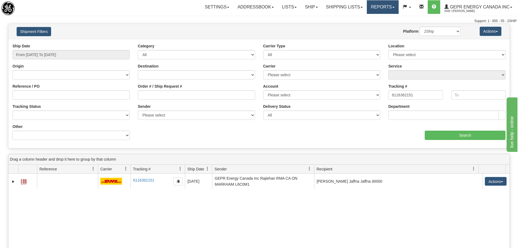
click at [387, 7] on link "Reports" at bounding box center [383, 7] width 32 height 14
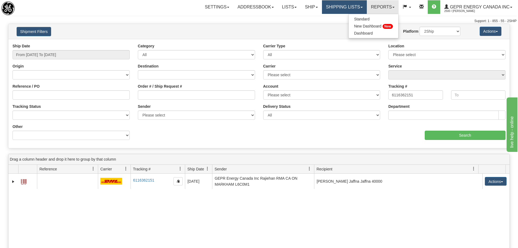
click at [358, 8] on link "Shipping lists" at bounding box center [344, 7] width 45 height 14
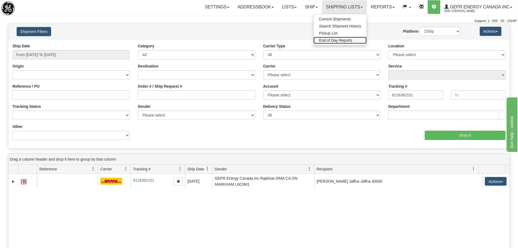
click at [345, 41] on span "End of Day Reports" at bounding box center [335, 40] width 33 height 4
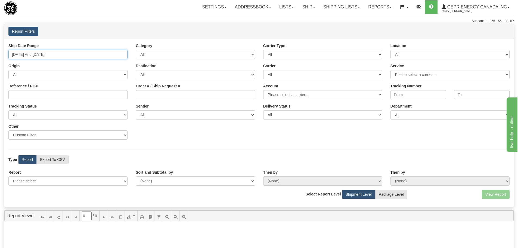
click at [111, 55] on input "[DATE] And [DATE]" at bounding box center [67, 54] width 119 height 9
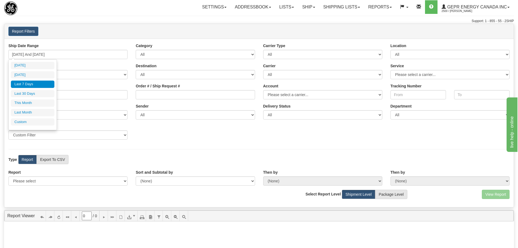
click at [37, 91] on li "Last 30 Days" at bounding box center [32, 93] width 43 height 7
type input "[DATE] And [DATE]"
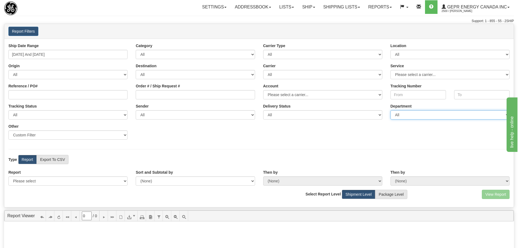
click at [400, 119] on select "All SERVICE DEPARTMENT" at bounding box center [449, 114] width 119 height 9
select select "SER"
click at [390, 110] on select "All SERVICE DEPARTMENT" at bounding box center [449, 114] width 119 height 9
click at [402, 128] on div "Ship Date Range [DATE] And [DATE] Category All Inbound Outbound Carrier Type Al…" at bounding box center [258, 93] width 509 height 101
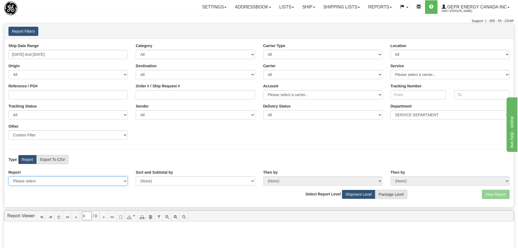
click at [71, 182] on select "Please select 1 Line Shipment Report Address Detail Basic Shipment Overview Can…" at bounding box center [67, 180] width 119 height 9
click at [108, 149] on div "Ship Date Range [DATE] And [DATE] Category All Inbound Outbound Carrier Type Al…" at bounding box center [258, 123] width 509 height 168
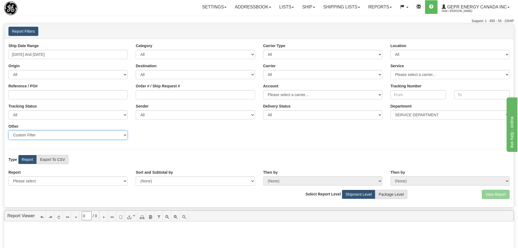
click at [126, 132] on select "Sender Company Sender Contact Sender Country Sender State Sender City Sender Zi…" at bounding box center [67, 134] width 119 height 9
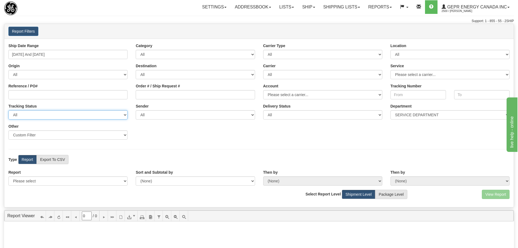
click at [126, 113] on select "All Not Set No Tracking Info Delivery Exception Delivered In Transit Return To …" at bounding box center [67, 114] width 119 height 9
click at [189, 150] on div "Ship Date Range [DATE] And [DATE] Category All Inbound Outbound Carrier Type Al…" at bounding box center [258, 123] width 509 height 168
click at [233, 114] on div "Ship Date Range [DATE] And [DATE] Category All Inbound Outbound Carrier Type Al…" at bounding box center [258, 93] width 509 height 101
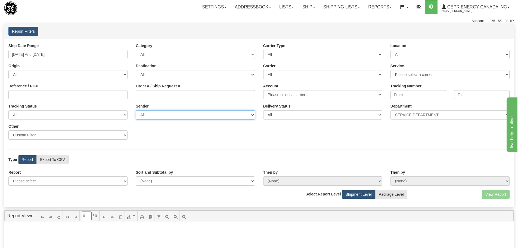
click at [233, 114] on select "All GEPR Energy Canada Inc , Rajiehan RMA, ([GEOGRAPHIC_DATA])" at bounding box center [195, 114] width 119 height 9
select select "GEPR Energy Canada Inc , Rajiehan RMA, ([GEOGRAPHIC_DATA])"
click at [136, 110] on select "All GEPR Energy Canada Inc , Rajiehan RMA, ([GEOGRAPHIC_DATA])" at bounding box center [195, 114] width 119 height 9
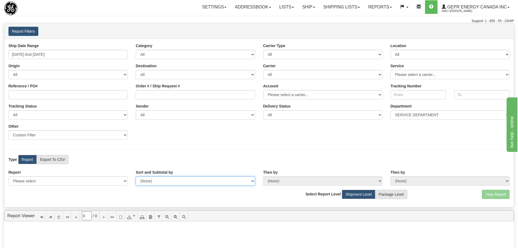
click at [239, 183] on select "(None) Carrier Name Service Name Origin Destination Location Name Account Numbe…" at bounding box center [195, 180] width 119 height 9
click at [239, 182] on select "(None) Carrier Name Service Name Origin Destination Location Name Account Numbe…" at bounding box center [195, 180] width 119 height 9
click at [242, 143] on div "Ship Date Range [DATE] And [DATE] Category All Inbound Outbound Carrier Type Al…" at bounding box center [258, 93] width 509 height 101
click at [27, 158] on label "Report" at bounding box center [27, 159] width 18 height 9
click at [29, 157] on label "Report" at bounding box center [27, 159] width 18 height 9
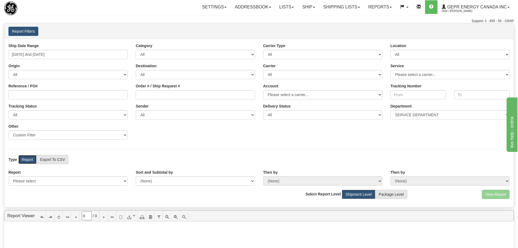
click at [119, 157] on div "Type Report Export To CSV View Map" at bounding box center [67, 159] width 127 height 9
click at [47, 135] on select "Sender Company Sender Contact Sender Country Sender State Sender City Sender Zi…" at bounding box center [67, 134] width 119 height 9
click at [28, 157] on label "Report" at bounding box center [27, 159] width 18 height 9
click at [102, 148] on div "Ship Date Range [DATE] And [DATE] Category All Inbound Outbound Carrier Type Al…" at bounding box center [258, 123] width 509 height 168
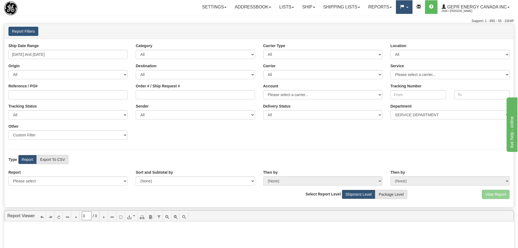
click at [396, 8] on link at bounding box center [404, 7] width 16 height 14
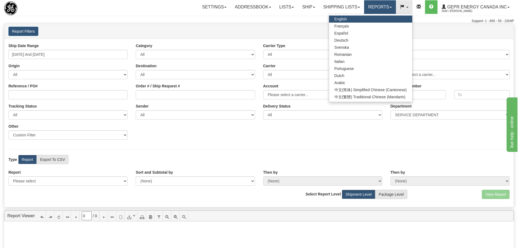
click at [386, 8] on link "Reports" at bounding box center [380, 7] width 32 height 14
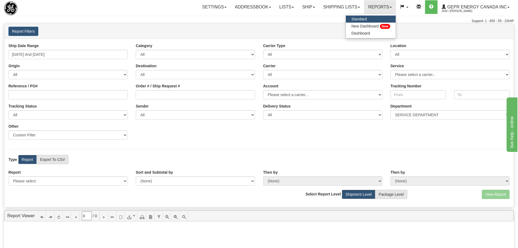
click at [275, 19] on div "Support: 1 - 855 - 55 - 2SHIP" at bounding box center [259, 21] width 510 height 5
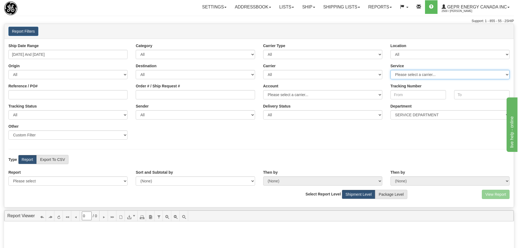
click at [414, 73] on select "Please select a carrier..." at bounding box center [449, 74] width 119 height 9
click at [386, 10] on link "Reports" at bounding box center [380, 7] width 32 height 14
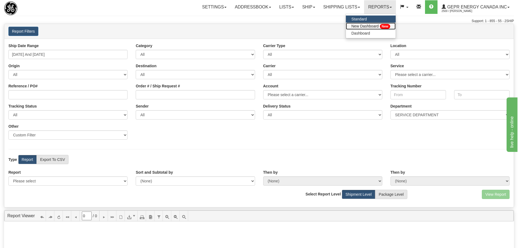
click at [376, 27] on span "New Dashboard" at bounding box center [364, 26] width 27 height 4
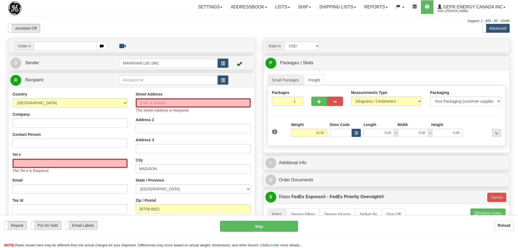
select select "US"
click at [106, 15] on div "Toggle navigation Settings Shipping Preferences Fields Preferences New" at bounding box center [259, 201] width 518 height 403
click at [210, 18] on div "Toggle navigation Settings Shipping Preferences Fields Preferences New" at bounding box center [259, 201] width 518 height 403
click at [319, 8] on link "Shipping lists" at bounding box center [337, 7] width 45 height 14
